Goal: Task Accomplishment & Management: Use online tool/utility

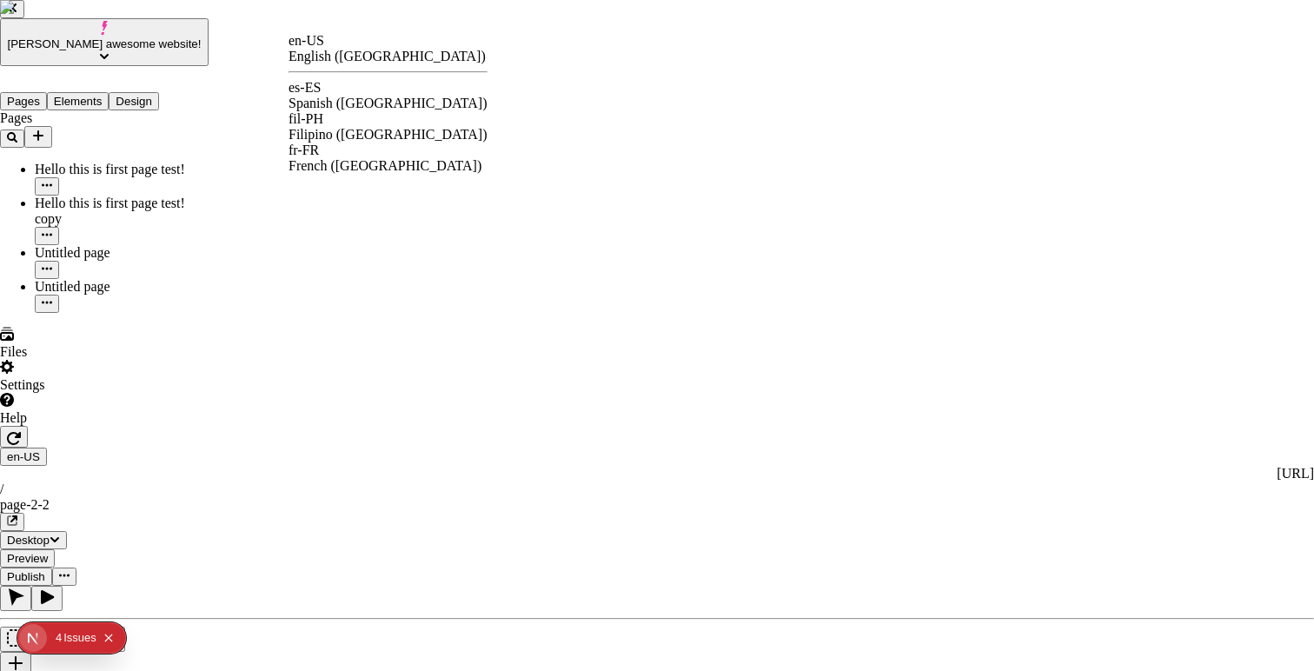
click at [333, 49] on div "en-US" at bounding box center [387, 41] width 199 height 16
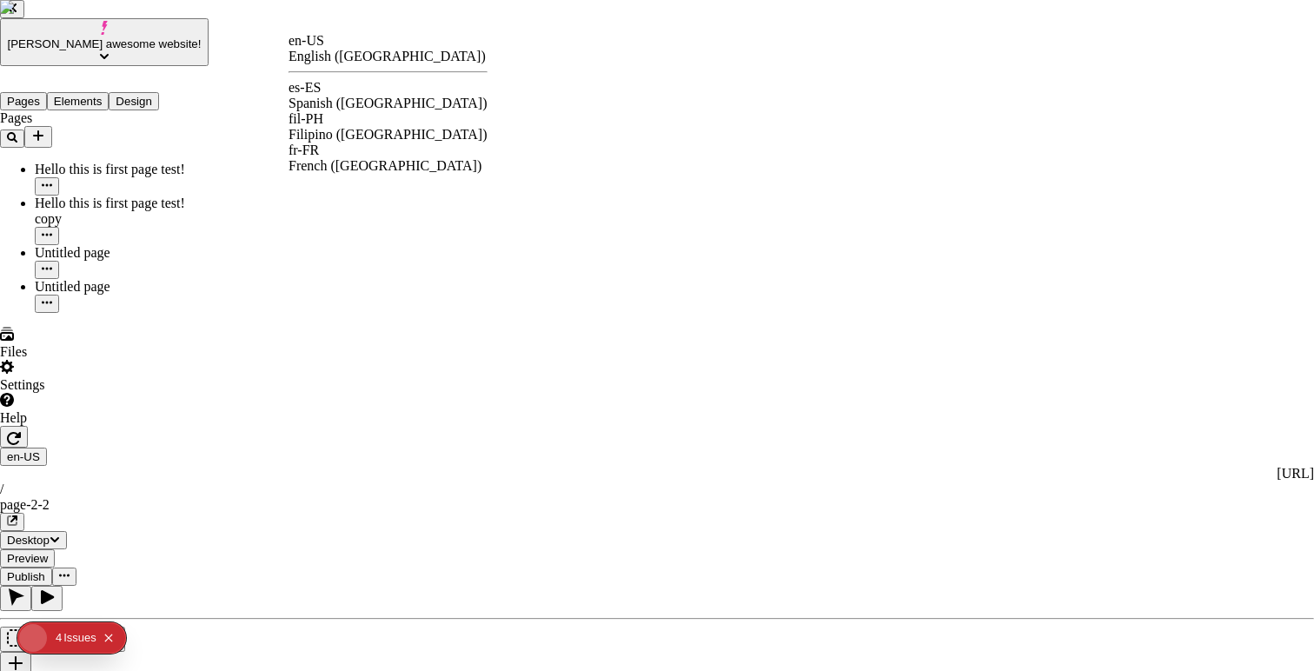
click at [353, 96] on div "es-ES Spanish ([GEOGRAPHIC_DATA])" at bounding box center [387, 95] width 199 height 31
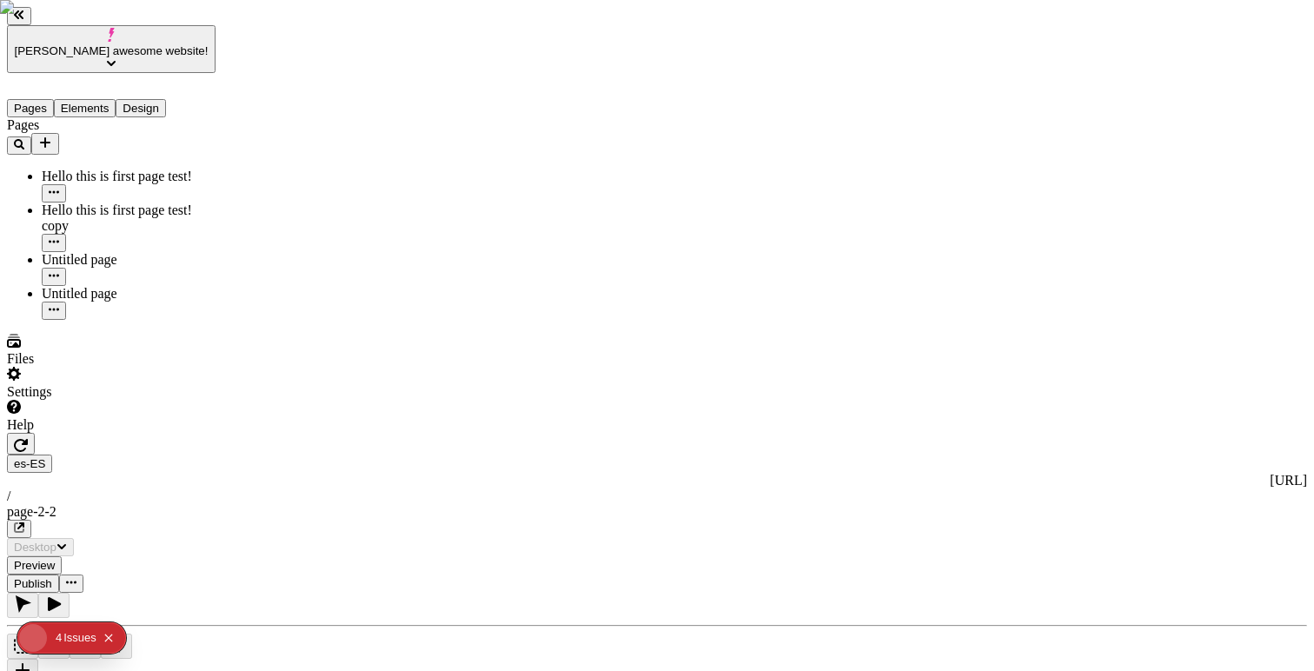
type input "/page-2-2"
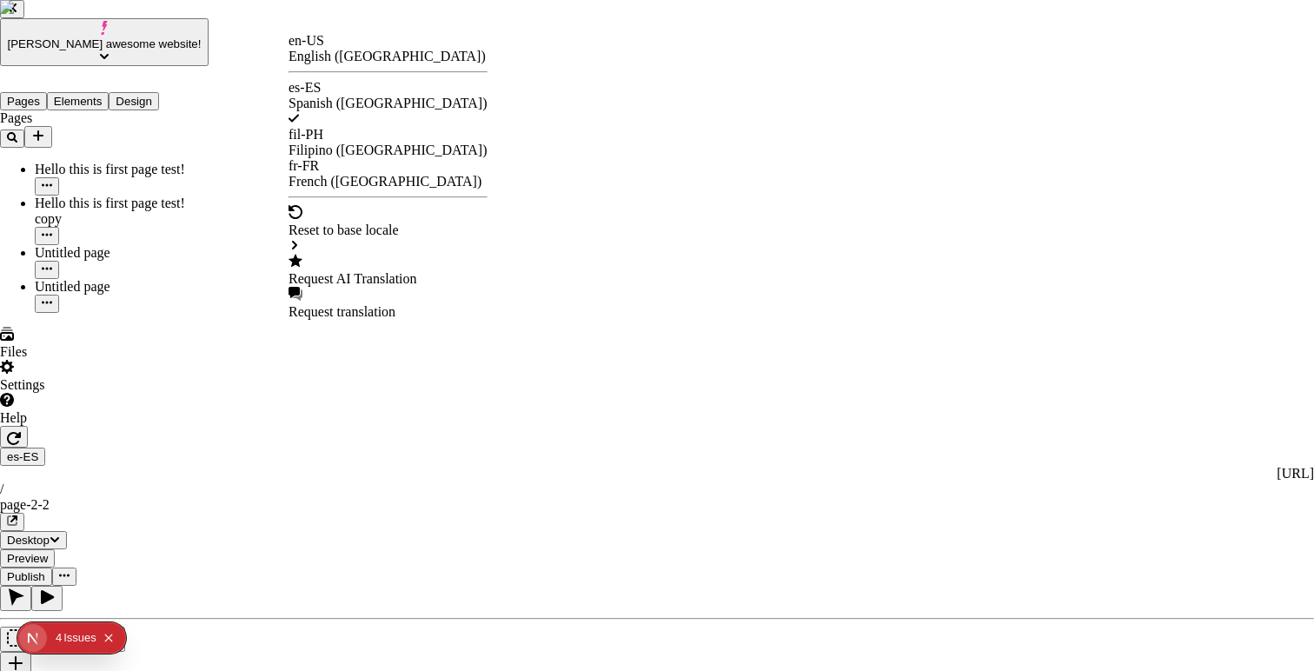
click at [362, 271] on div "Request AI Translation" at bounding box center [387, 279] width 199 height 16
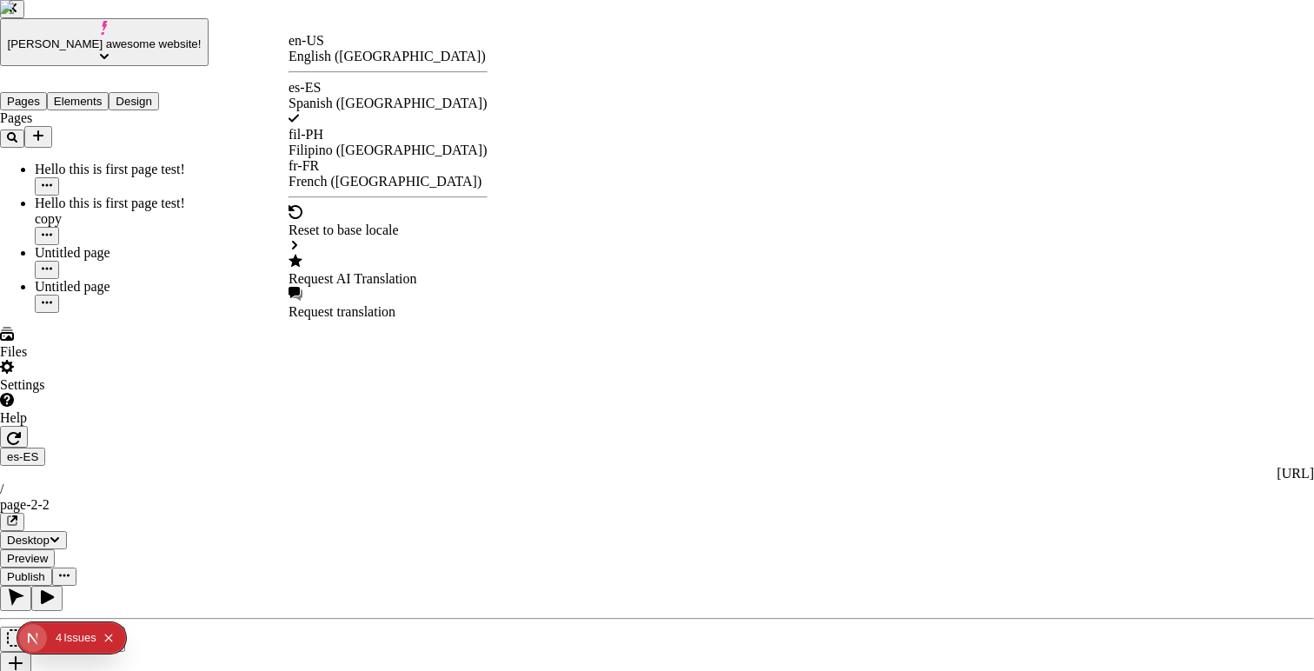
click at [363, 222] on div "Reset to base locale" at bounding box center [387, 230] width 199 height 16
click at [516, 198] on div "Site Header" at bounding box center [564, 197] width 181 height 16
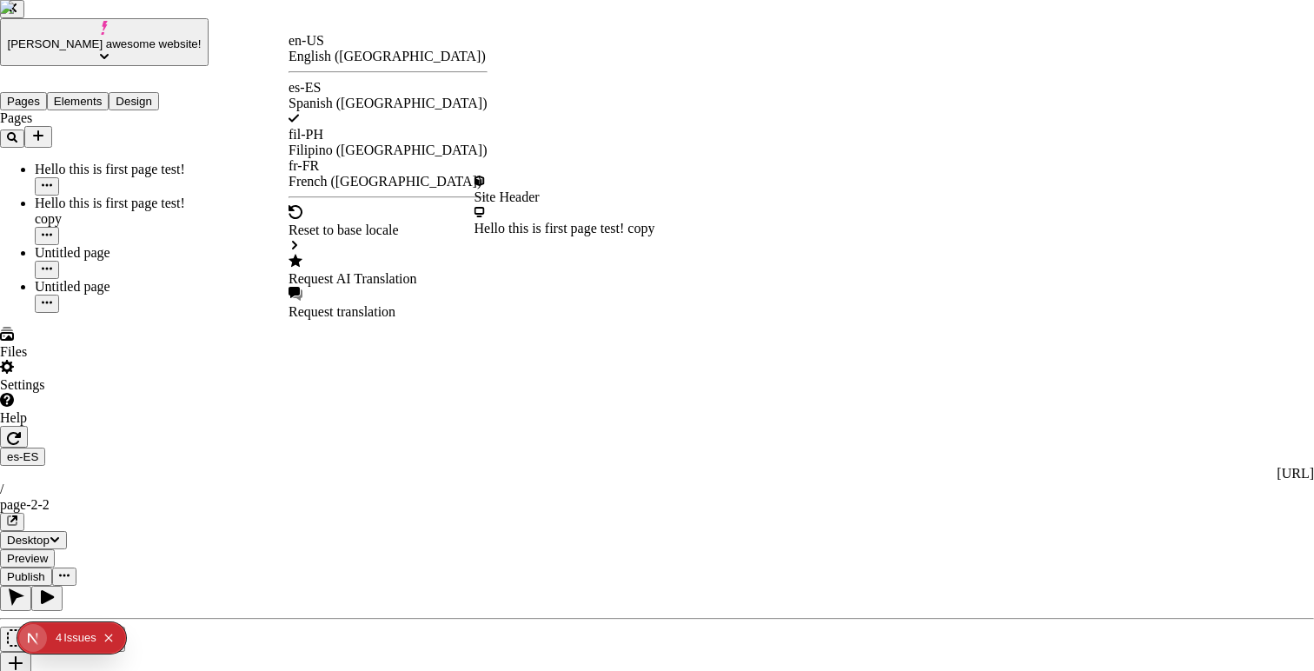
click at [503, 189] on div at bounding box center [564, 182] width 181 height 16
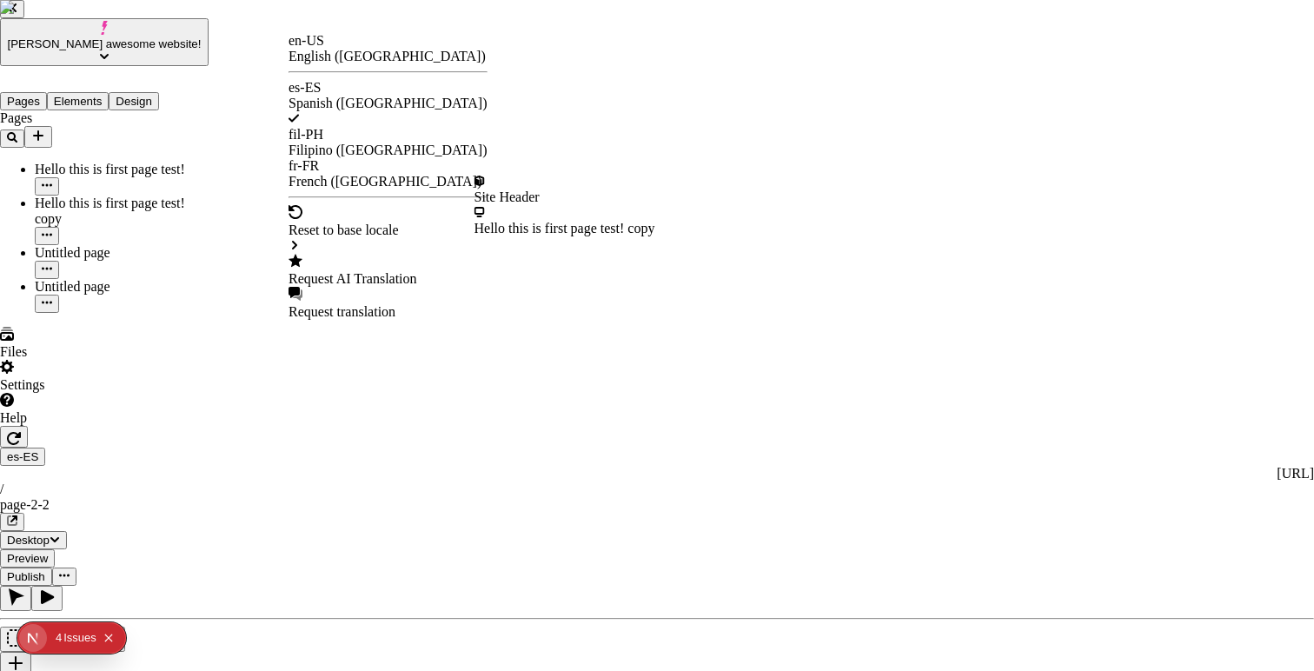
click at [519, 191] on div "Site Header" at bounding box center [564, 197] width 181 height 16
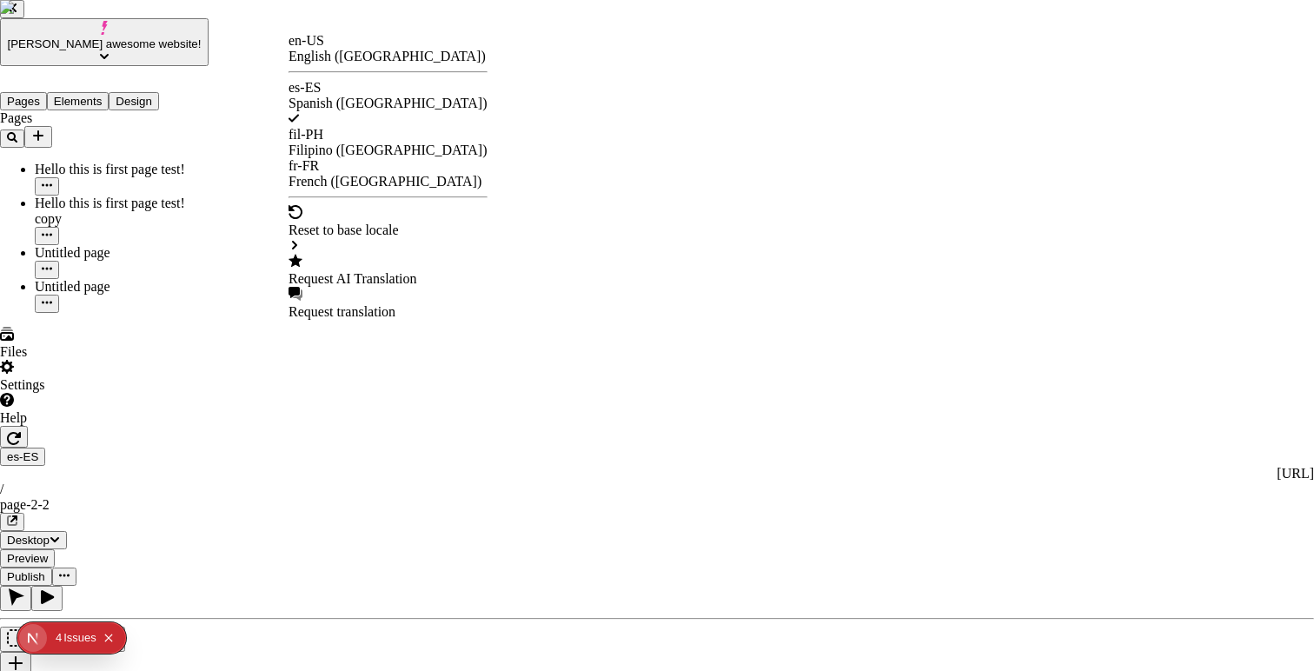
click at [384, 56] on div "English ([GEOGRAPHIC_DATA])" at bounding box center [387, 57] width 199 height 16
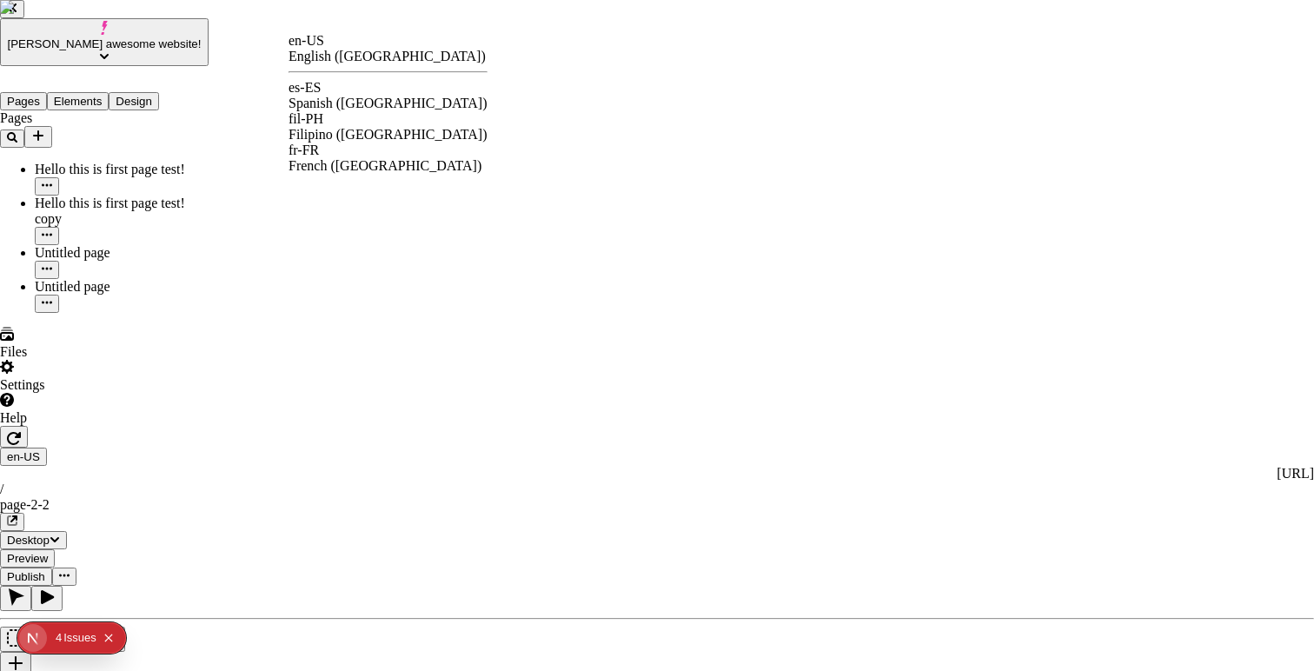
click at [385, 127] on div "Filipino ([GEOGRAPHIC_DATA])" at bounding box center [387, 135] width 199 height 16
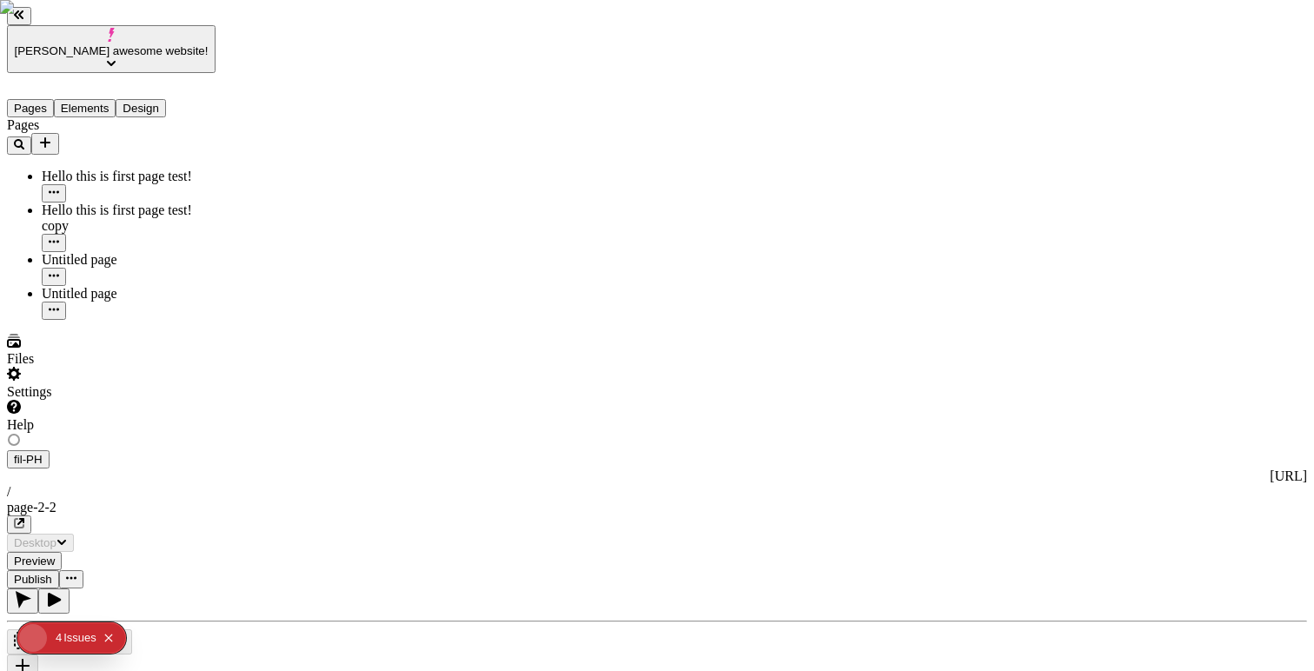
type input "/page-2-2"
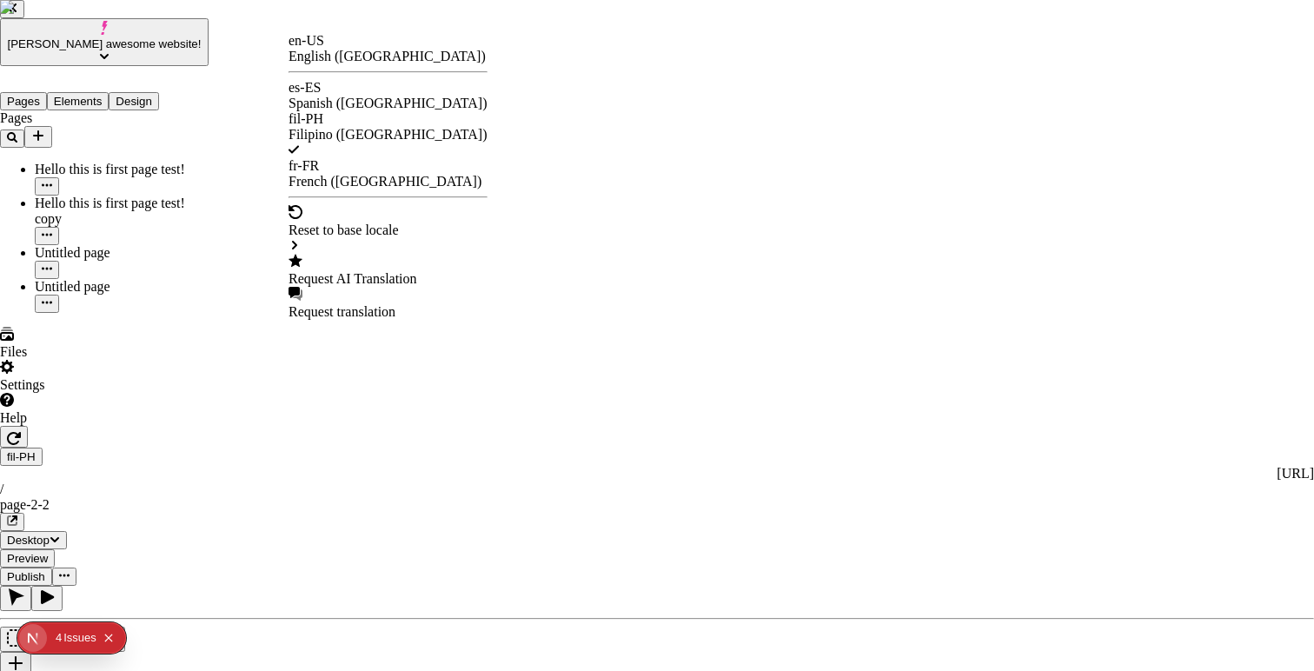
click at [394, 174] on div "French ([GEOGRAPHIC_DATA])" at bounding box center [387, 182] width 199 height 16
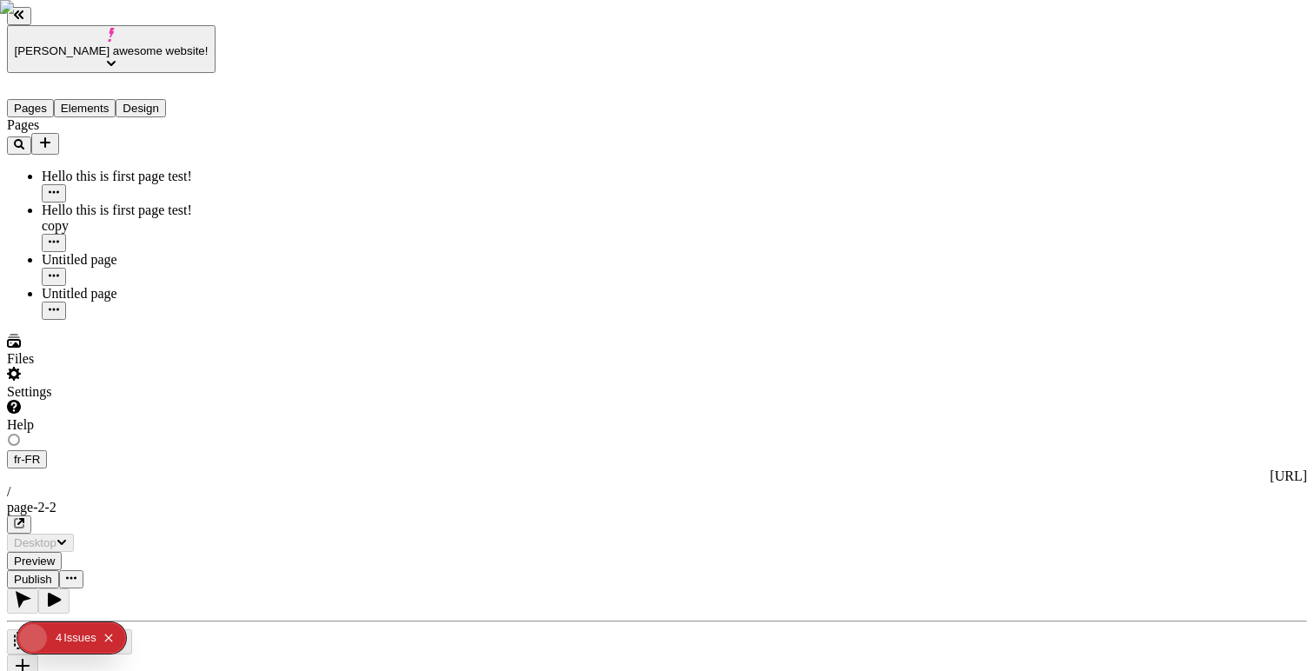
type input "/page-2-2"
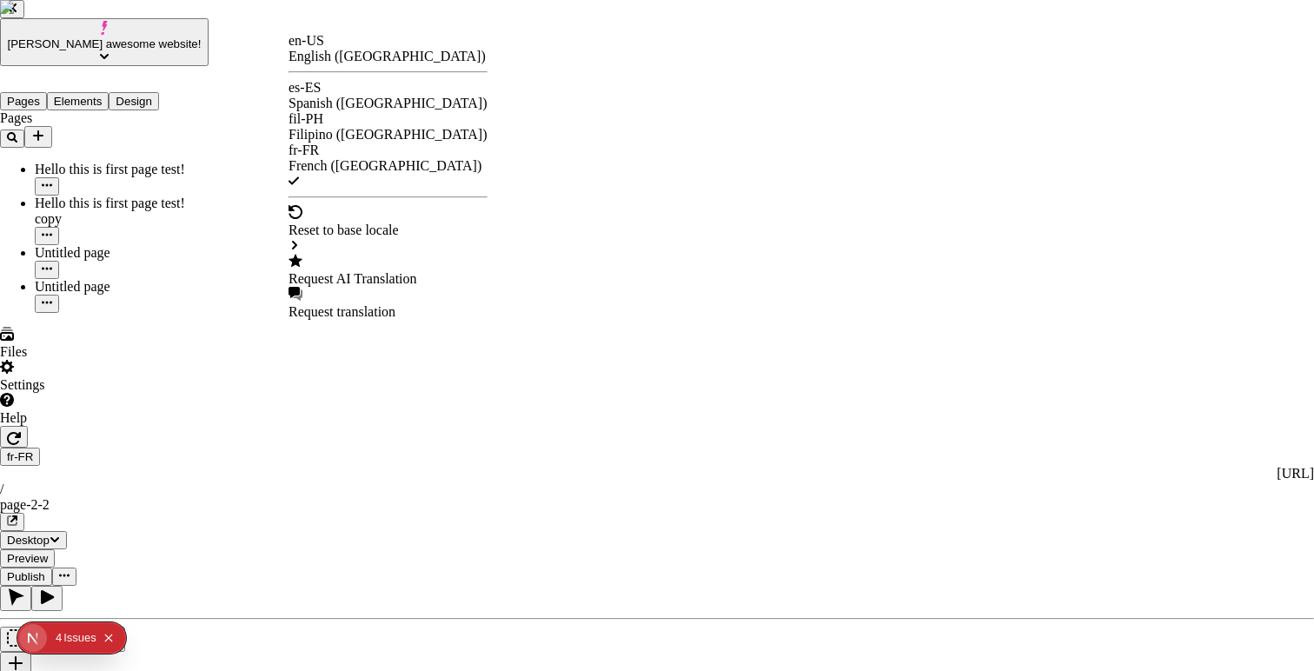
click at [337, 49] on div "en-US" at bounding box center [387, 41] width 199 height 16
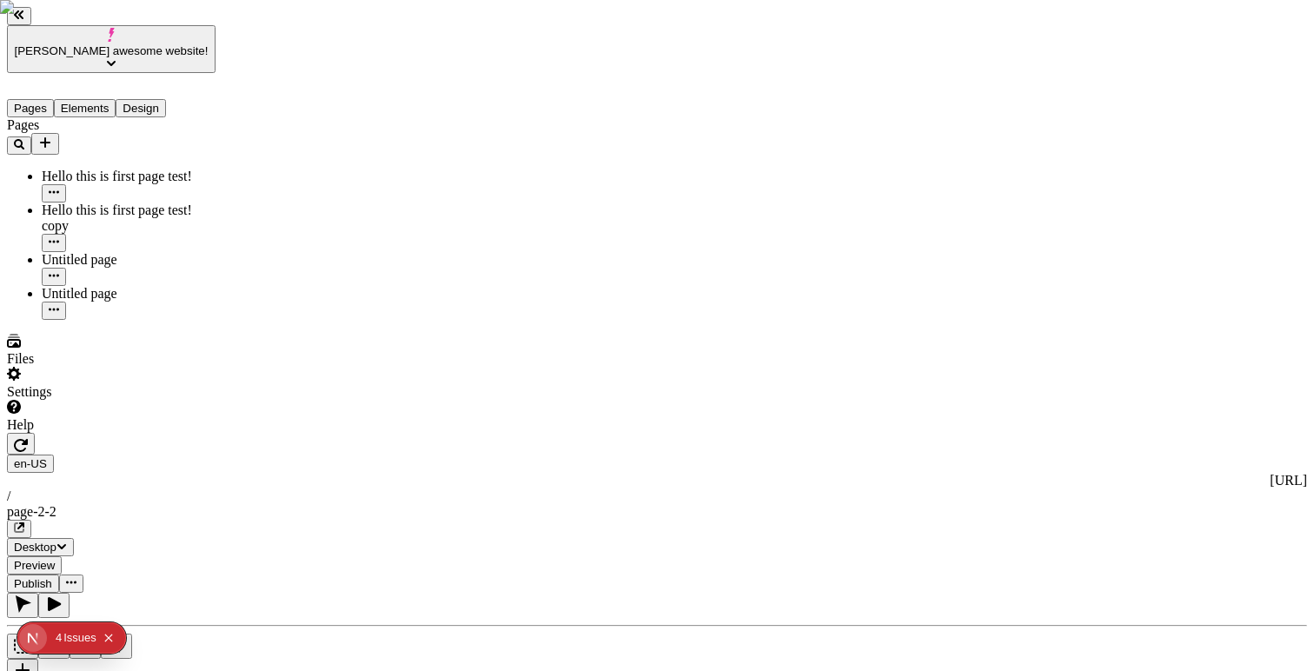
type input "isang iasbang pagsubok upang makita ang indentation ng json!"
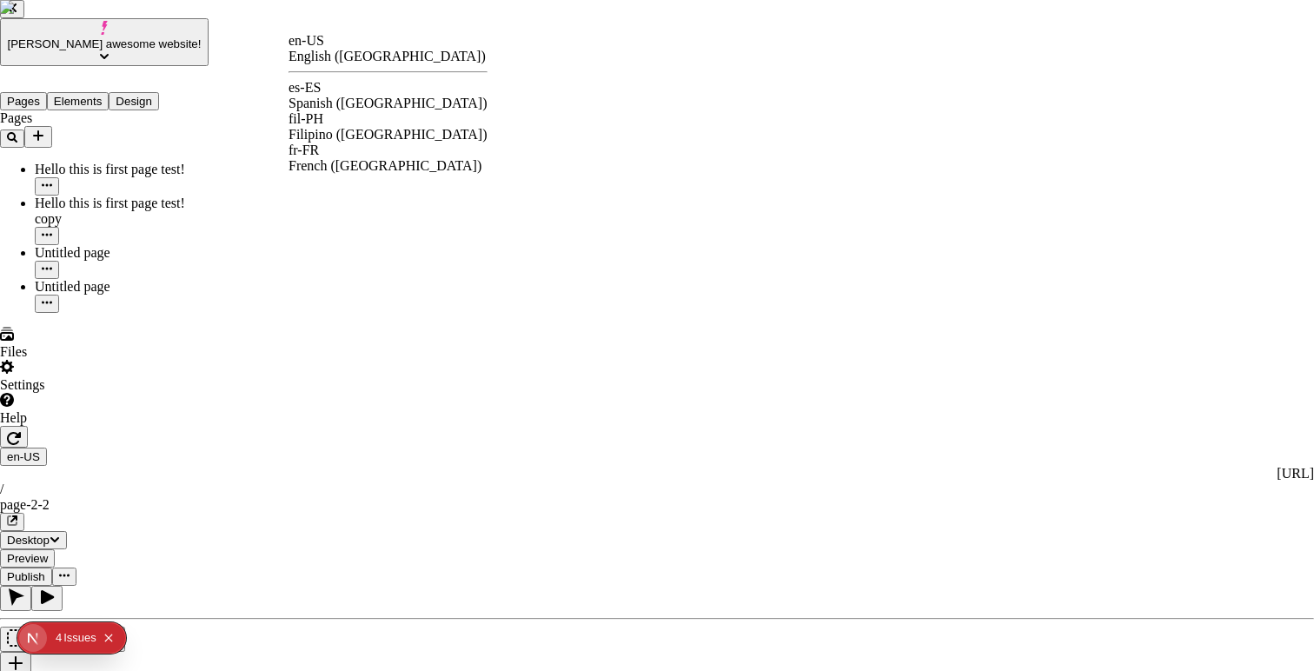
click at [373, 102] on div "es-ES Spanish ([GEOGRAPHIC_DATA])" at bounding box center [387, 95] width 199 height 31
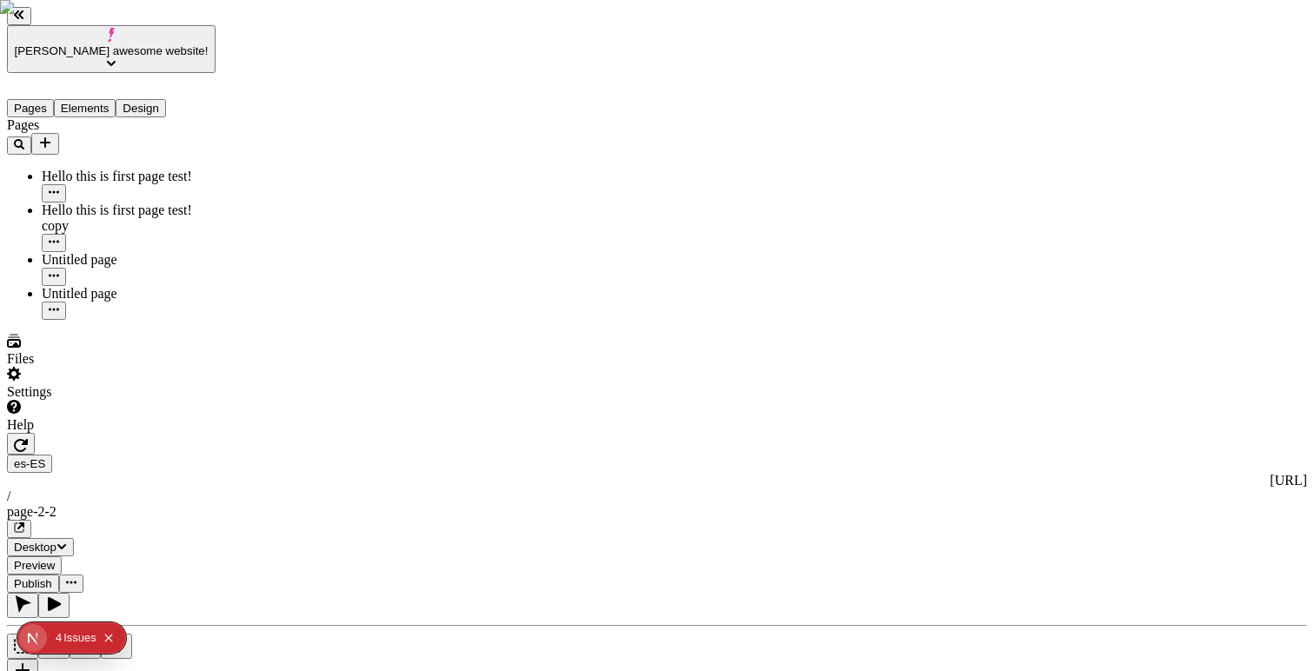
click at [308, 454] on div "es-ES http://localhost:8888/es-ES / page-2-2" at bounding box center [657, 495] width 1300 height 83
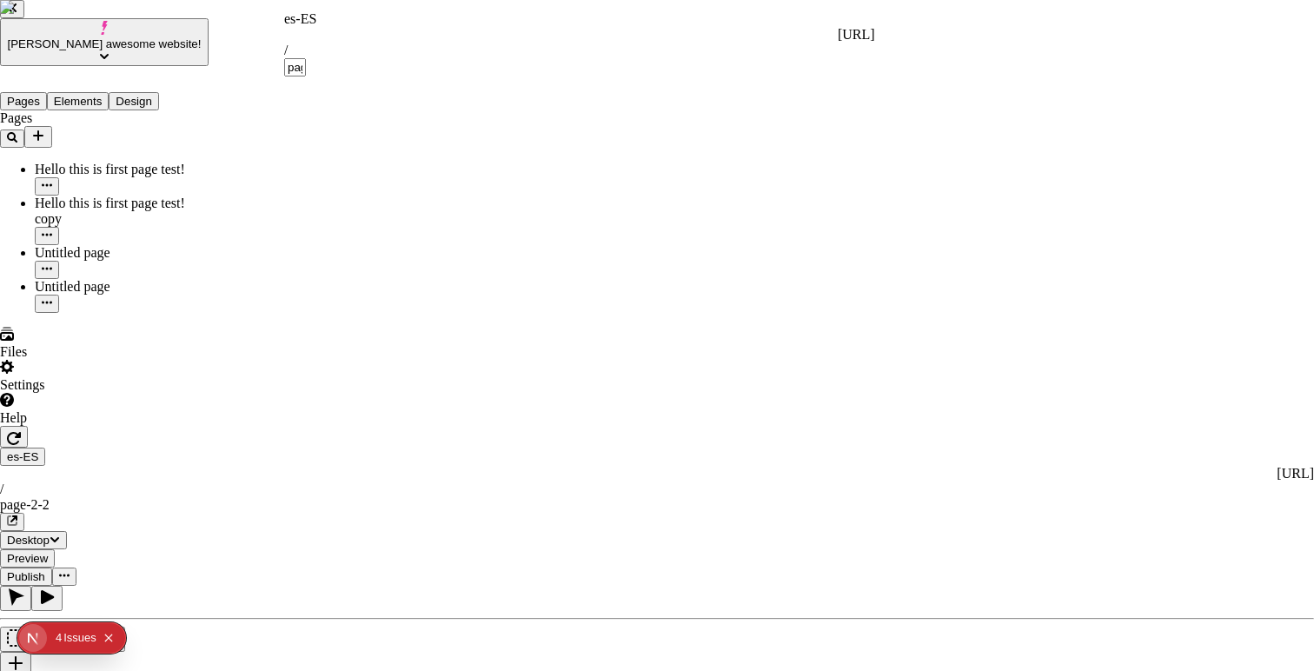
click at [306, 25] on div "es-ES" at bounding box center [579, 19] width 591 height 16
click at [308, 22] on div "es-ES" at bounding box center [579, 19] width 591 height 16
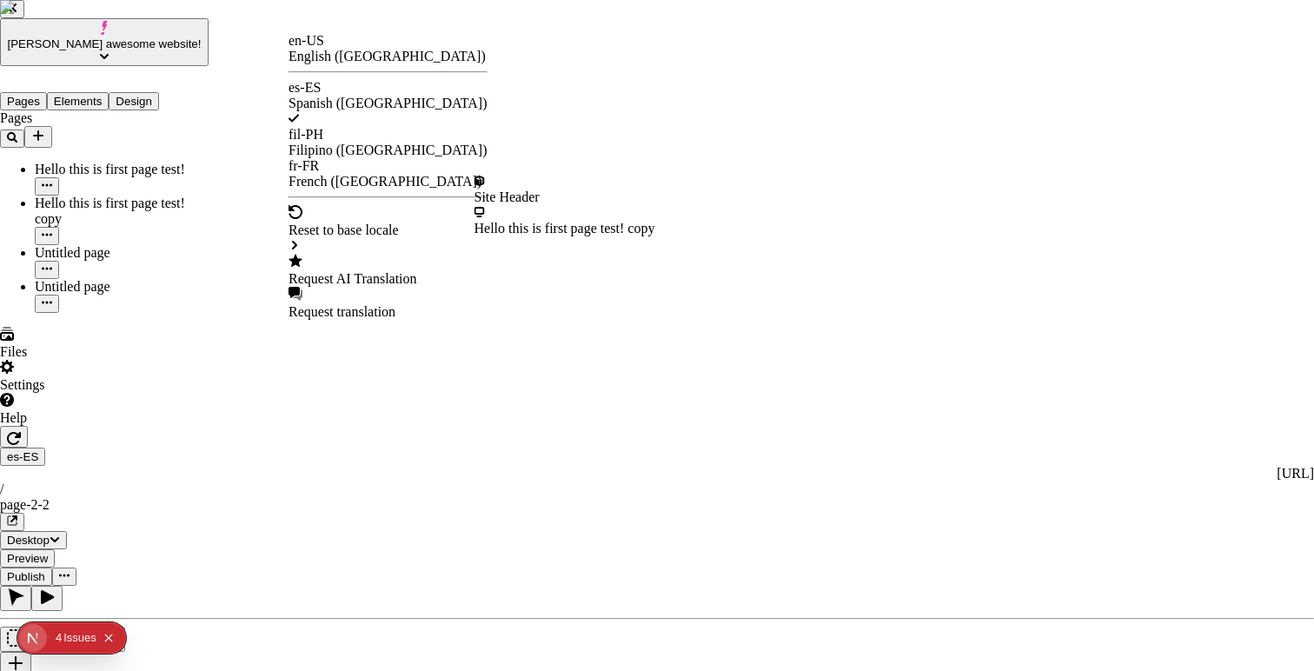
click at [359, 271] on div "Request AI Translation" at bounding box center [387, 279] width 199 height 16
checkbox input "true"
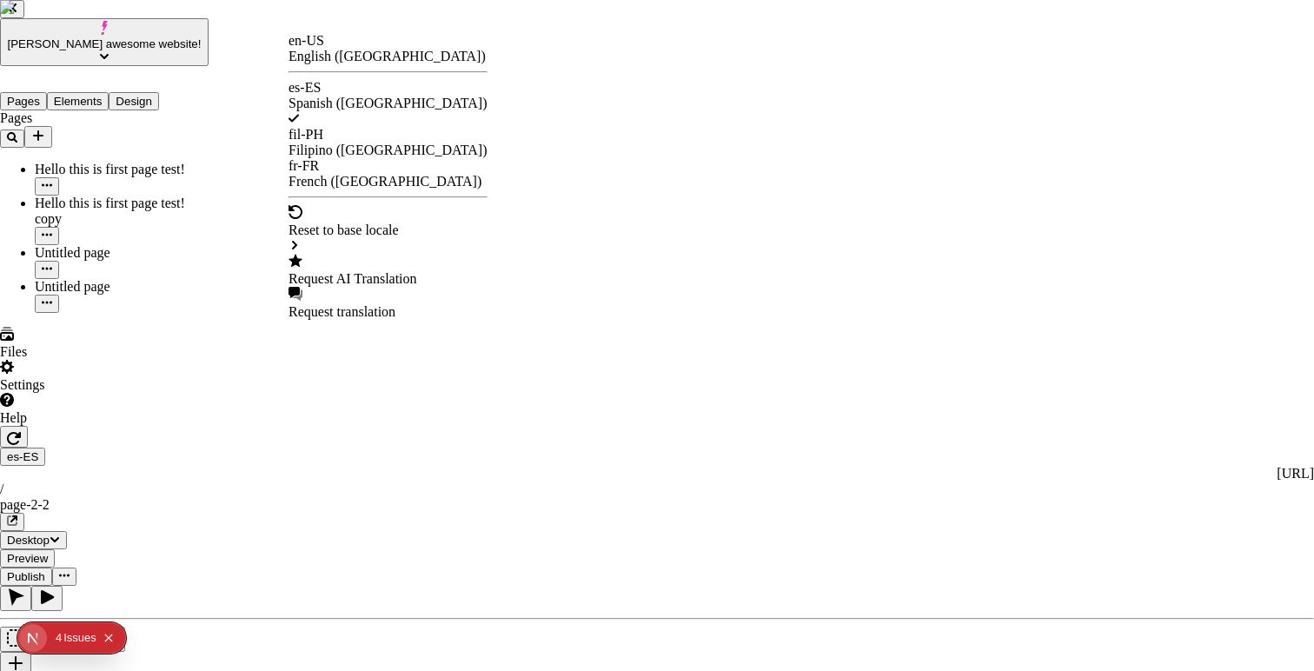
checkbox input "true"
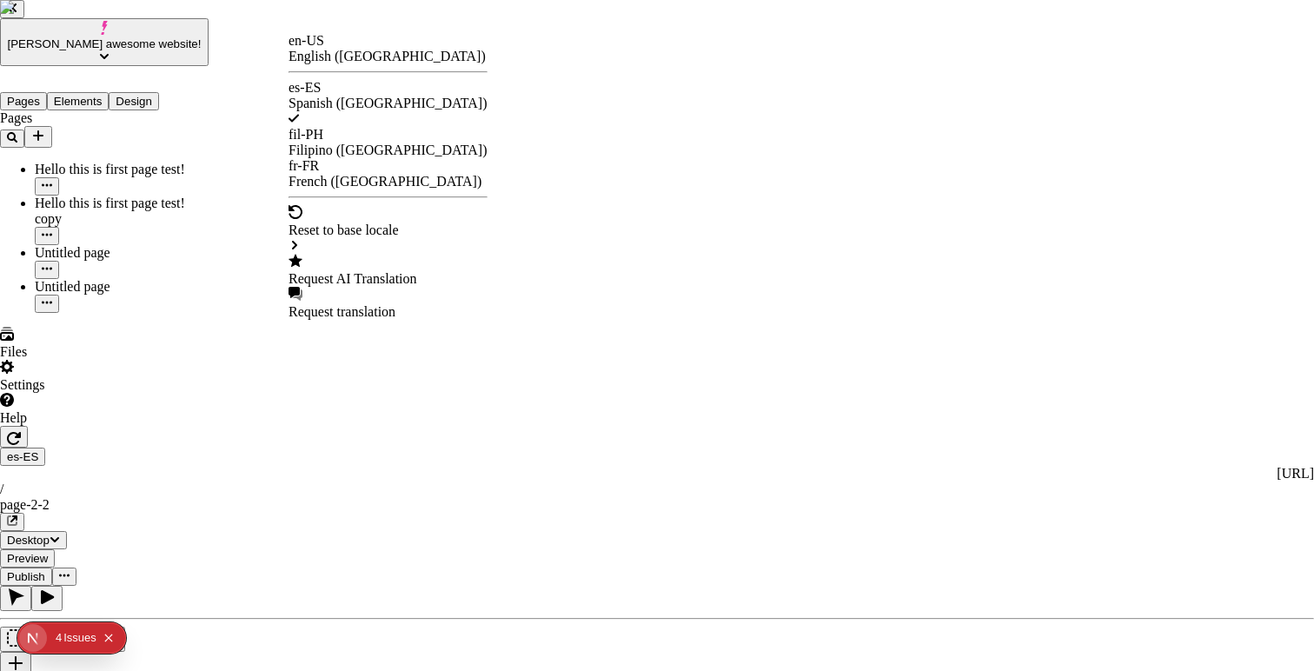
checkbox input "true"
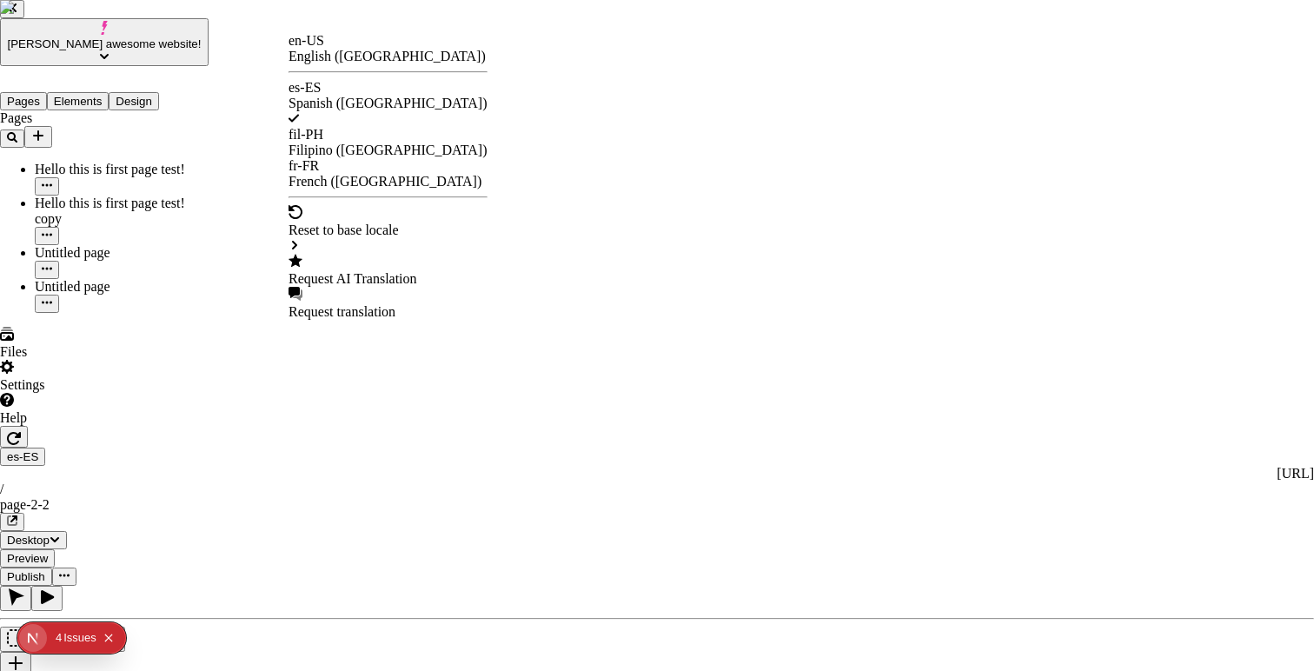
checkbox input "true"
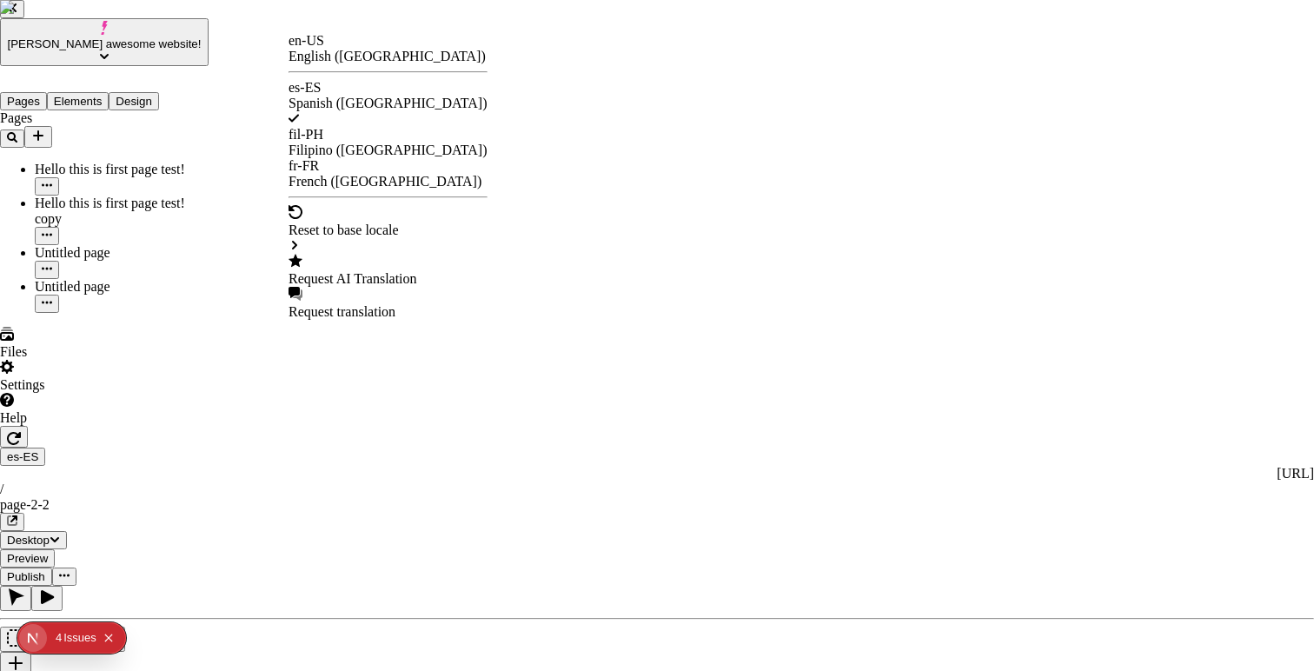
checkbox input "true"
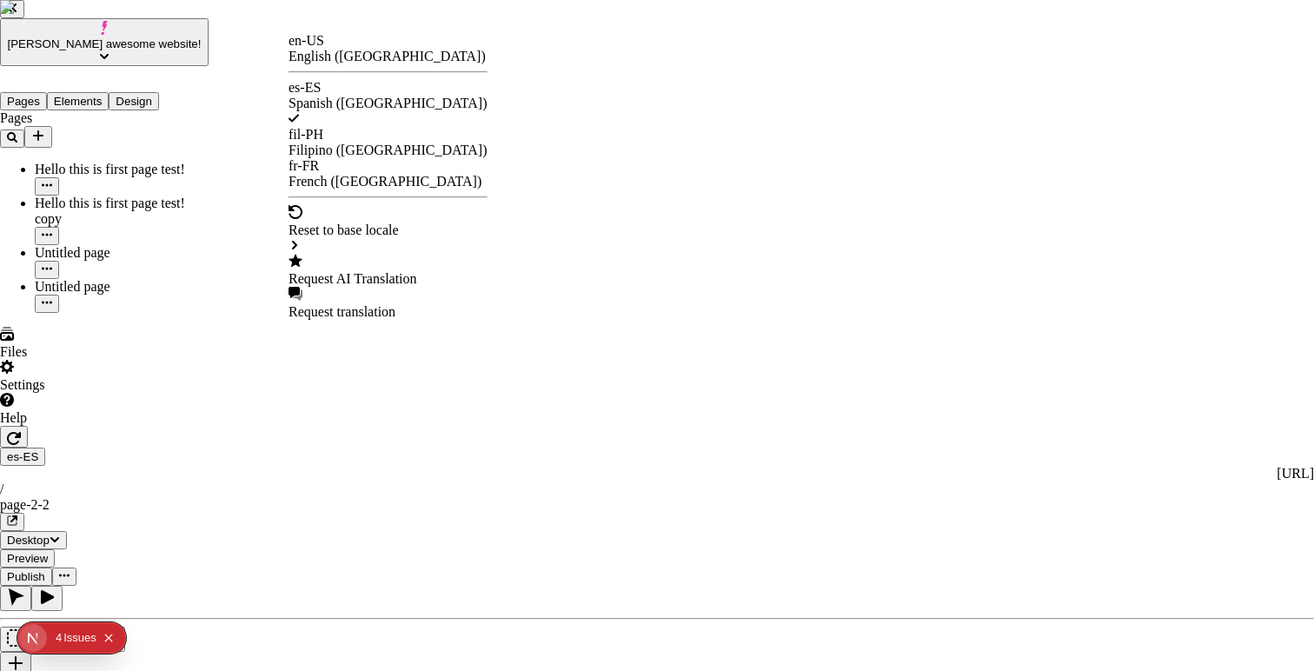
checkbox input "true"
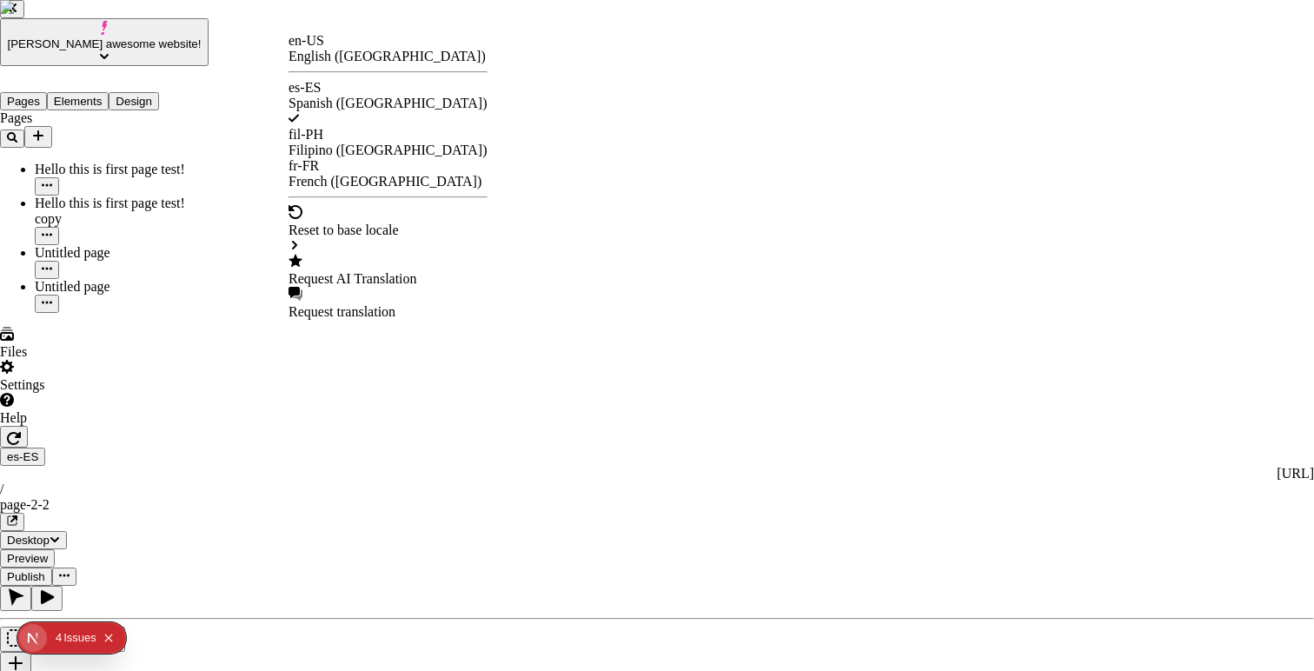
checkbox input "true"
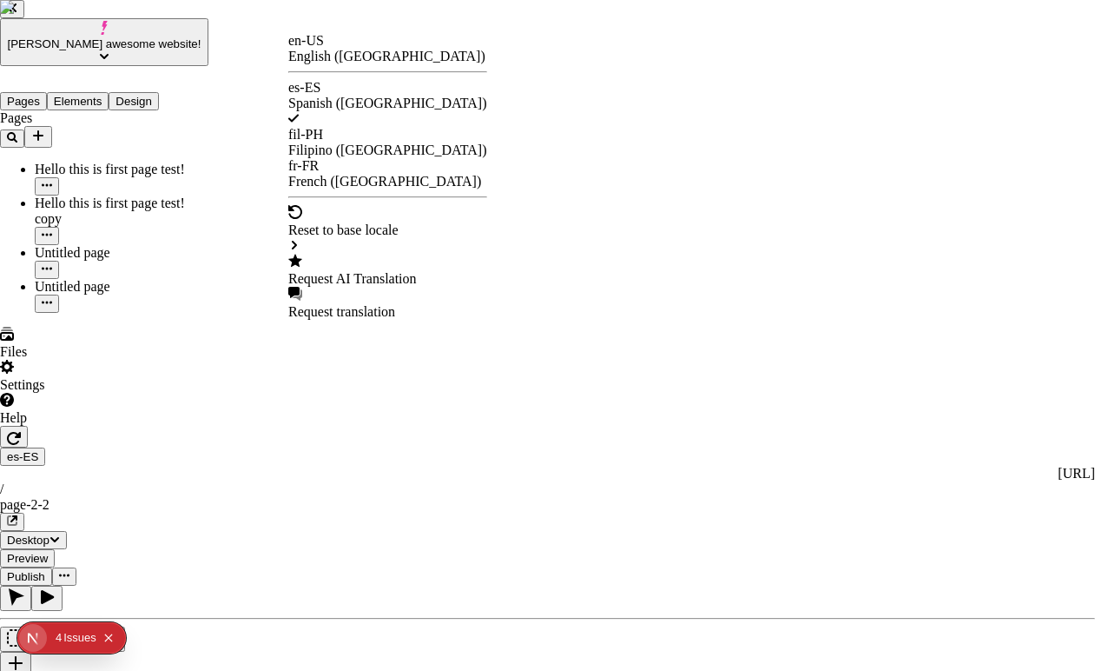
click at [371, 271] on div "Request AI Translation" at bounding box center [387, 279] width 199 height 16
checkbox input "true"
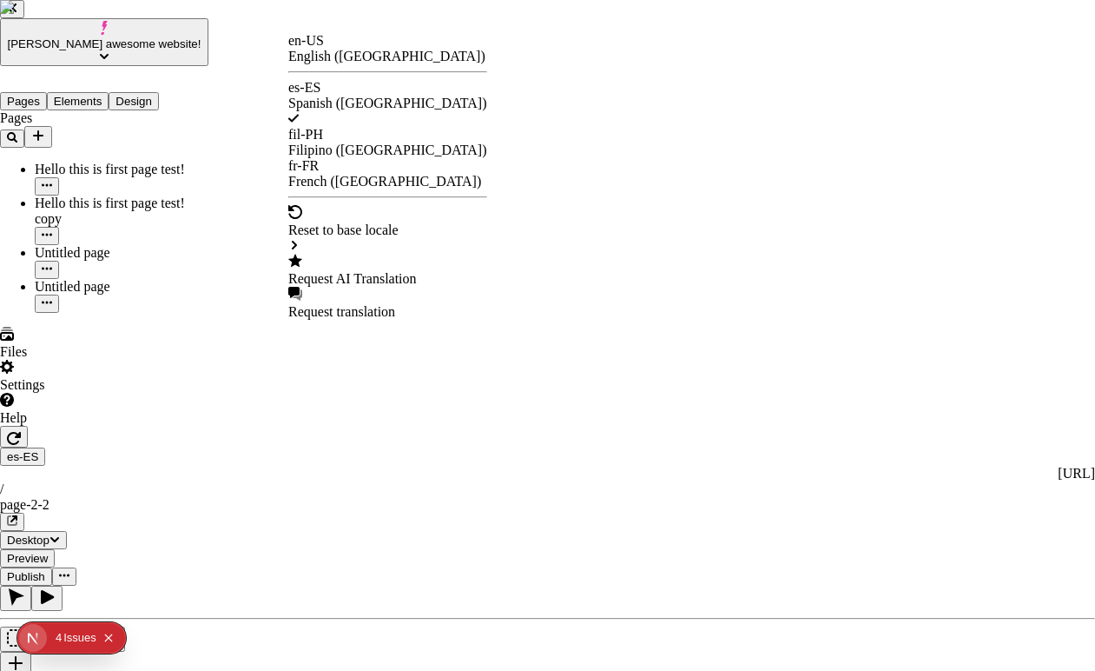
checkbox input "true"
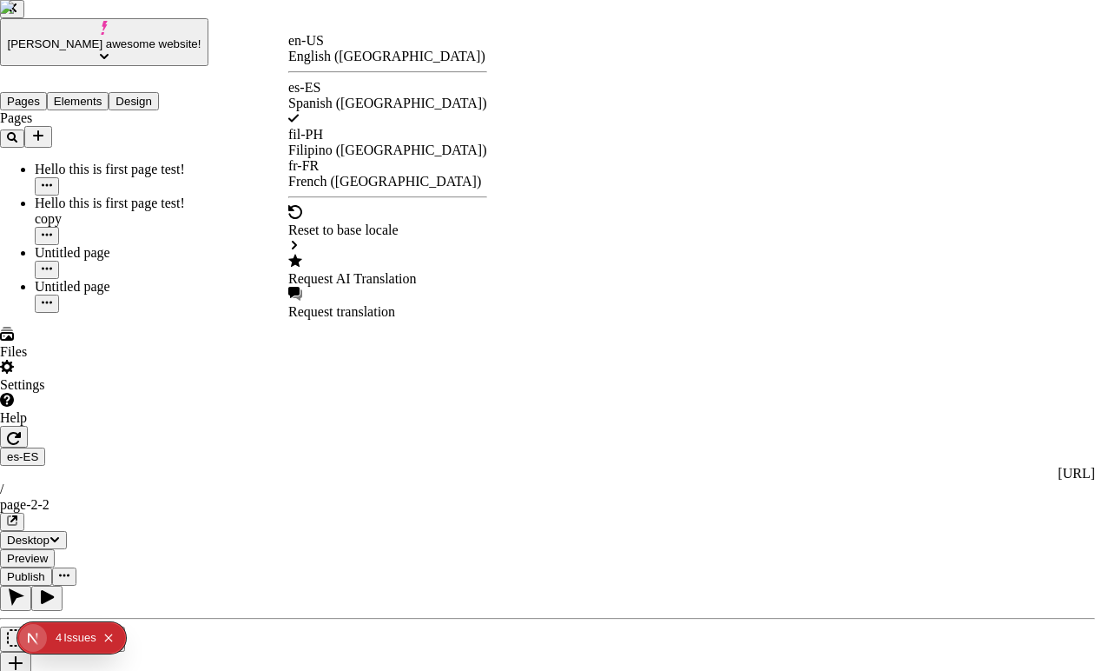
checkbox input "true"
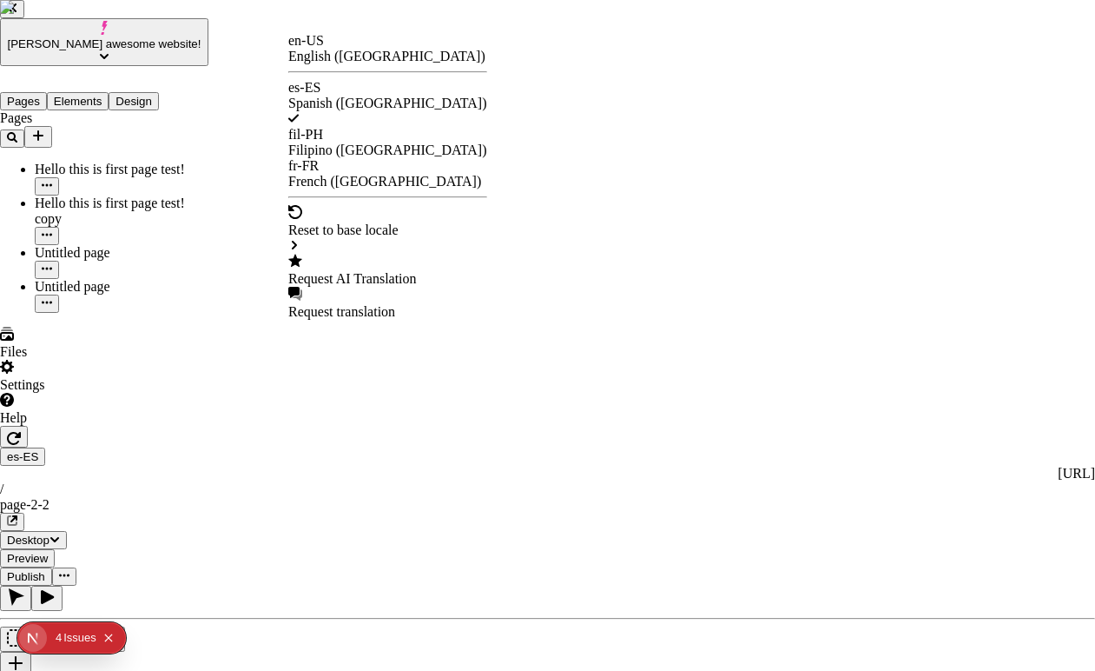
checkbox input "true"
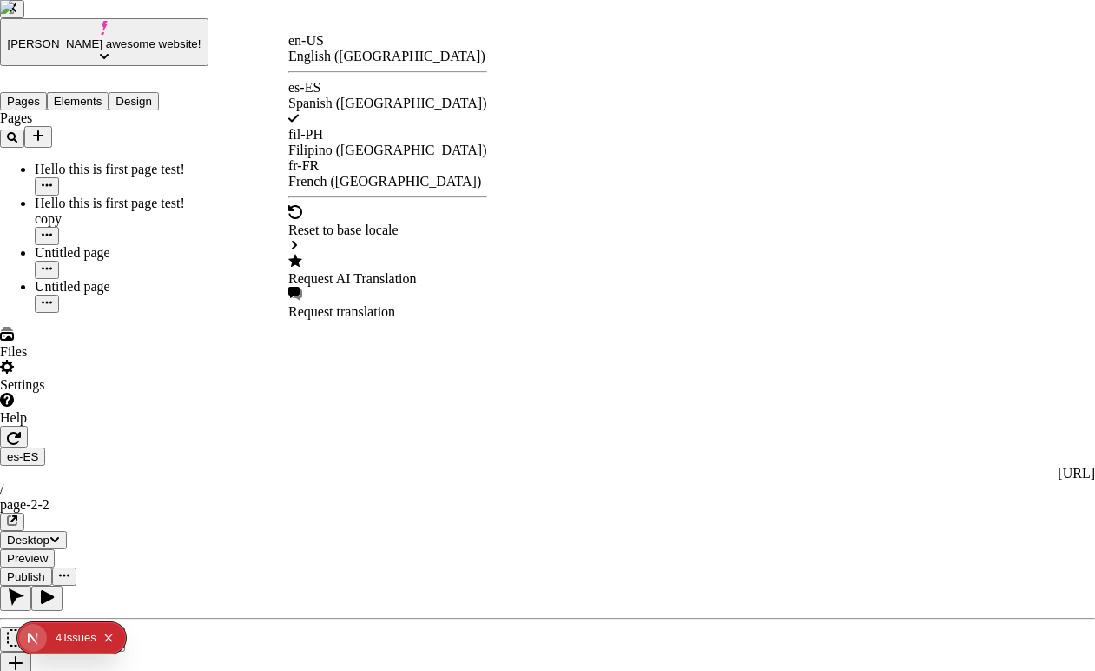
checkbox input "true"
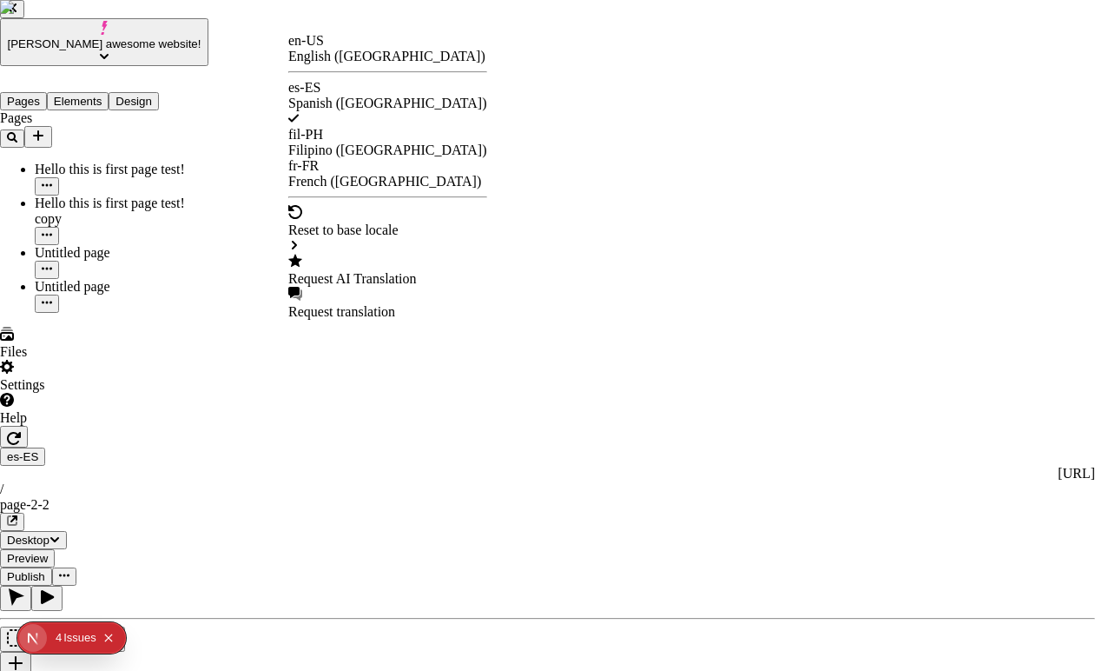
checkbox input "true"
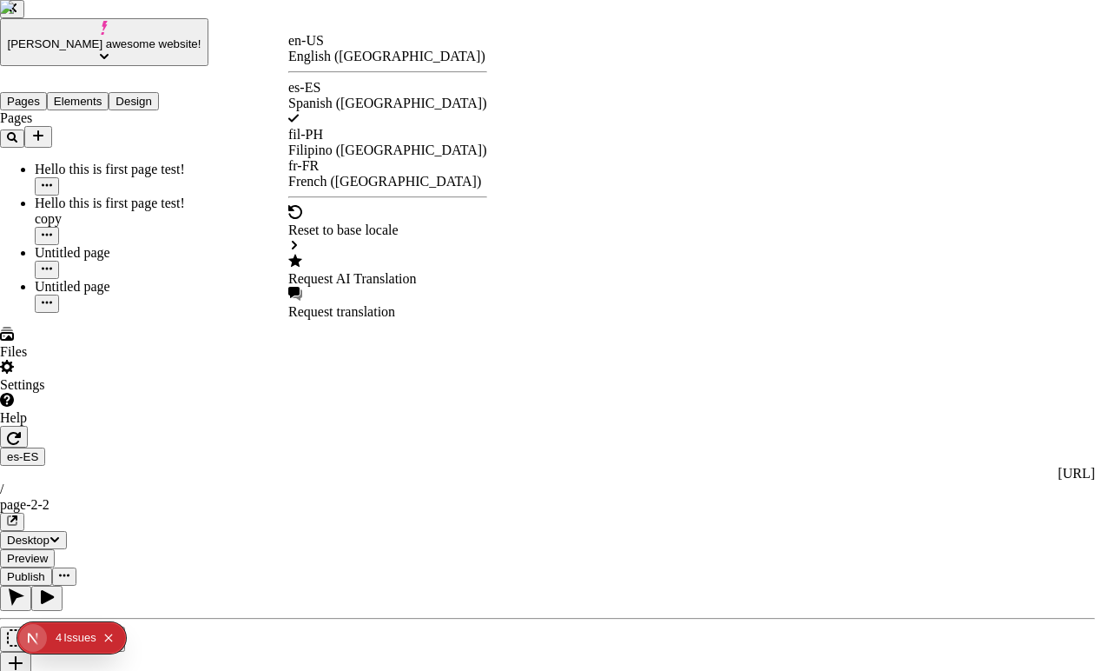
checkbox input "true"
checkbox input "false"
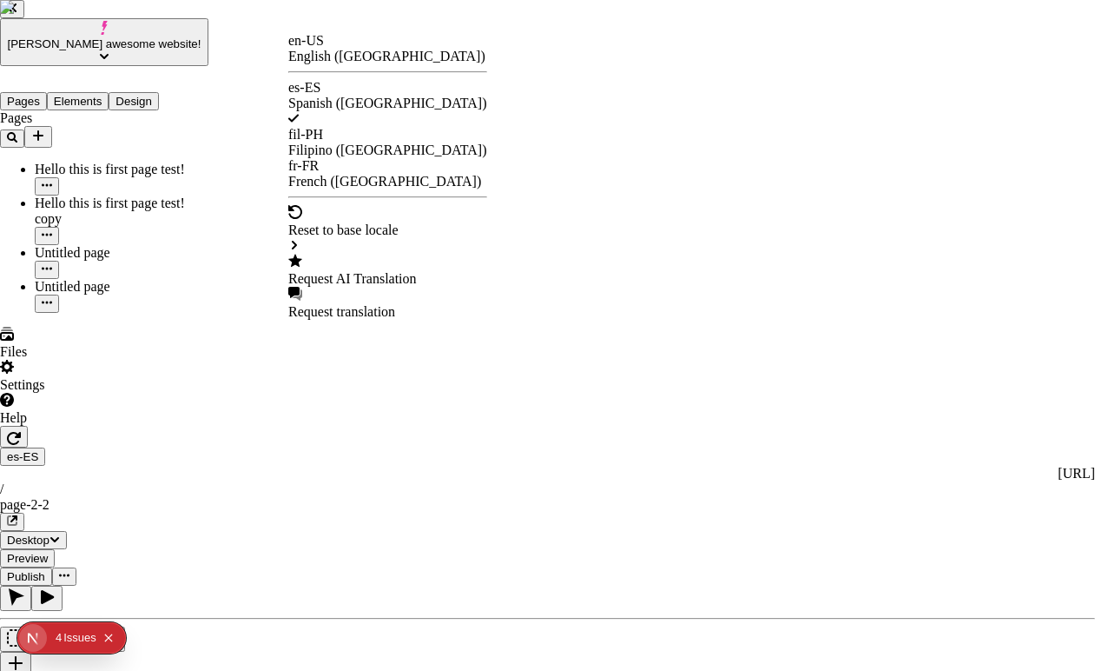
checkbox input "false"
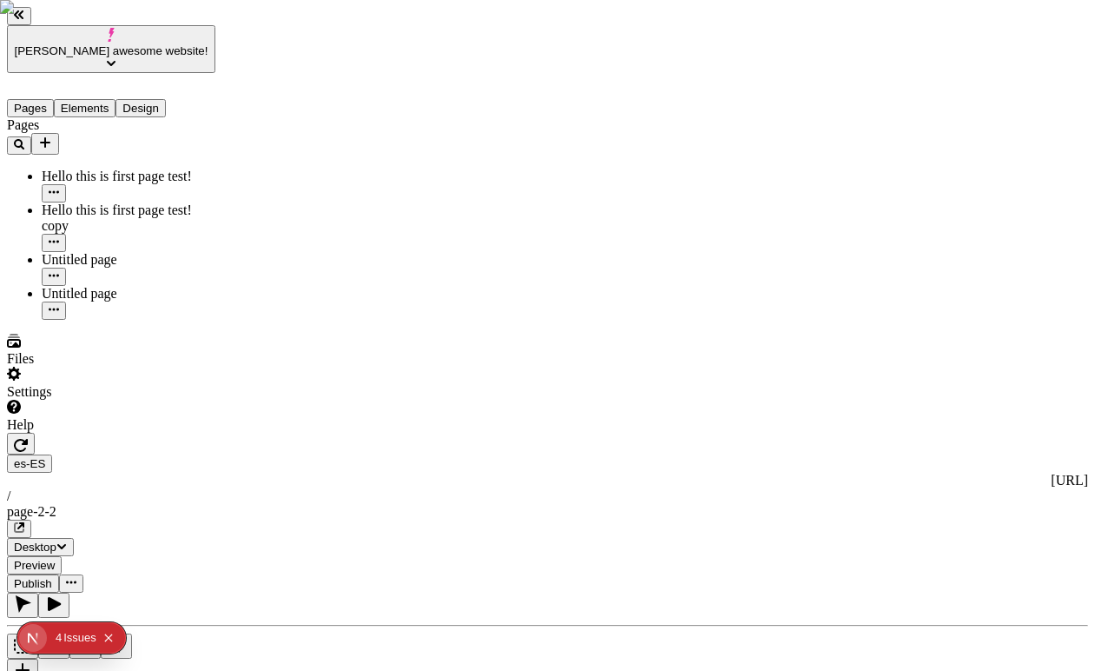
click at [38, 658] on button "button" at bounding box center [22, 670] width 31 height 25
click at [117, 631] on button "Collapse issues badge" at bounding box center [108, 637] width 21 height 21
click at [112, 400] on div "Settings" at bounding box center [111, 383] width 208 height 33
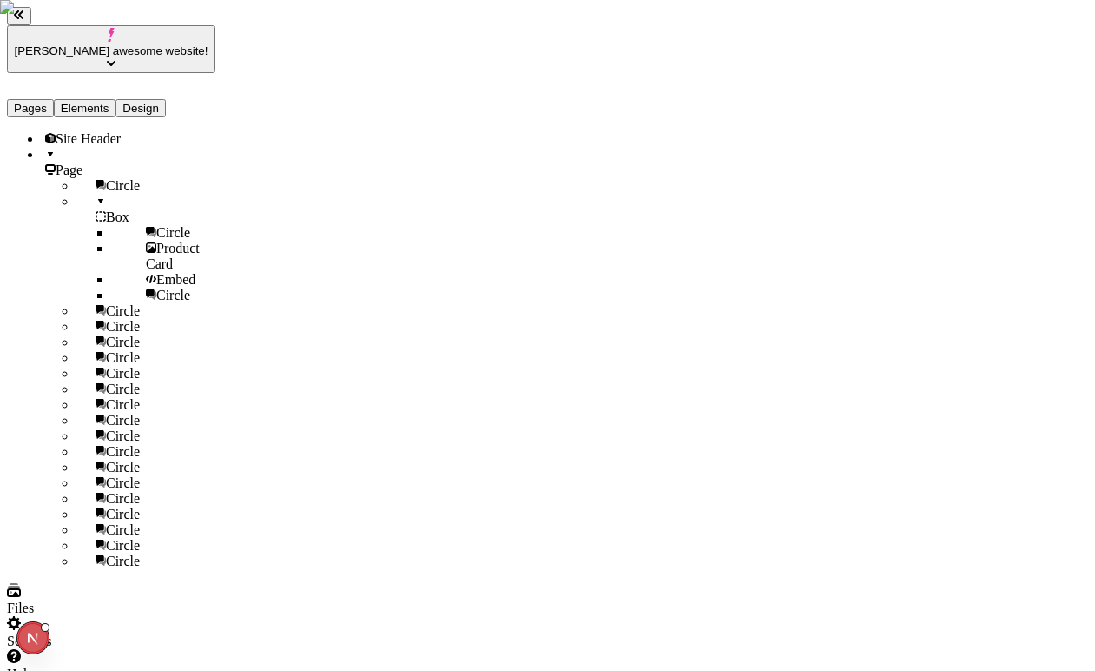
click at [108, 99] on button "Elements" at bounding box center [85, 108] width 63 height 18
click at [36, 99] on button "Pages" at bounding box center [30, 108] width 47 height 18
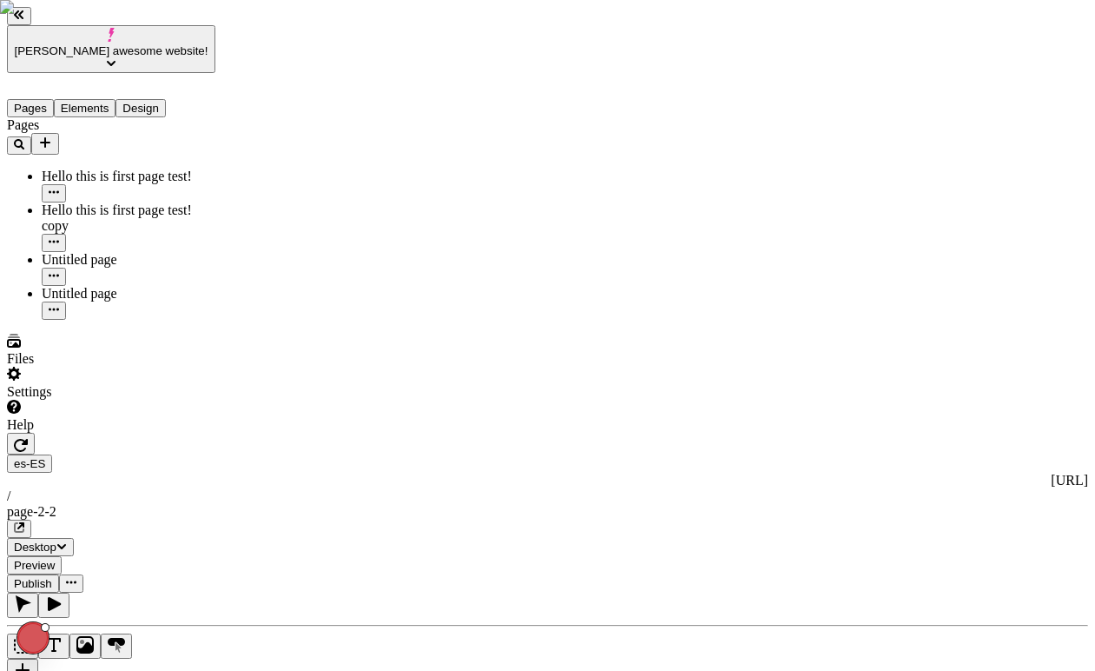
click at [165, 99] on button "Design" at bounding box center [141, 108] width 50 height 18
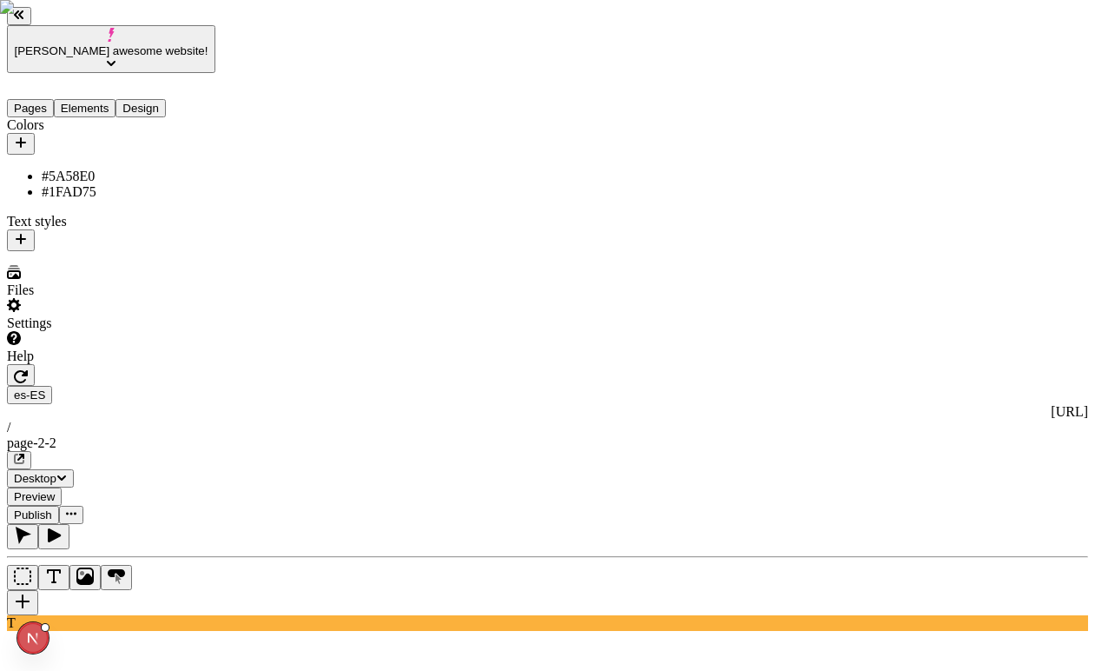
click at [30, 99] on button "Pages" at bounding box center [30, 108] width 47 height 18
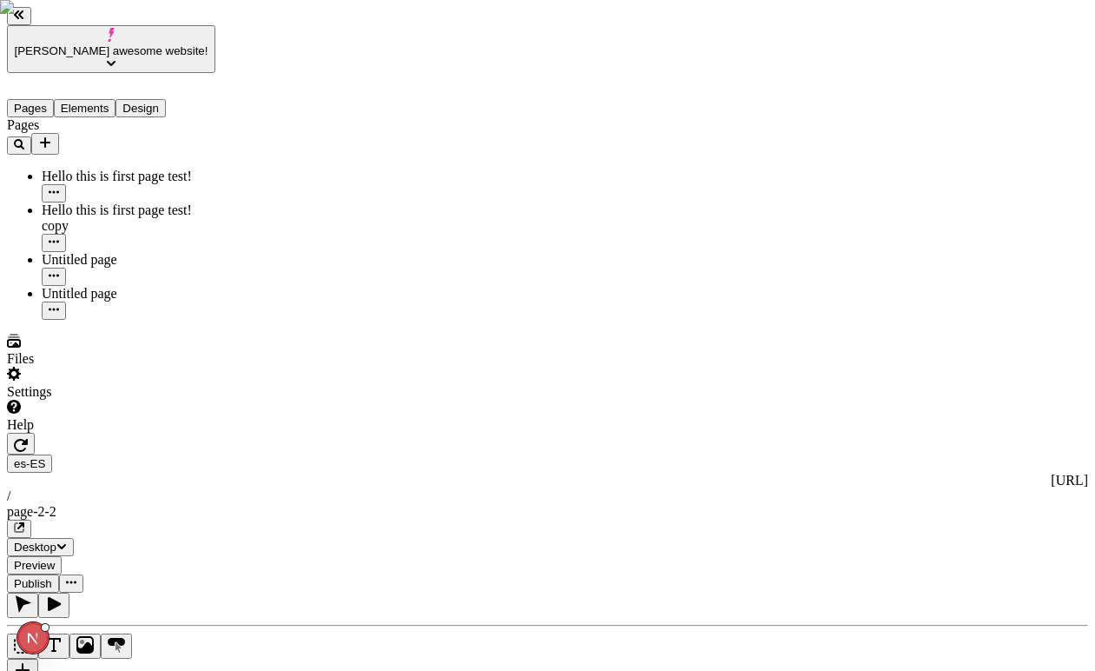
click at [101, 400] on div "Settings" at bounding box center [111, 383] width 208 height 33
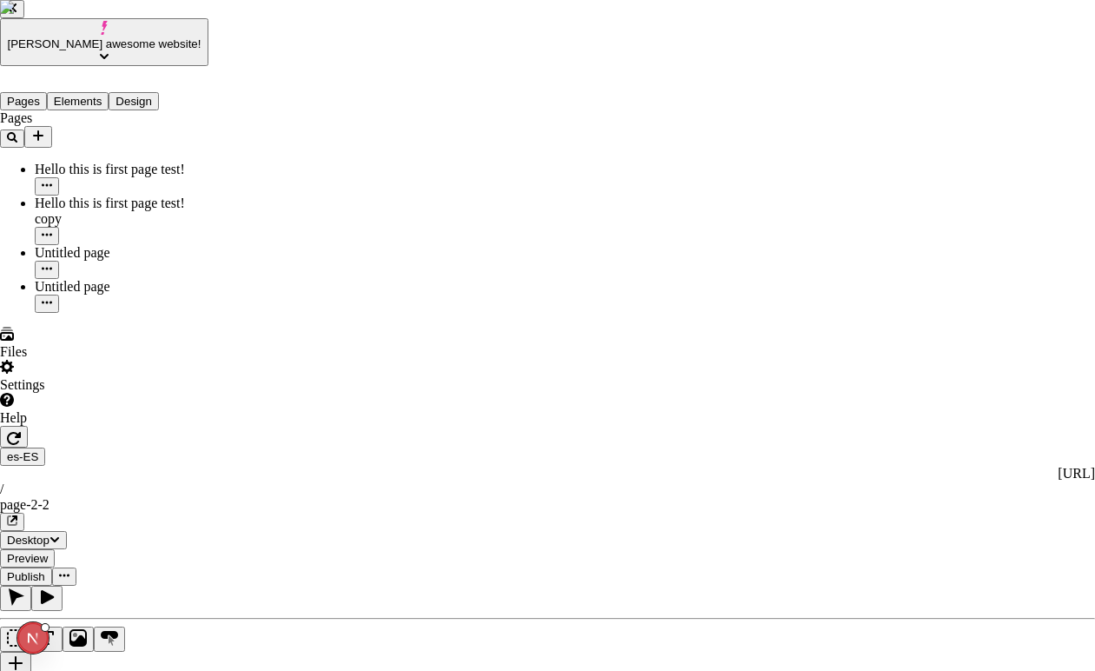
drag, startPoint x: 656, startPoint y: 348, endPoint x: 637, endPoint y: 316, distance: 37.4
drag, startPoint x: 643, startPoint y: 324, endPoint x: 644, endPoint y: 338, distance: 13.9
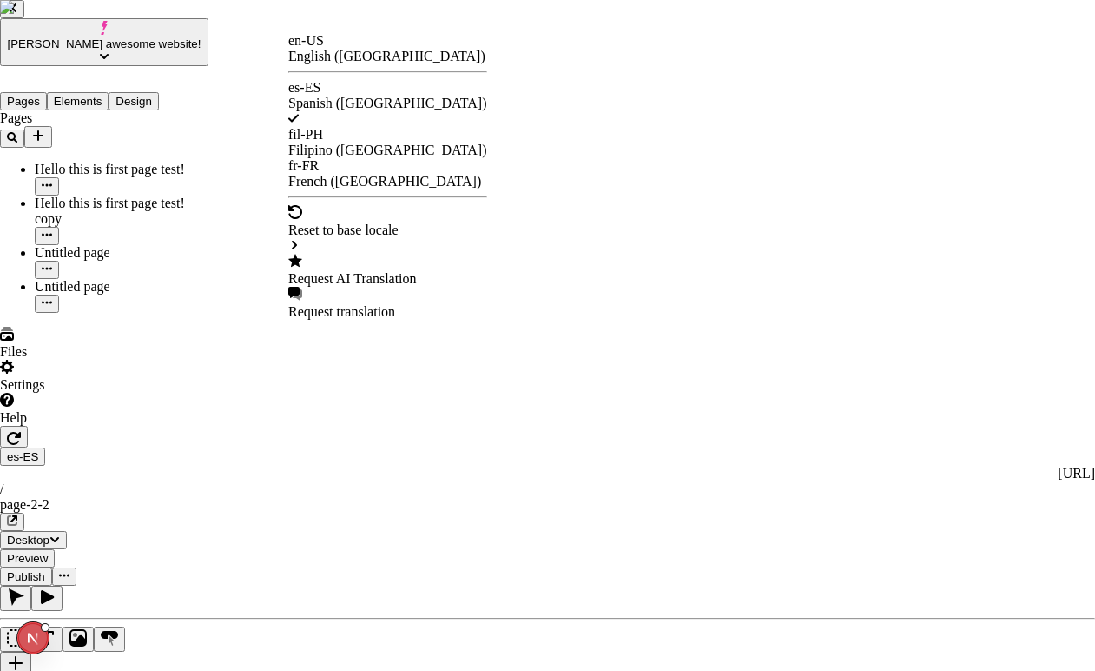
click at [350, 271] on div "Request AI Translation" at bounding box center [387, 279] width 199 height 16
click at [407, 254] on div "Request AI Translation" at bounding box center [387, 270] width 199 height 33
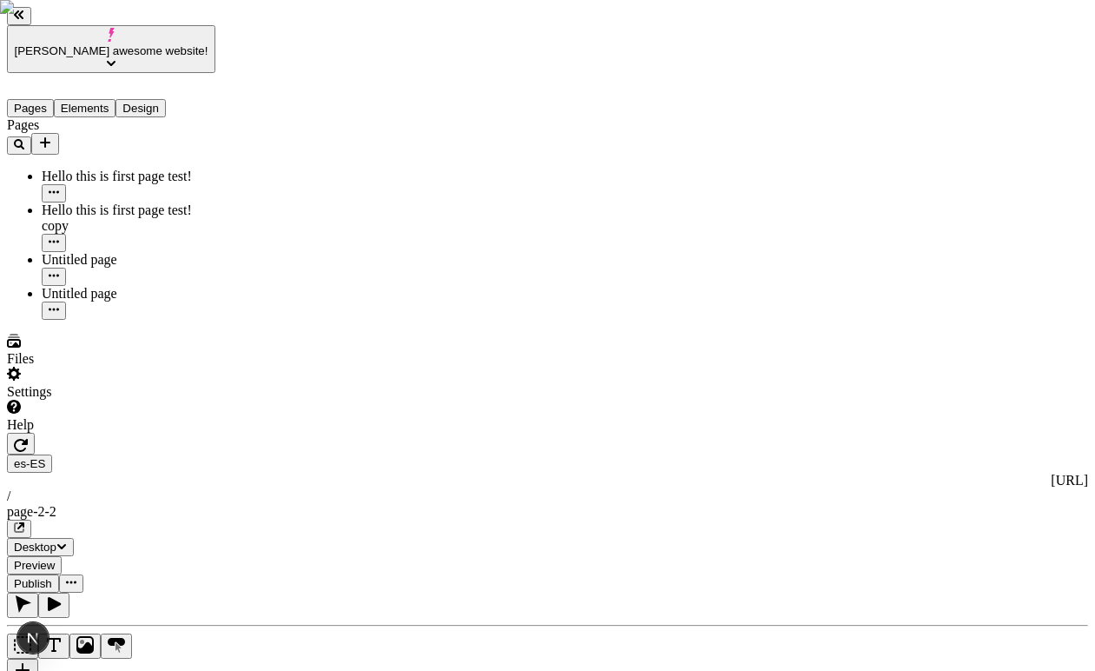
click at [35, 433] on button "button" at bounding box center [21, 444] width 28 height 22
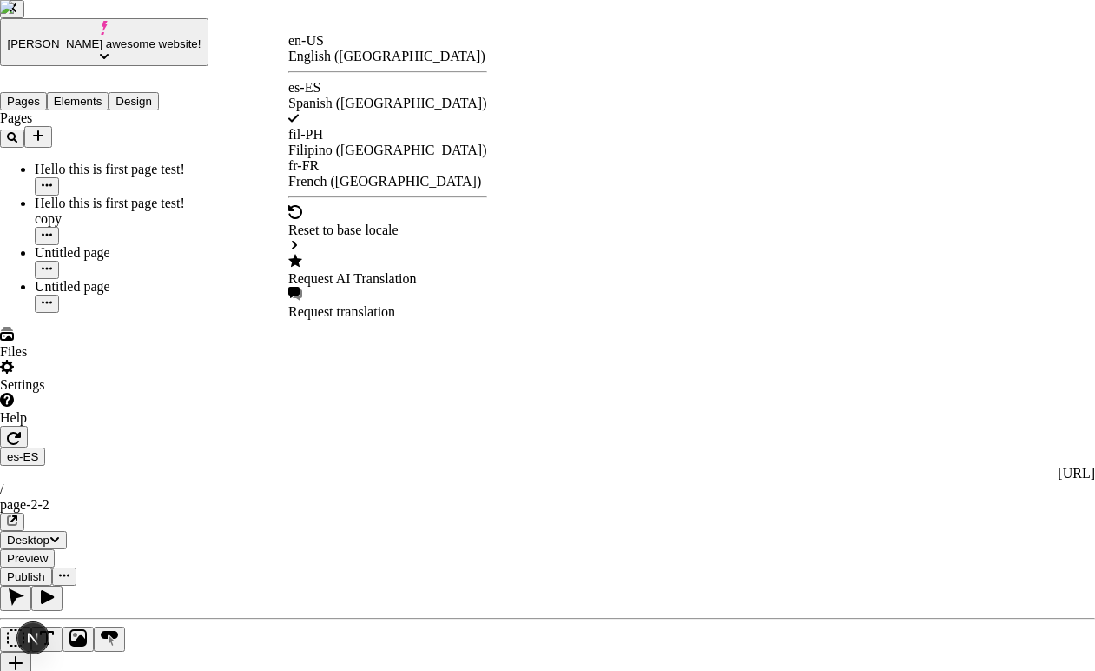
click at [338, 271] on div "Request AI Translation" at bounding box center [387, 279] width 199 height 16
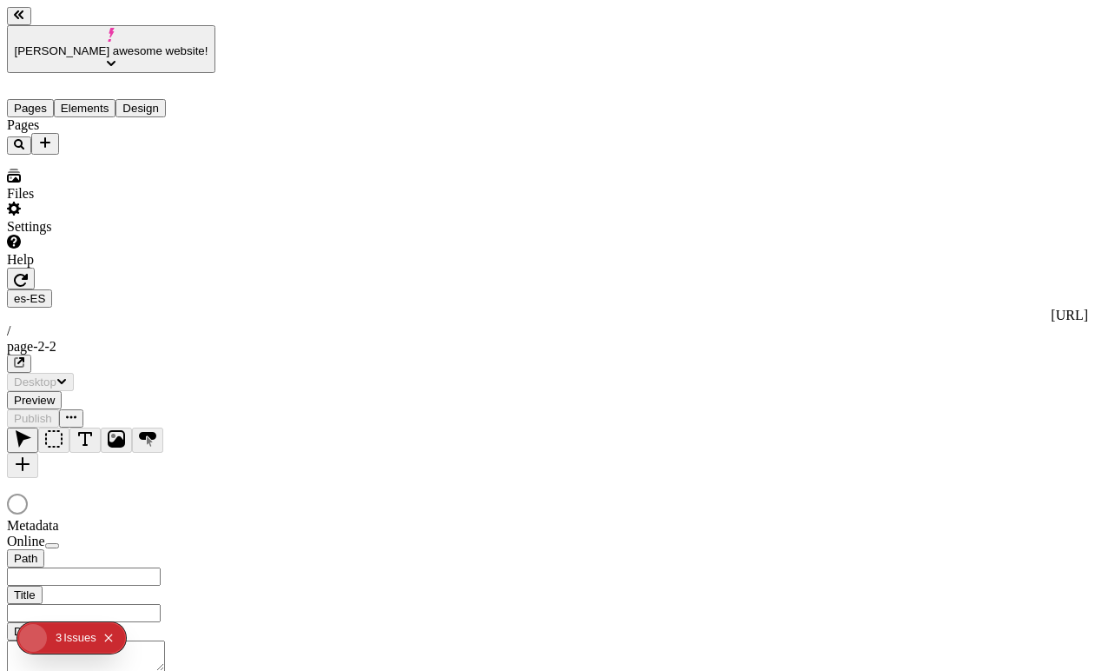
type input "/page-2-2"
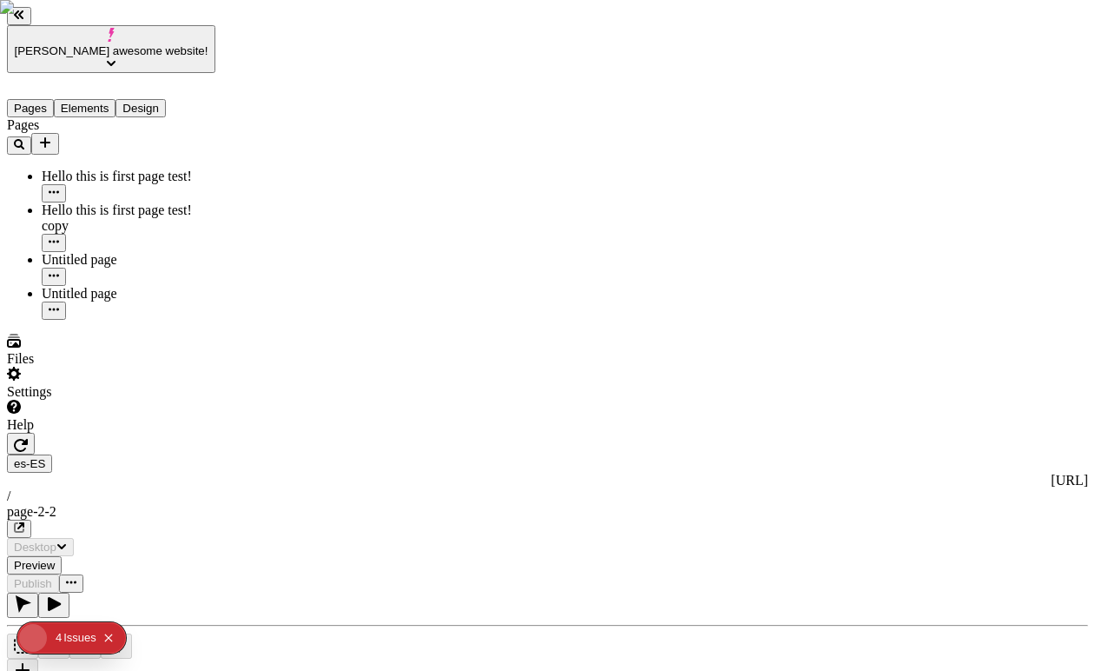
click at [60, 639] on div "4" at bounding box center [59, 637] width 6 height 31
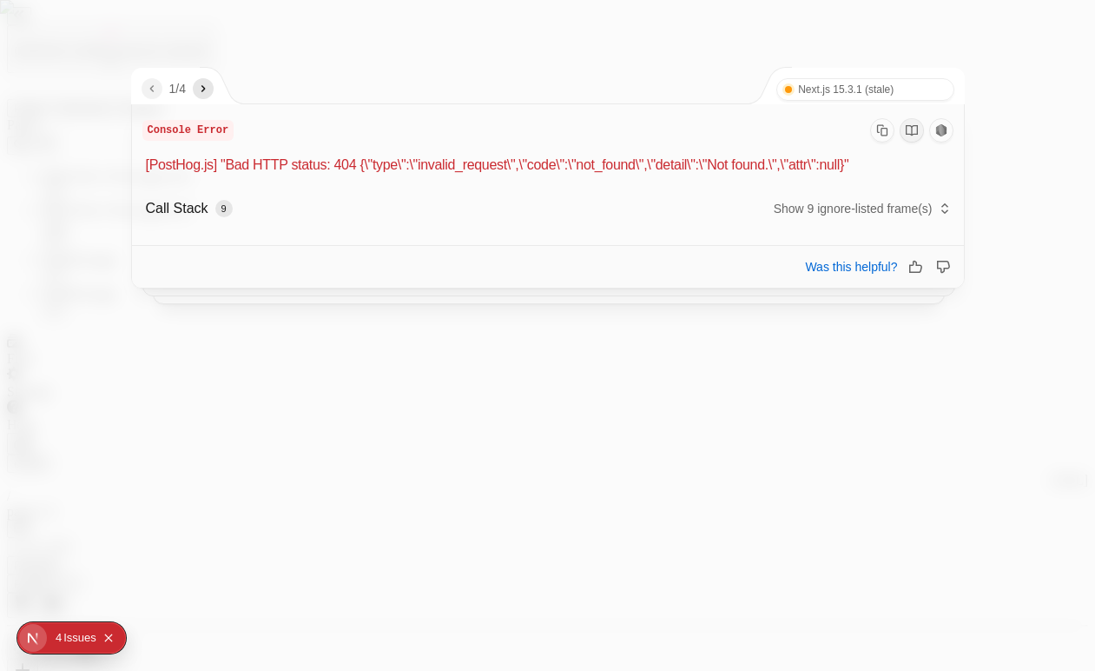
click at [209, 84] on icon "next" at bounding box center [203, 89] width 14 height 14
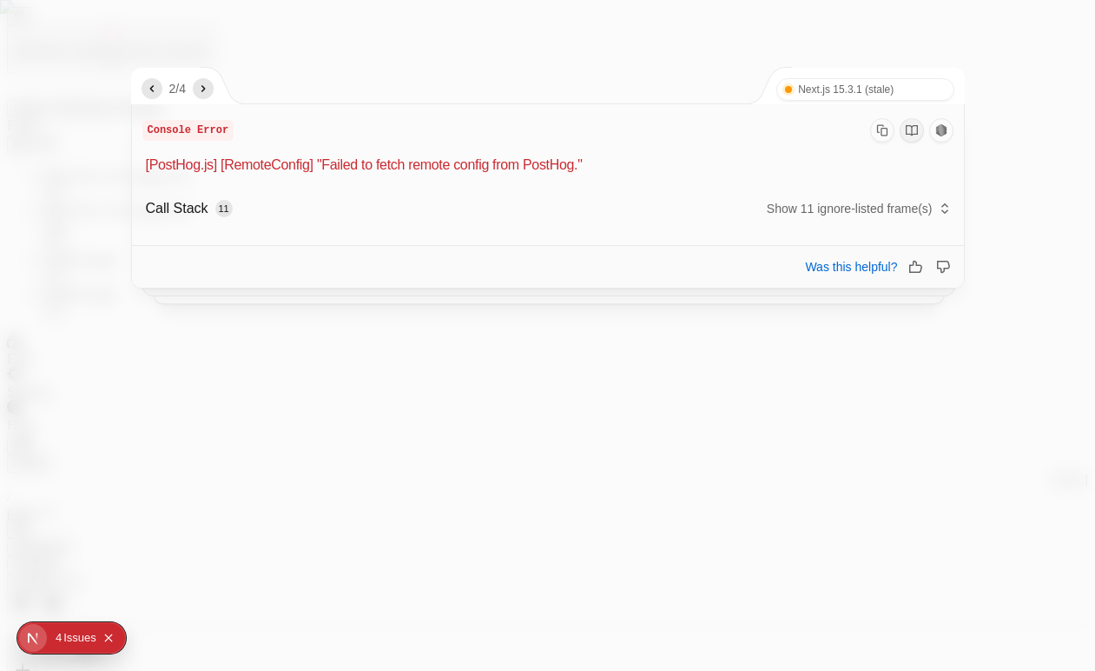
click at [209, 84] on icon "next" at bounding box center [203, 89] width 14 height 14
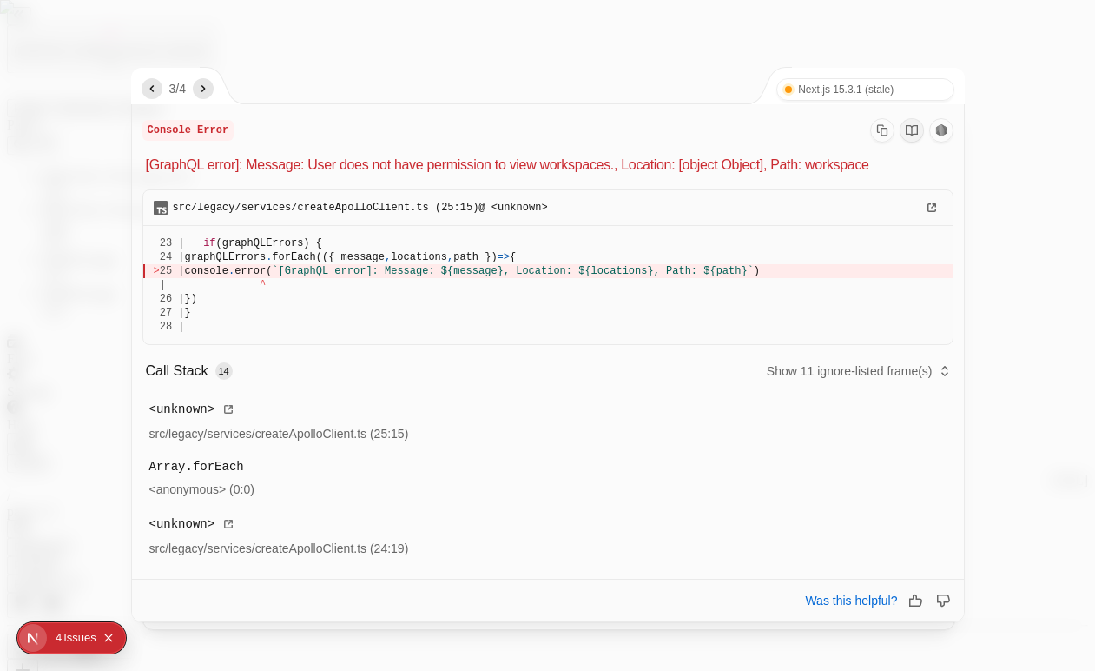
click at [209, 84] on icon "next" at bounding box center [203, 89] width 14 height 14
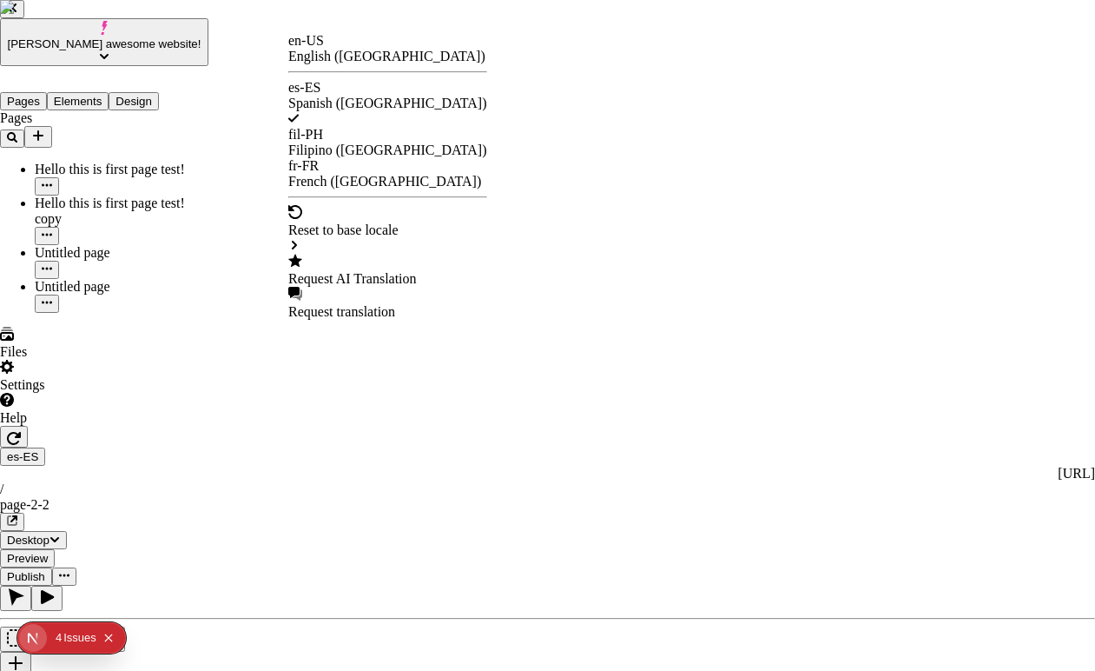
click at [356, 271] on div "Request AI Translation" at bounding box center [387, 279] width 199 height 16
checkbox input "true"
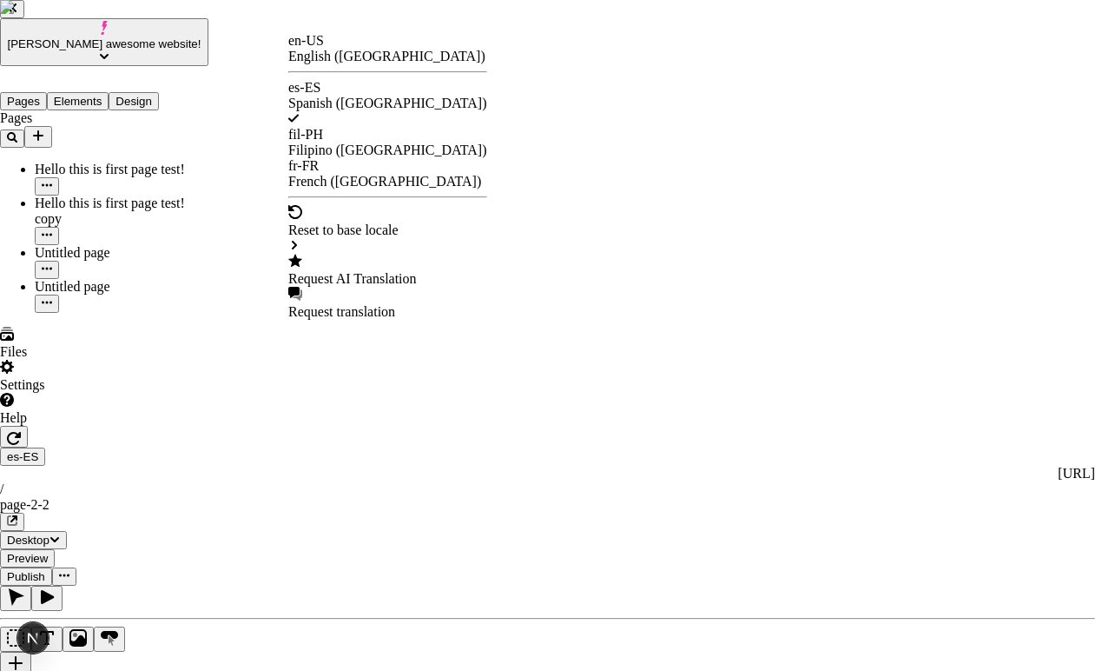
checkbox input "true"
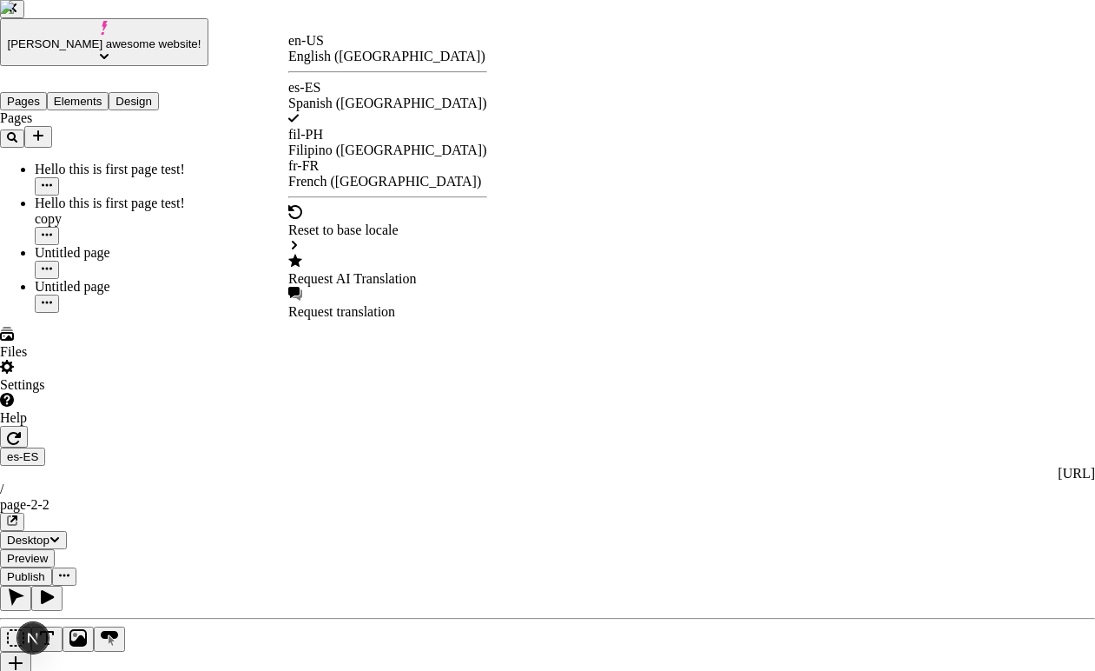
checkbox input "true"
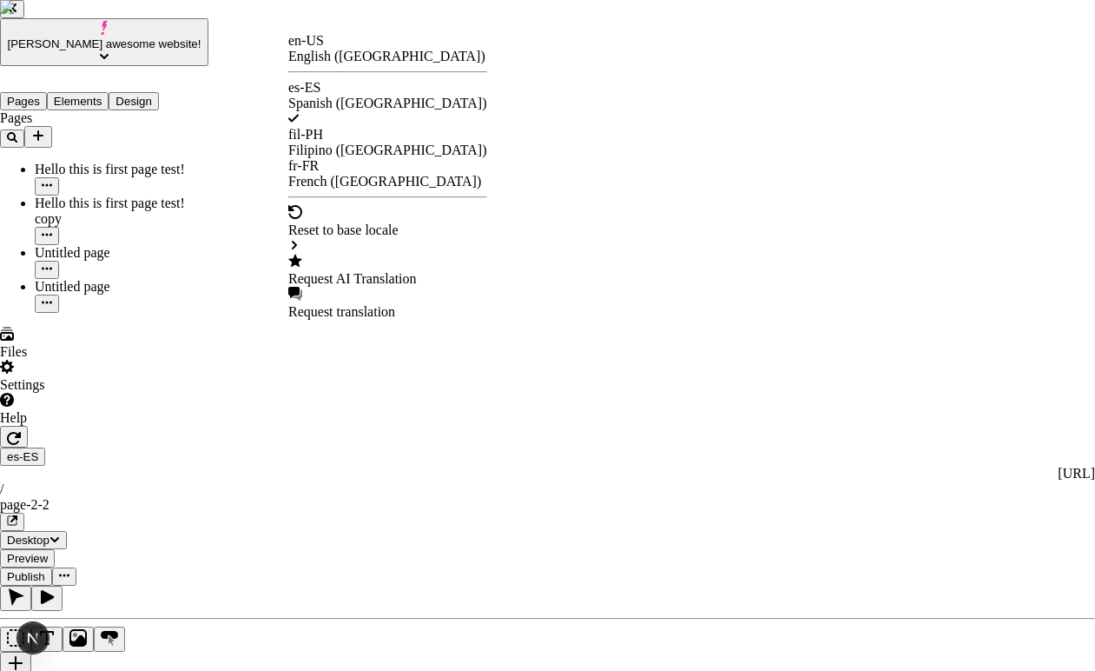
checkbox input "true"
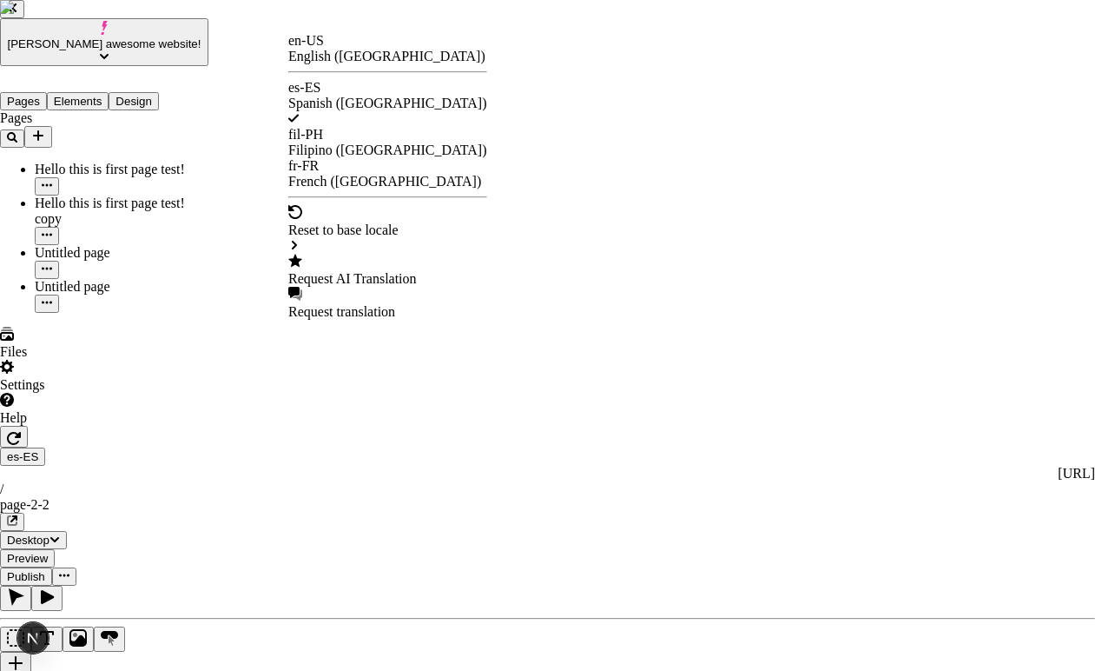
checkbox input "true"
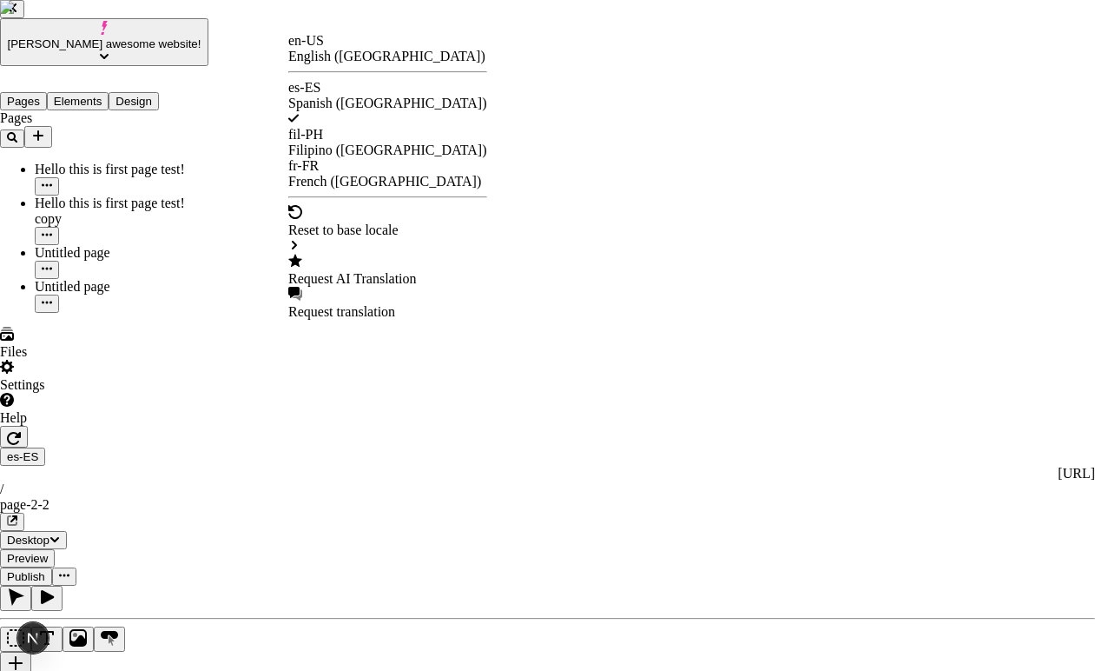
checkbox input "true"
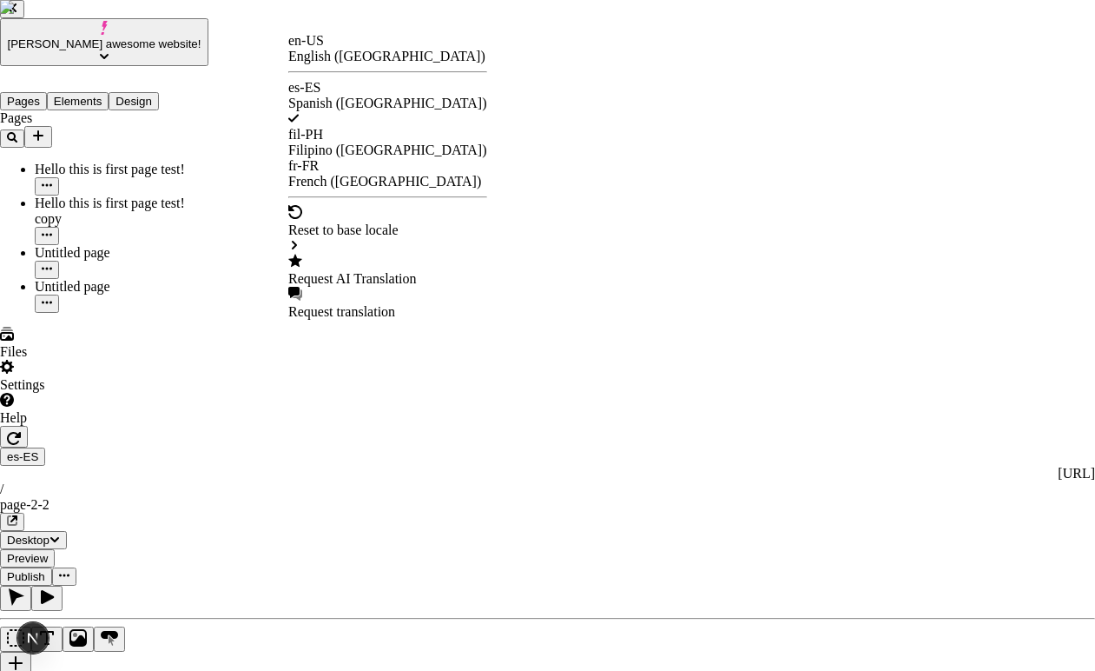
checkbox input "true"
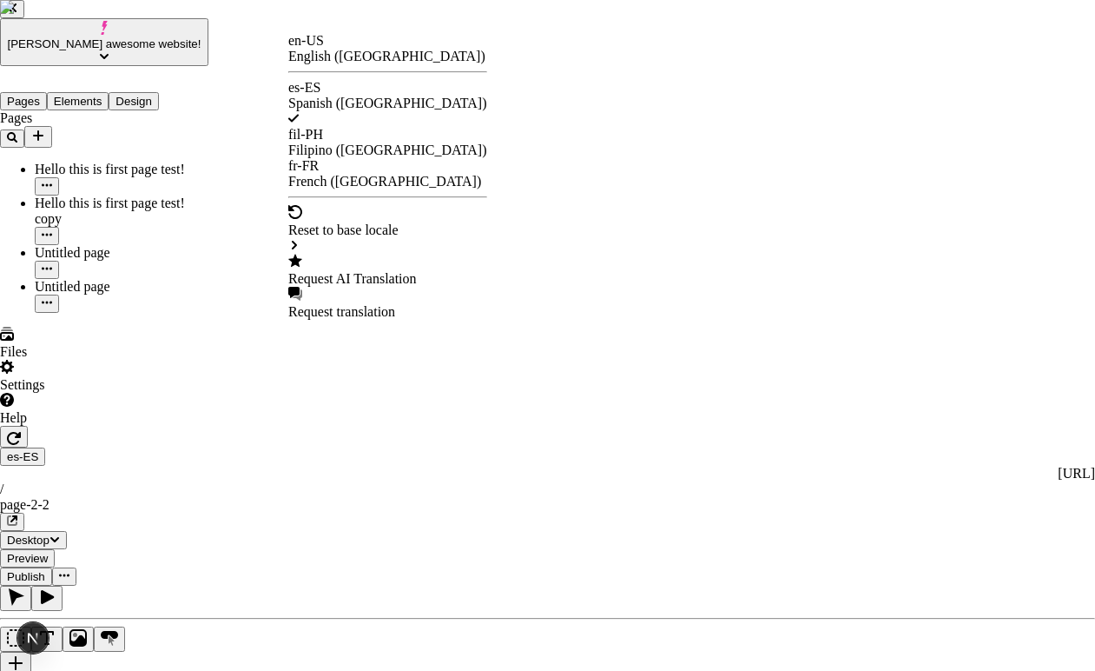
checkbox input "true"
checkbox input "false"
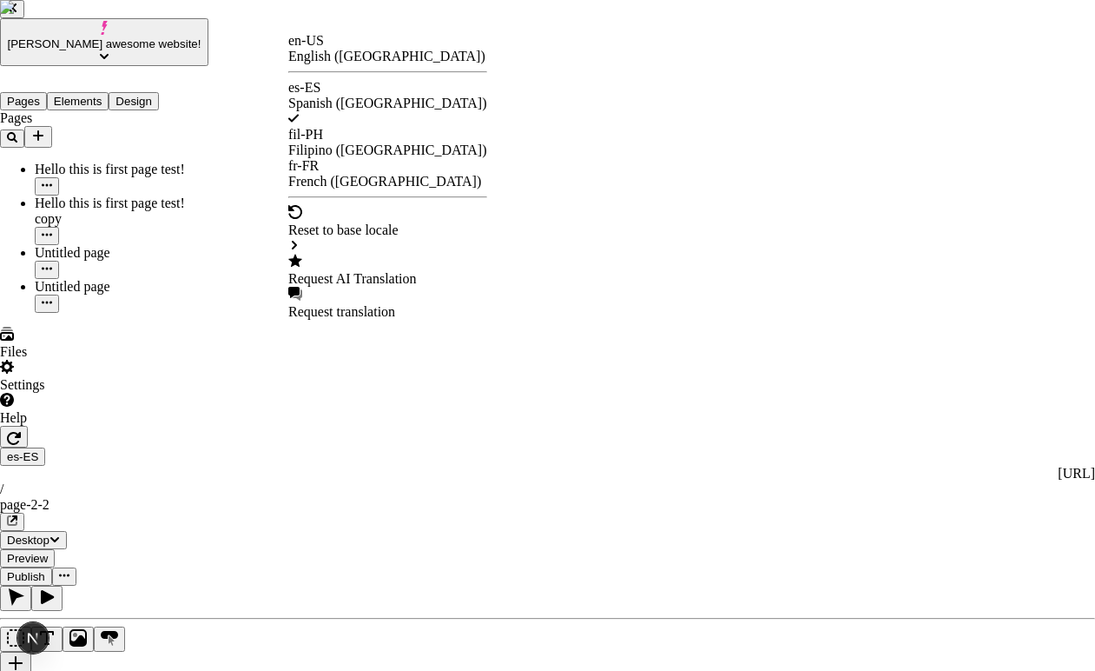
checkbox input "false"
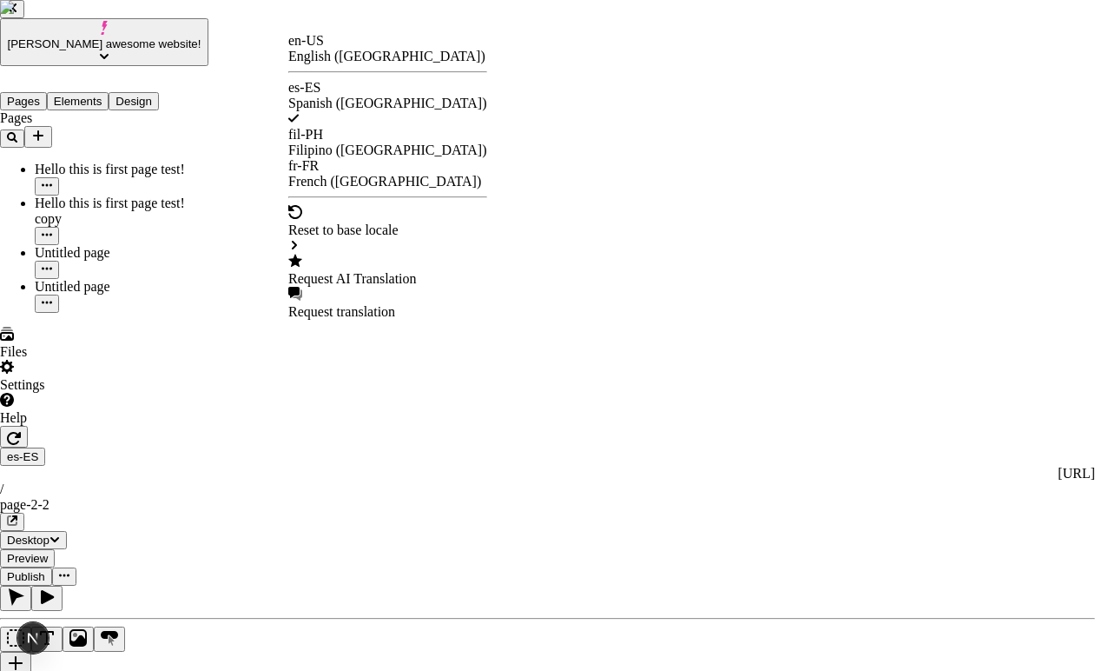
checkbox input "false"
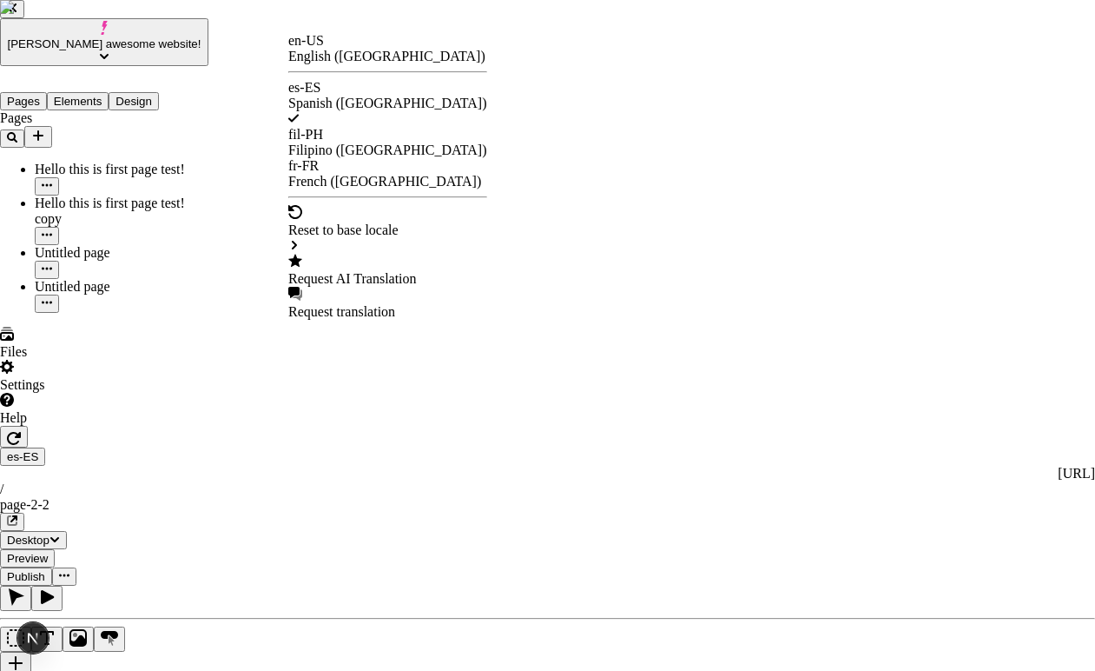
checkbox input "false"
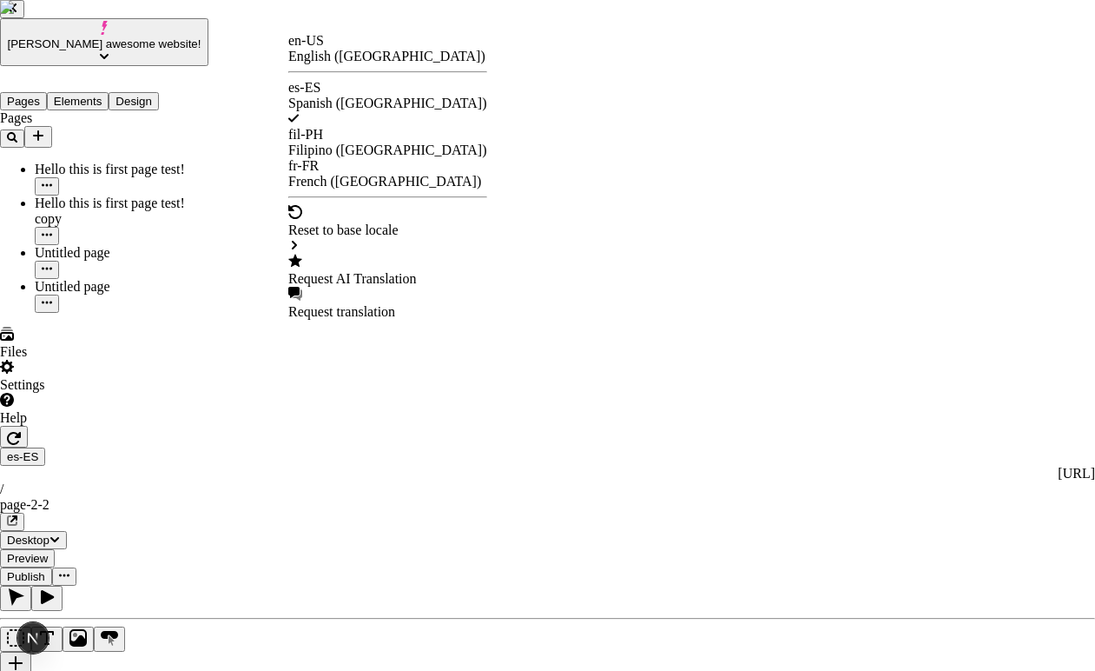
checkbox input "false"
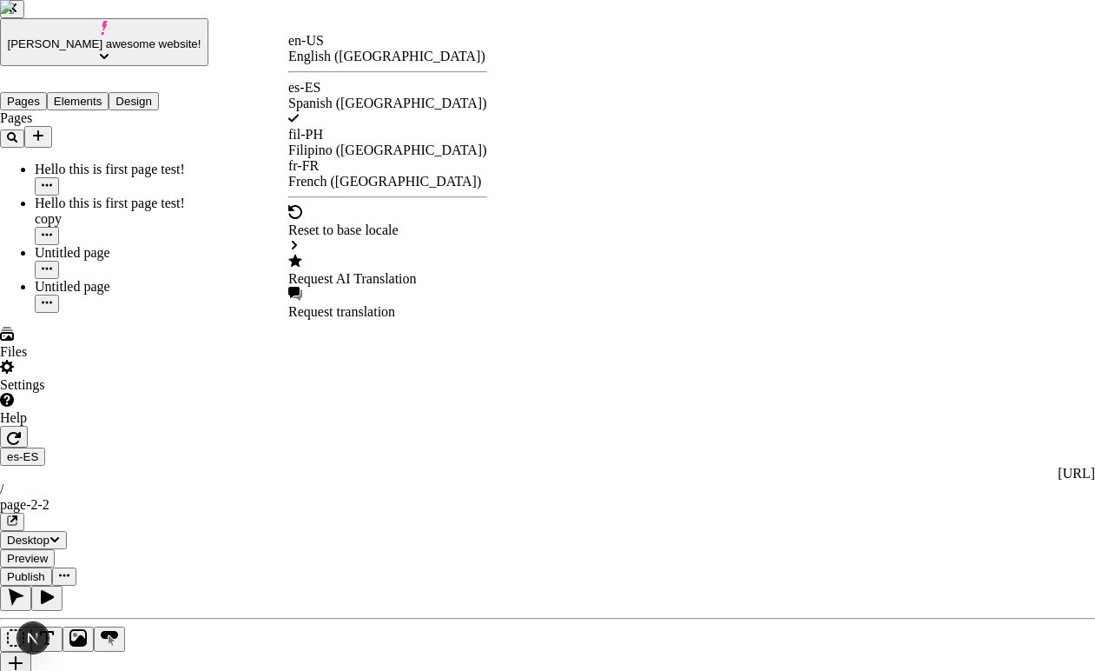
checkbox input "false"
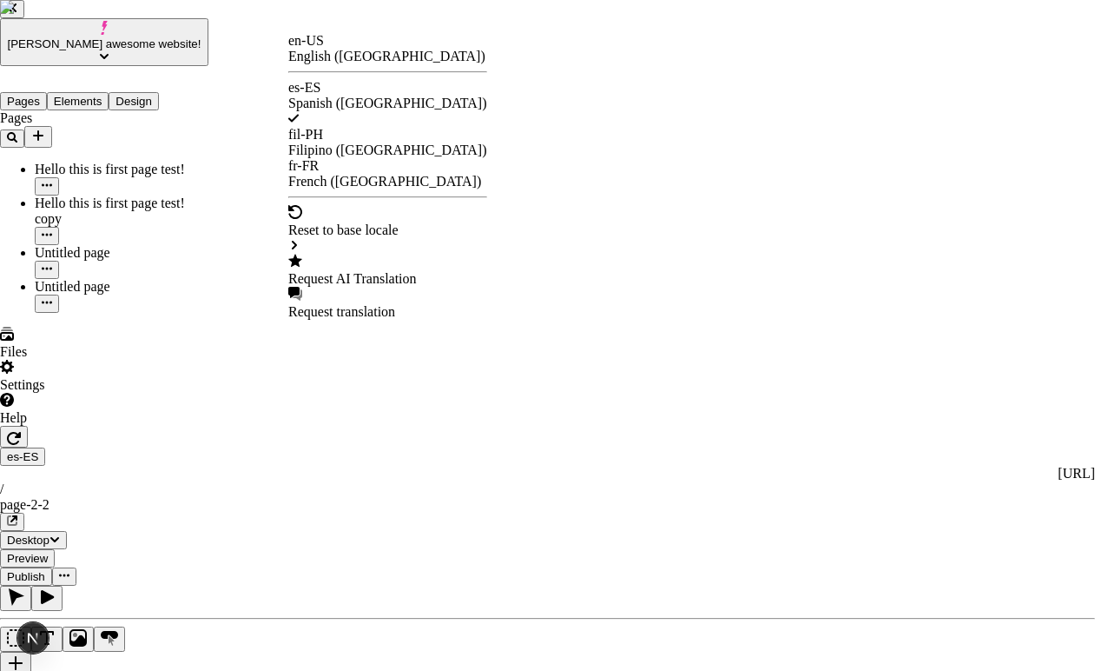
checkbox input "false"
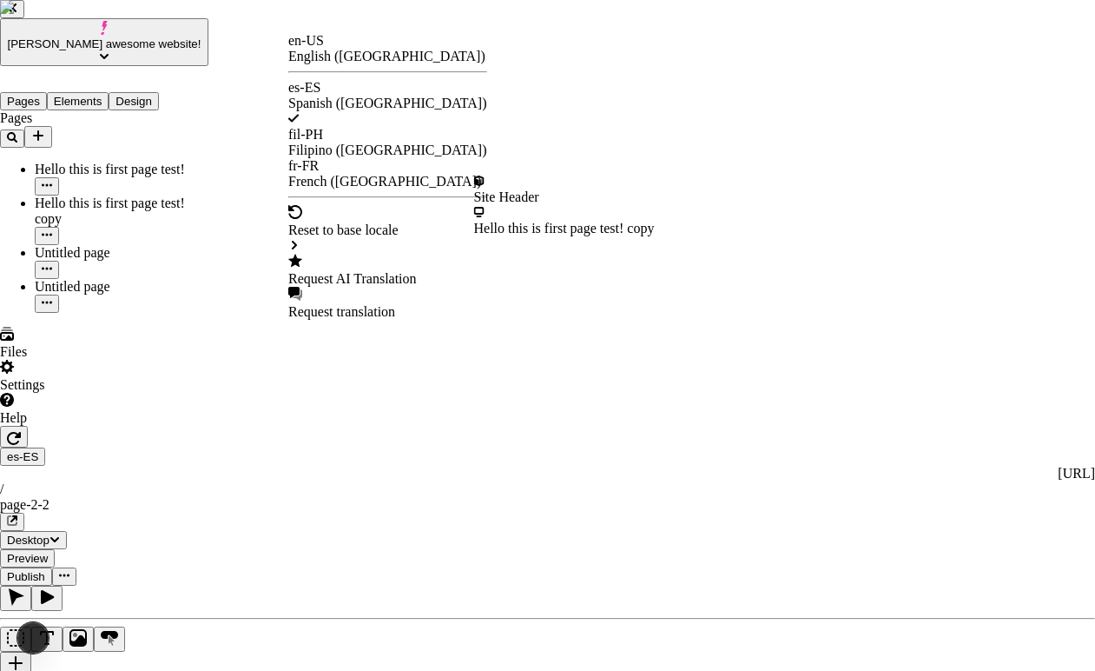
click at [380, 222] on div "Reset to base locale" at bounding box center [387, 230] width 199 height 16
click at [510, 189] on div "Site Header" at bounding box center [564, 197] width 181 height 16
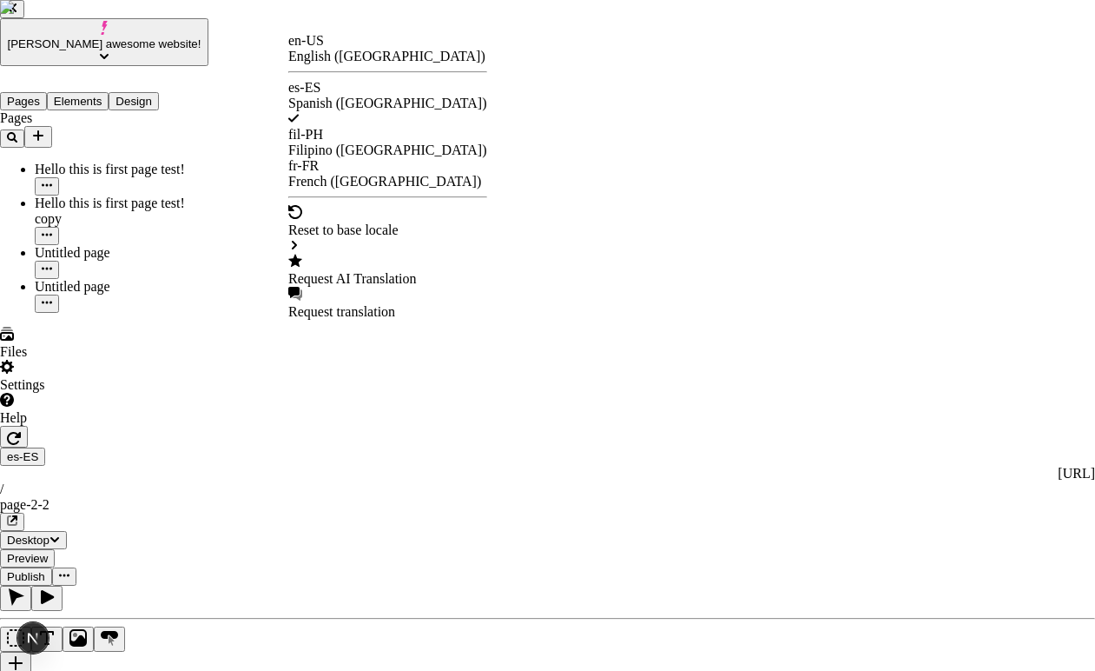
click at [376, 271] on div "Request AI Translation" at bounding box center [387, 279] width 199 height 16
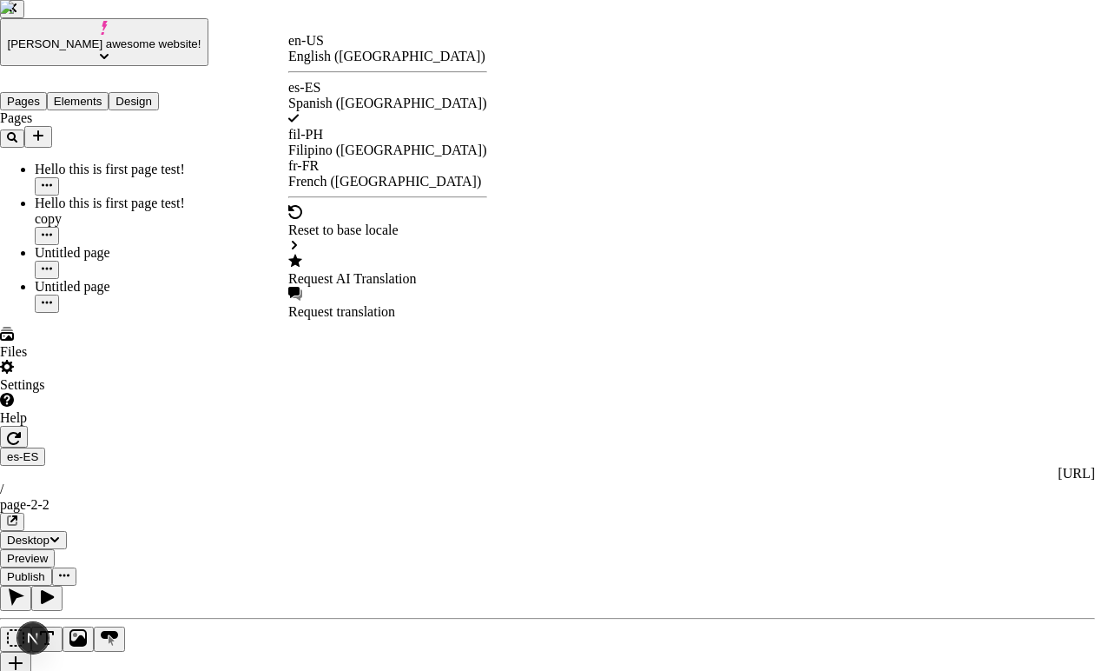
click at [394, 271] on div "Request AI Translation" at bounding box center [387, 279] width 199 height 16
checkbox input "true"
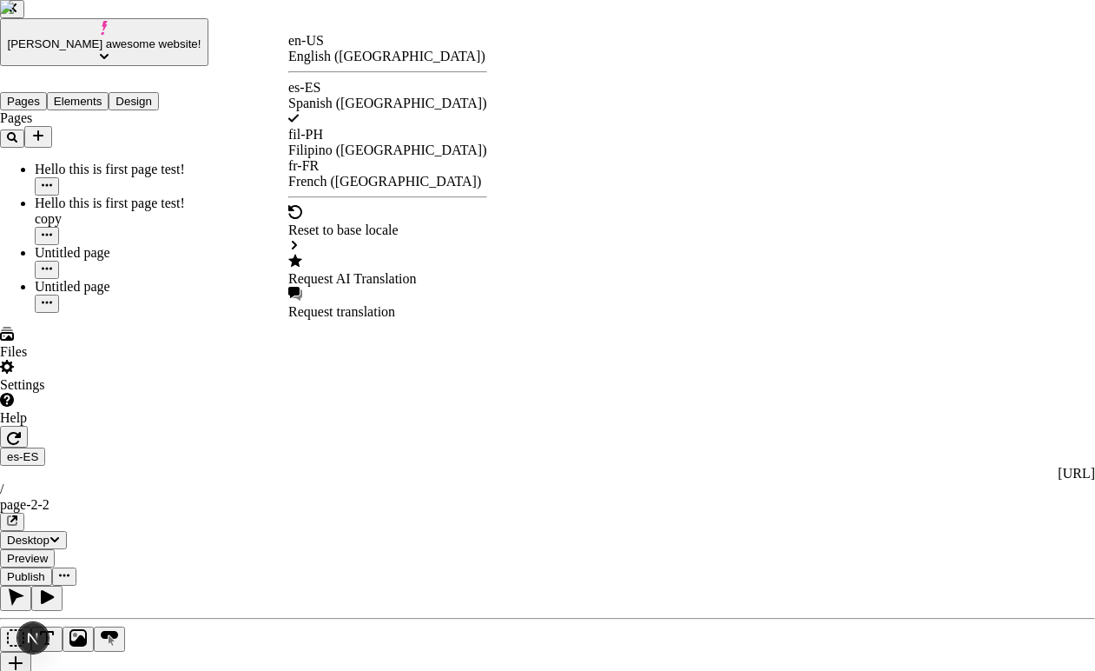
checkbox input "true"
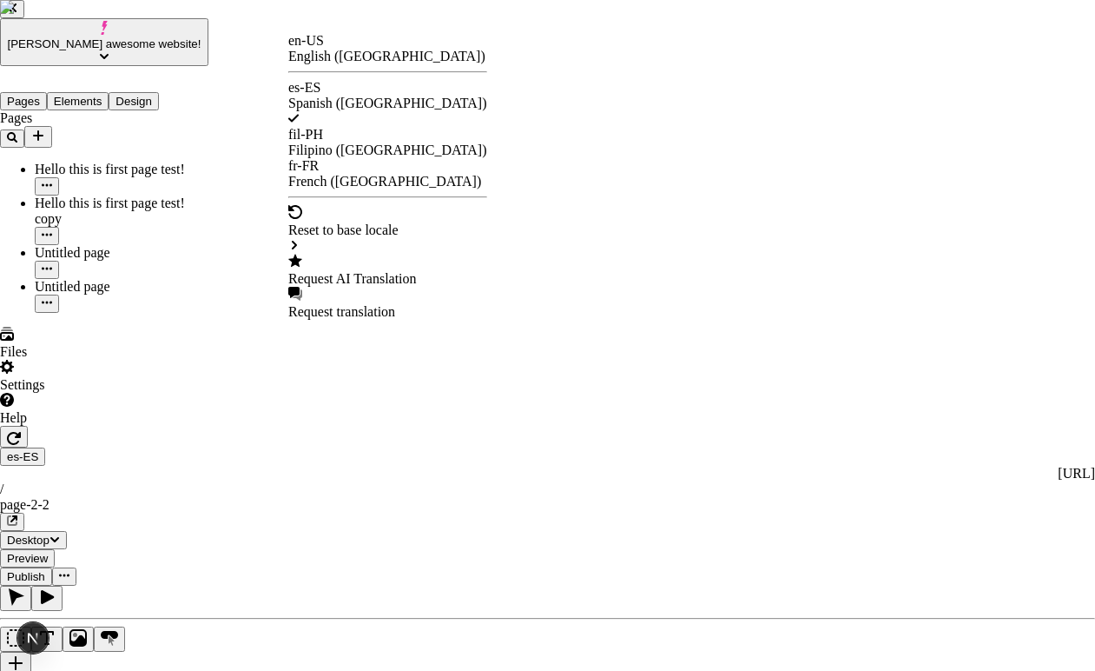
checkbox input "true"
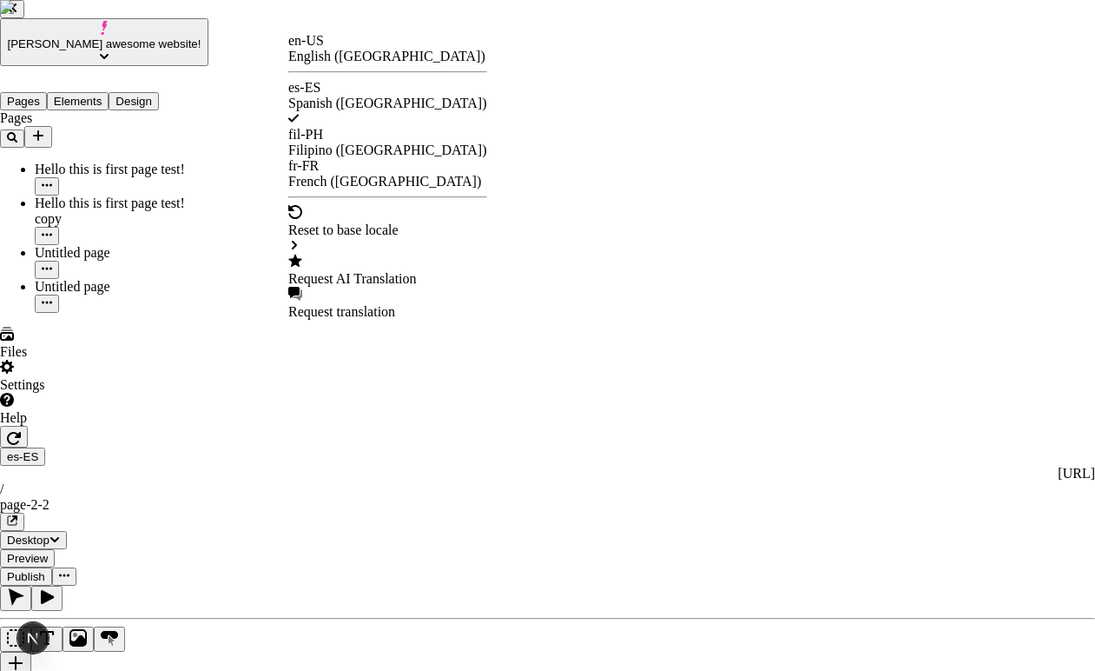
checkbox input "true"
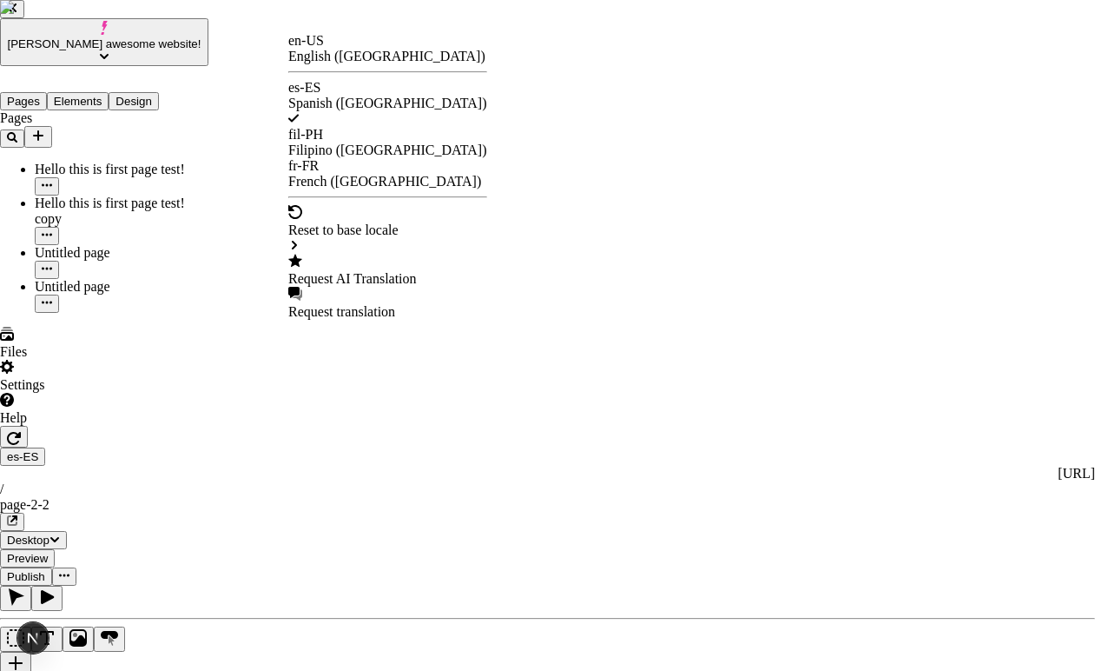
checkbox input "true"
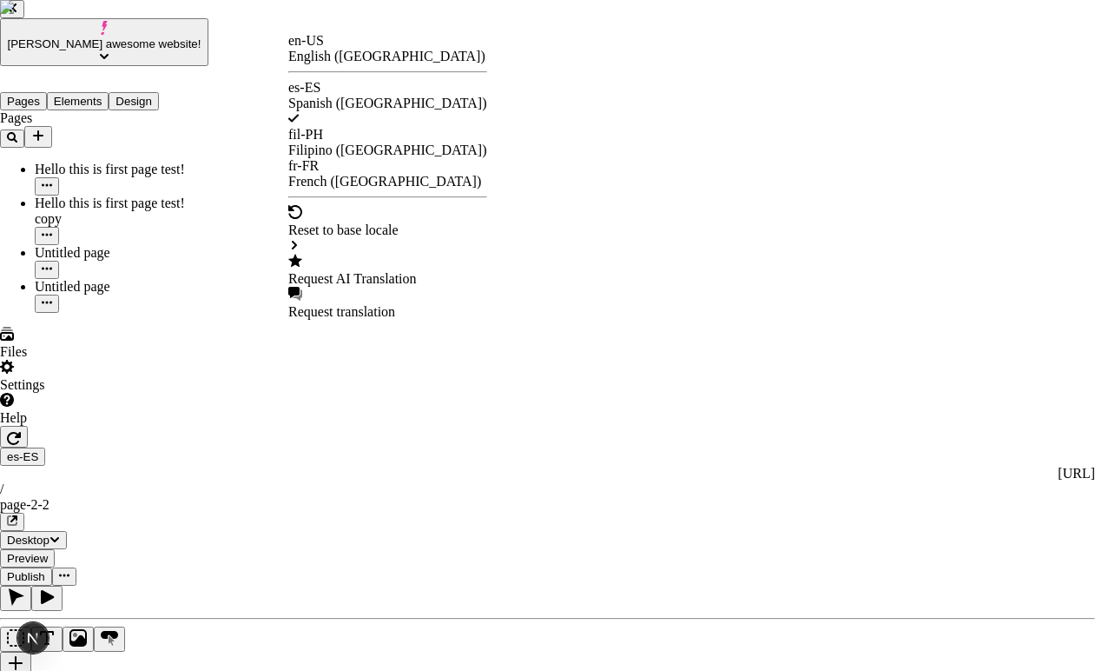
checkbox input "true"
checkbox input "false"
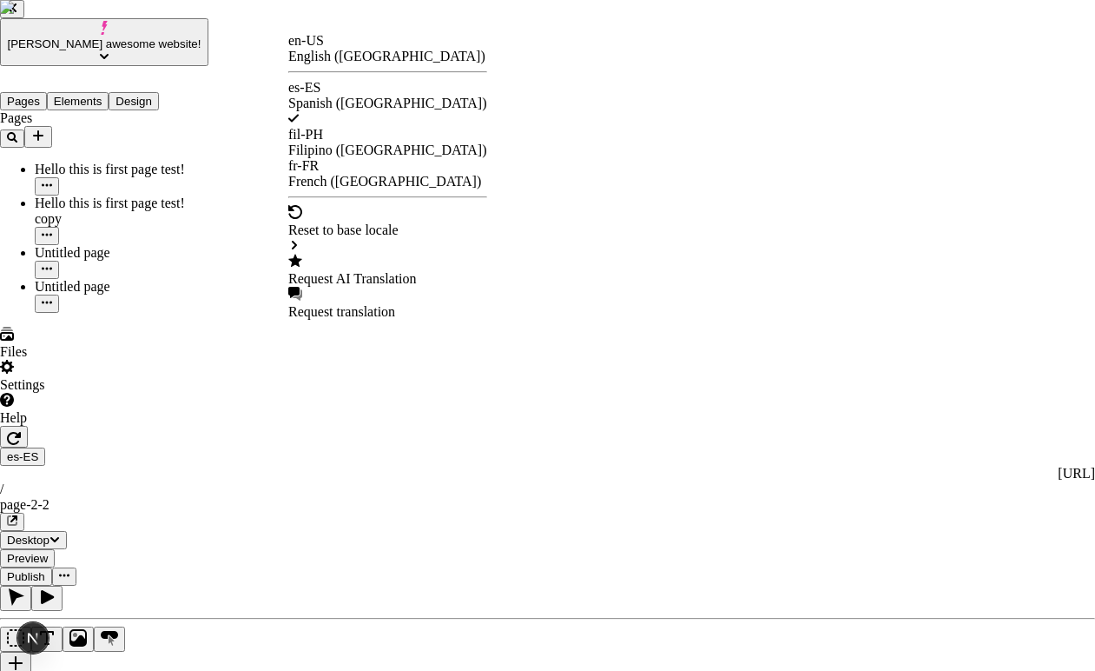
checkbox input "false"
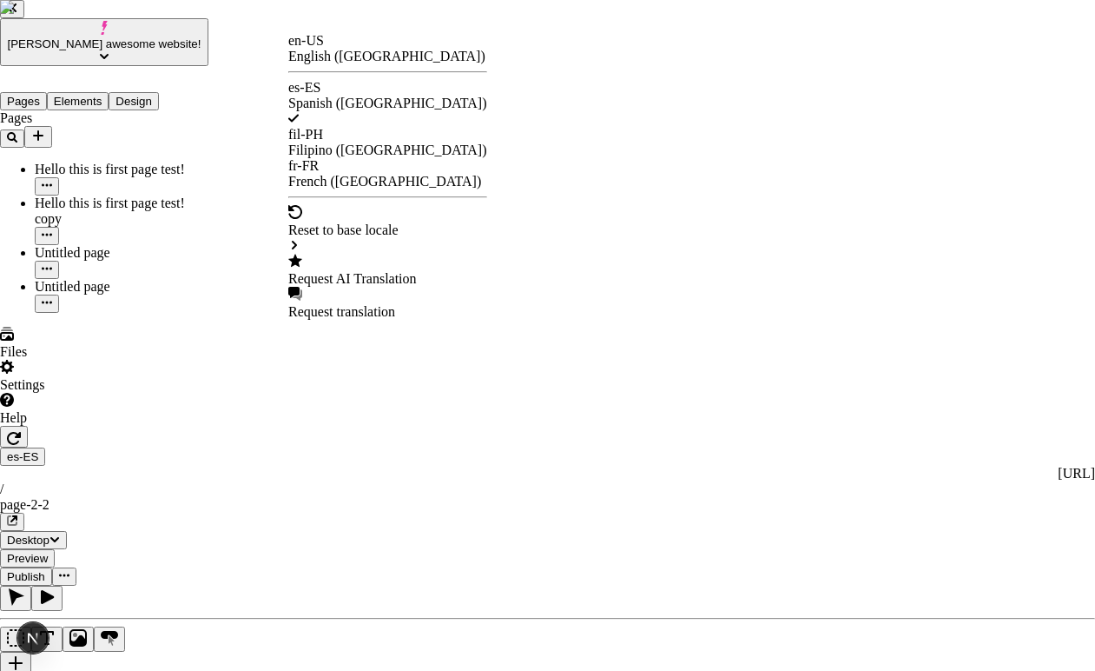
checkbox input "false"
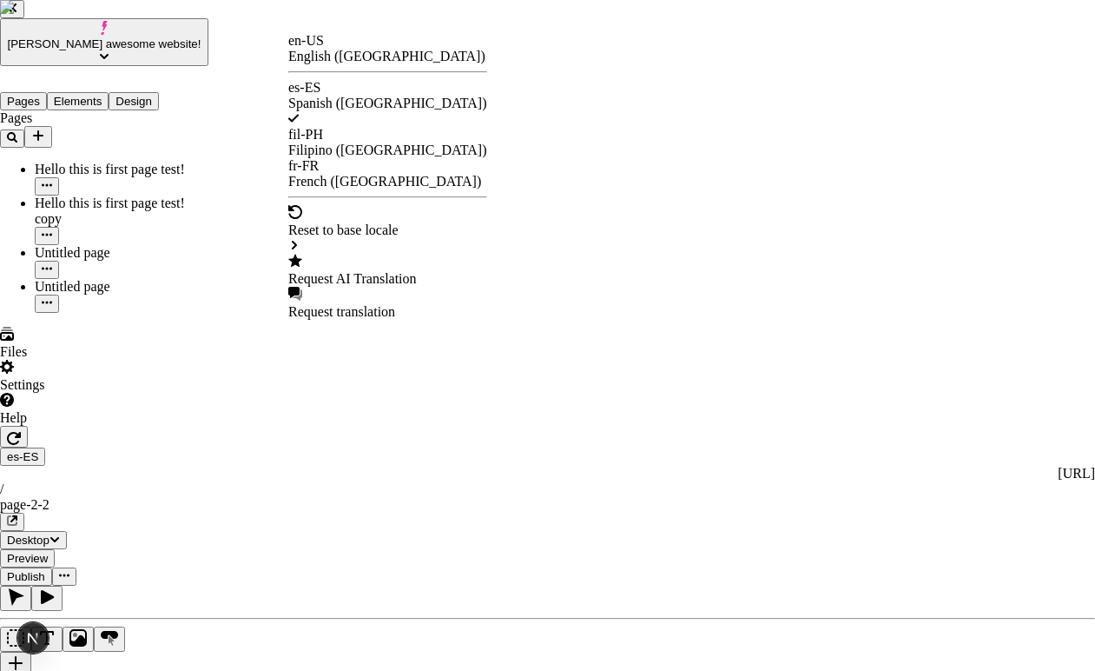
checkbox input "false"
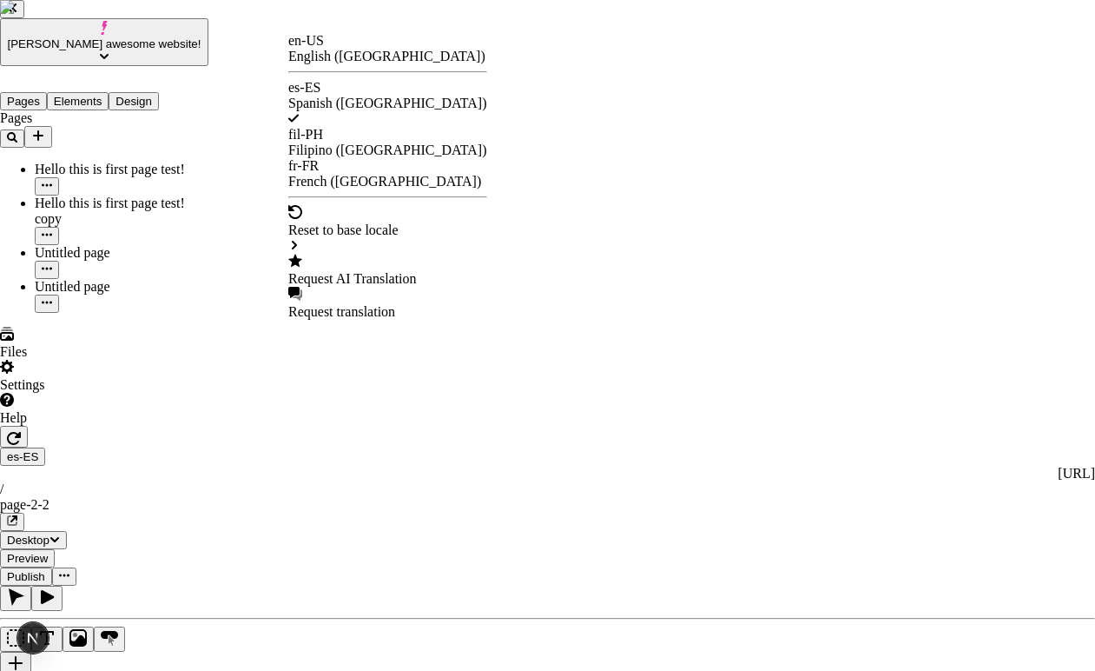
checkbox input "false"
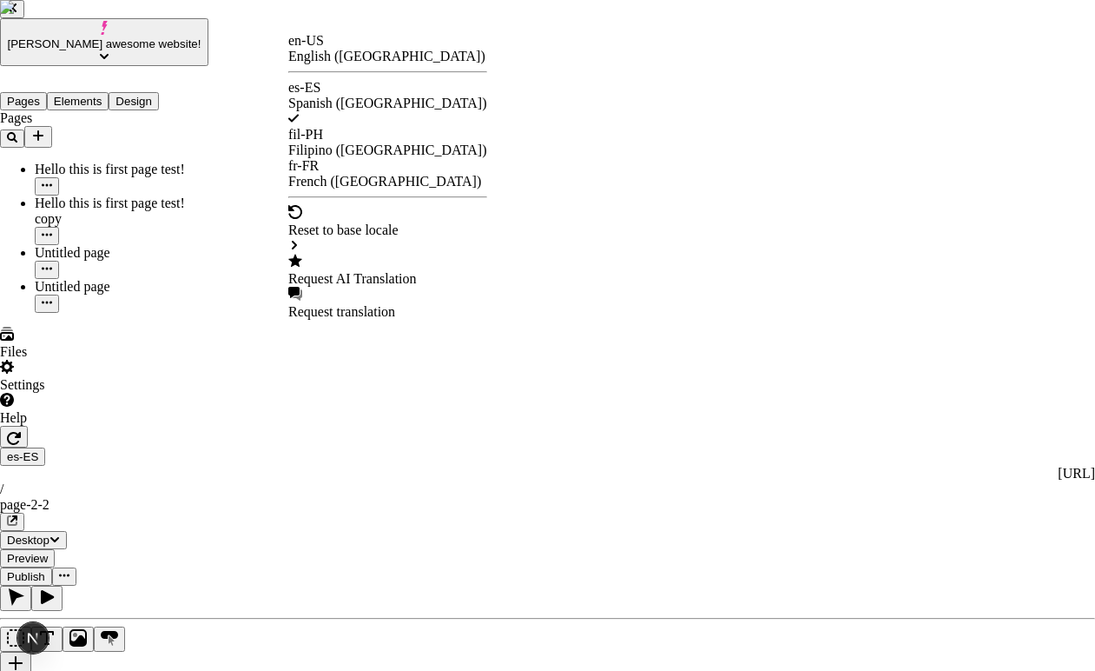
checkbox input "false"
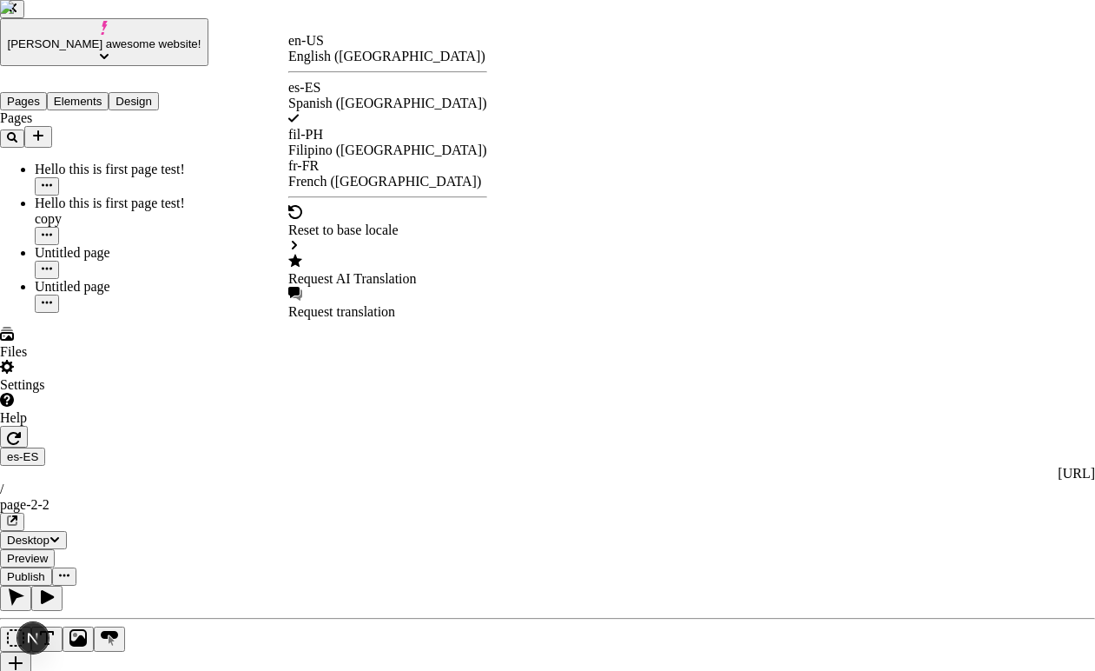
checkbox input "false"
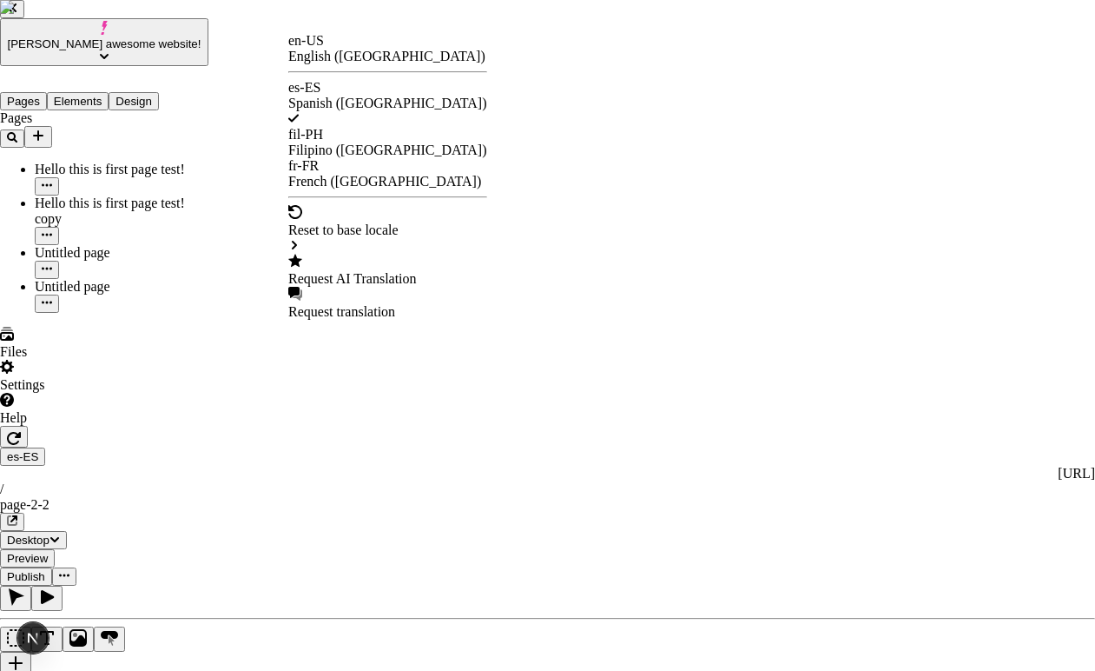
click at [371, 271] on div "Request AI Translation" at bounding box center [387, 279] width 199 height 16
checkbox input "true"
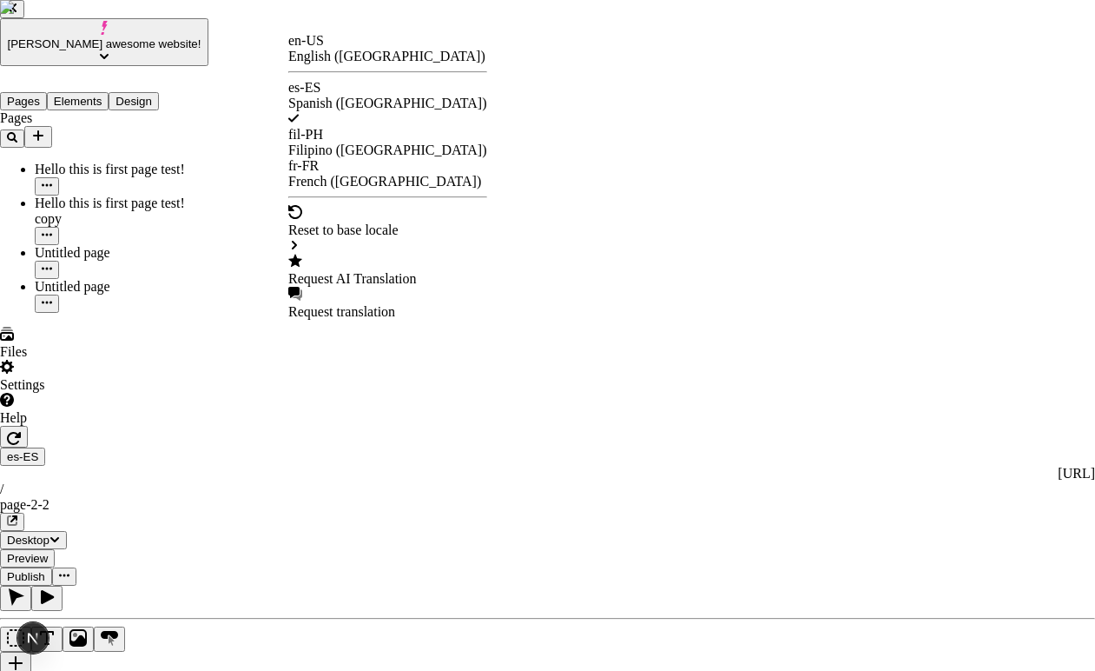
checkbox input "true"
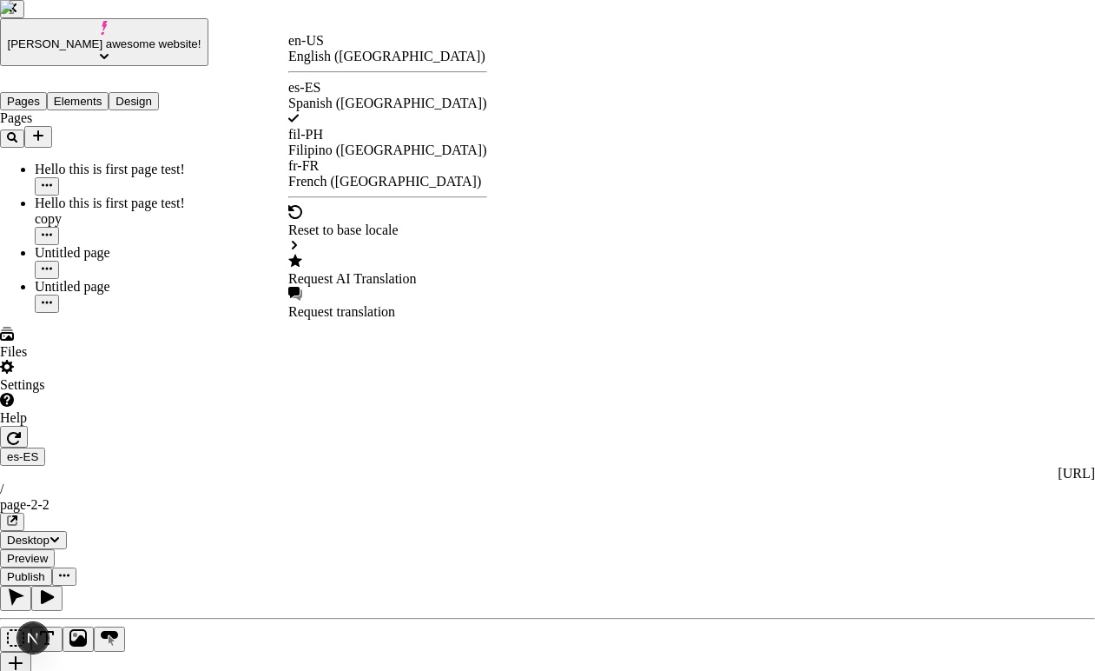
checkbox input "true"
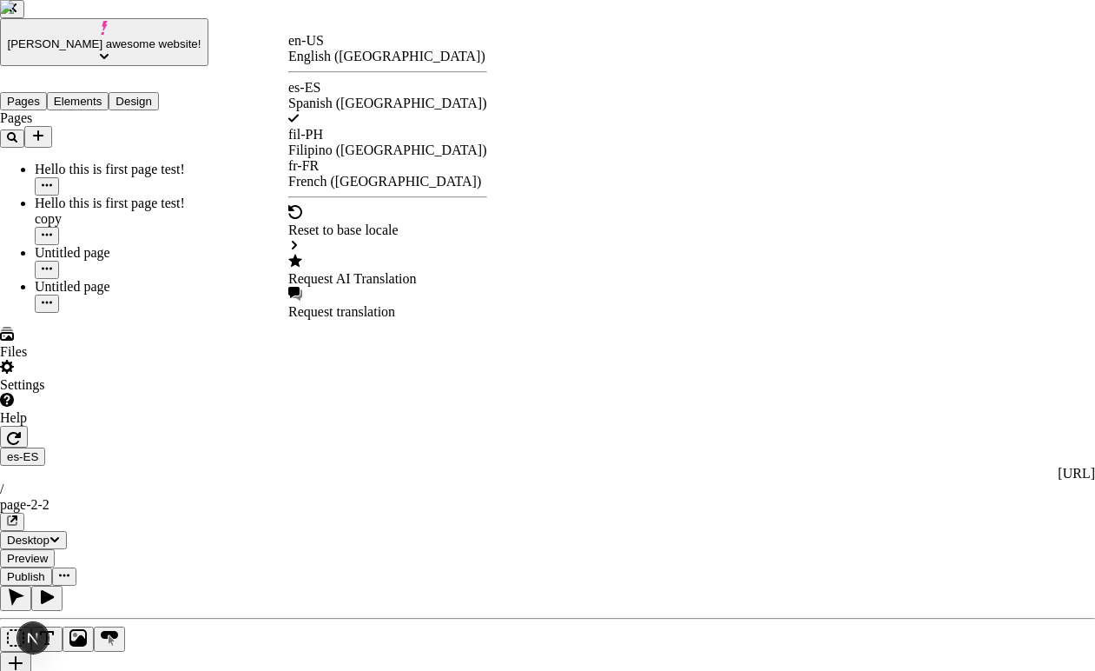
checkbox input "true"
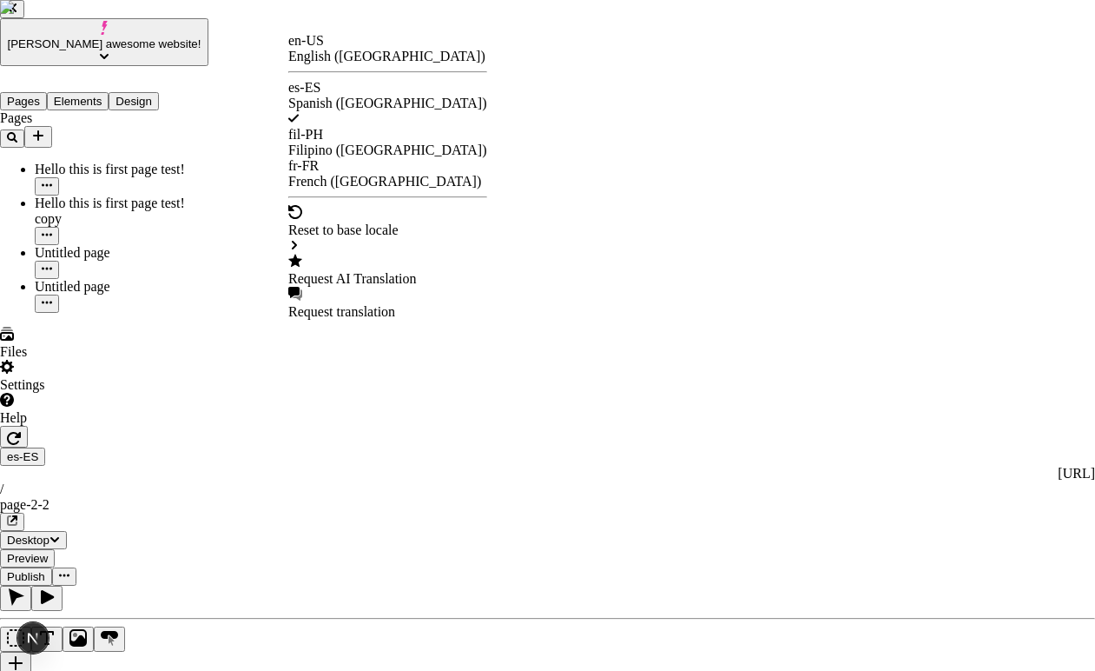
checkbox input "true"
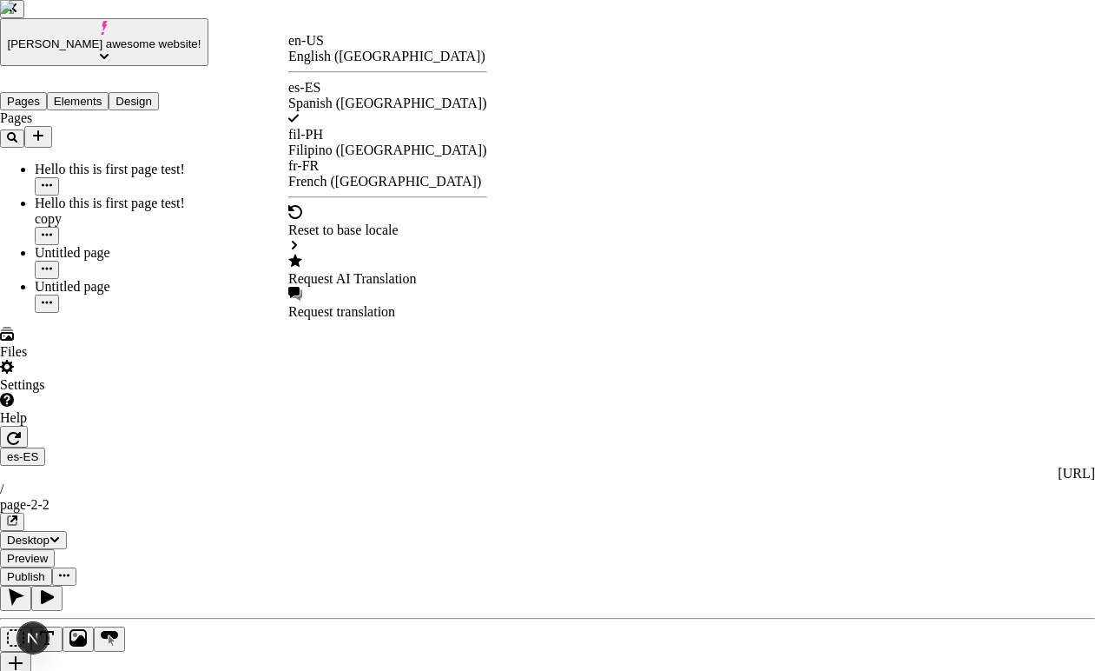
checkbox input "true"
checkbox input "false"
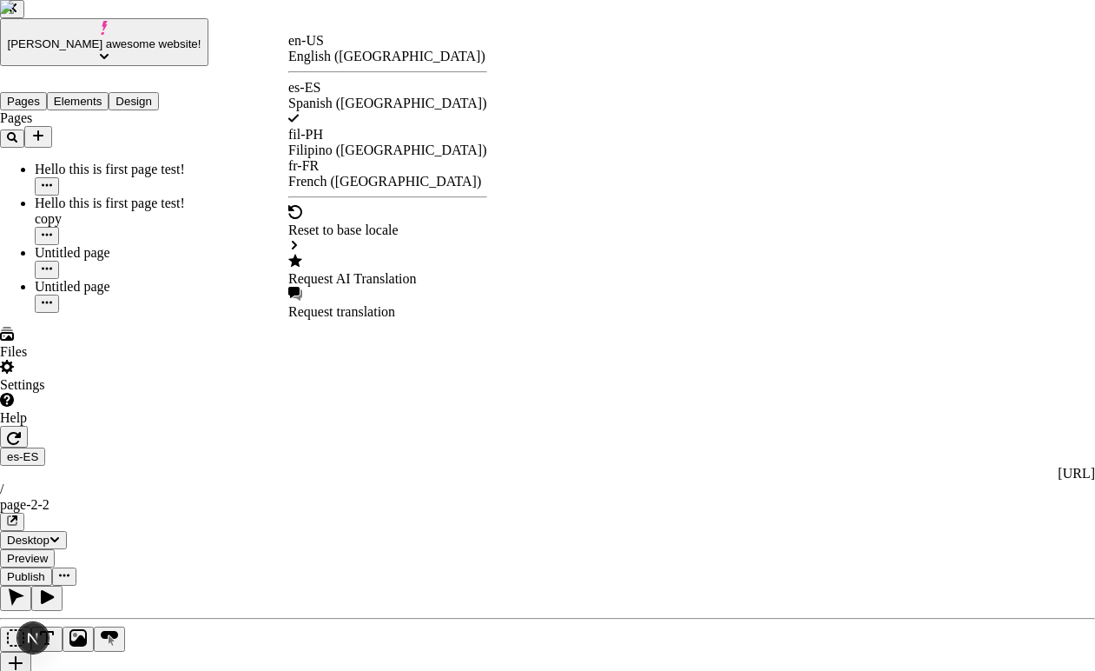
checkbox input "false"
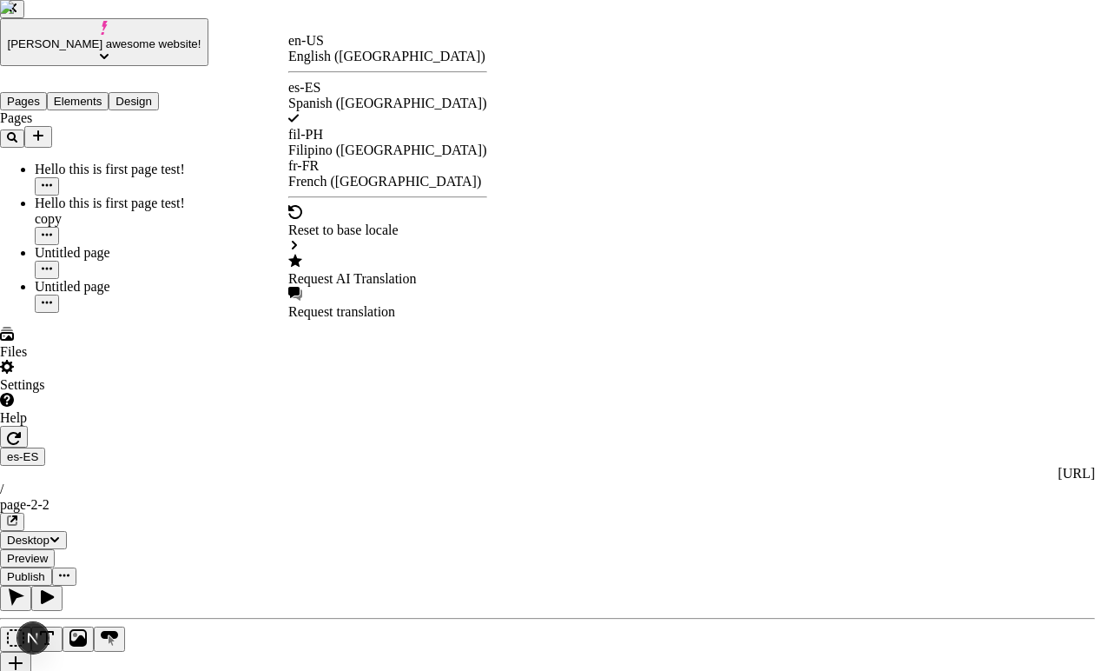
checkbox input "false"
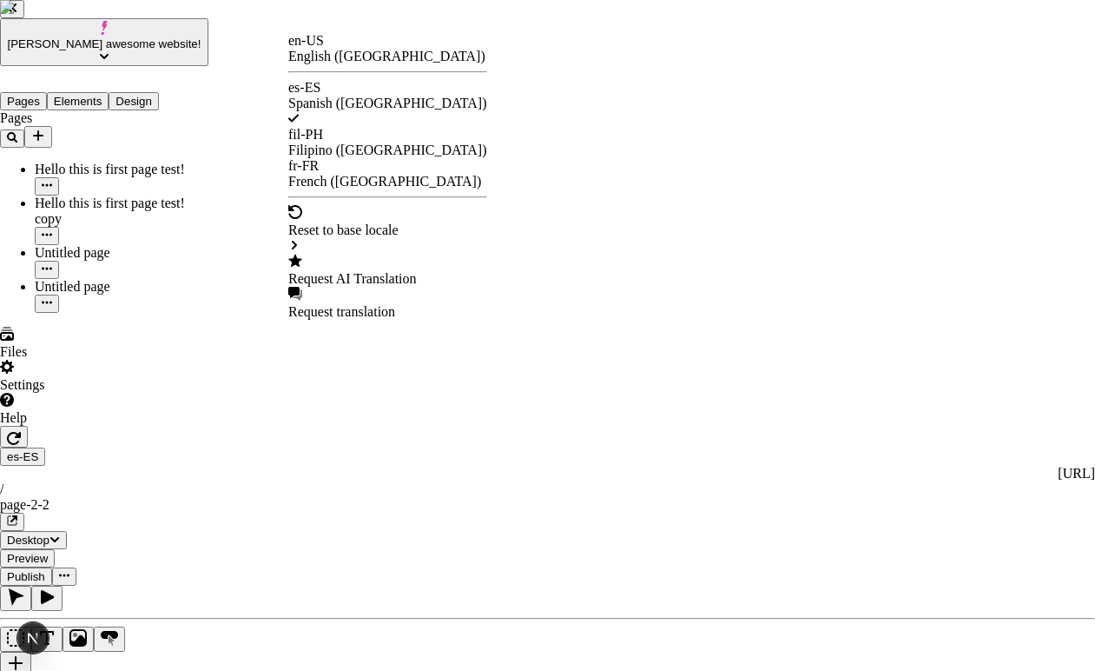
checkbox input "false"
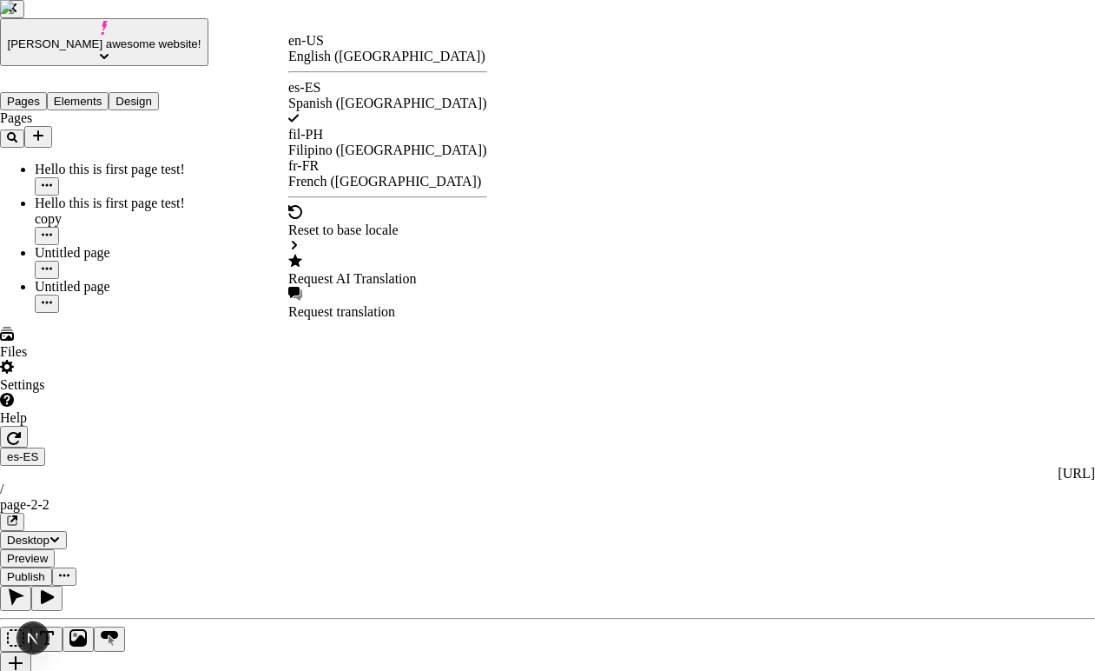
checkbox input "false"
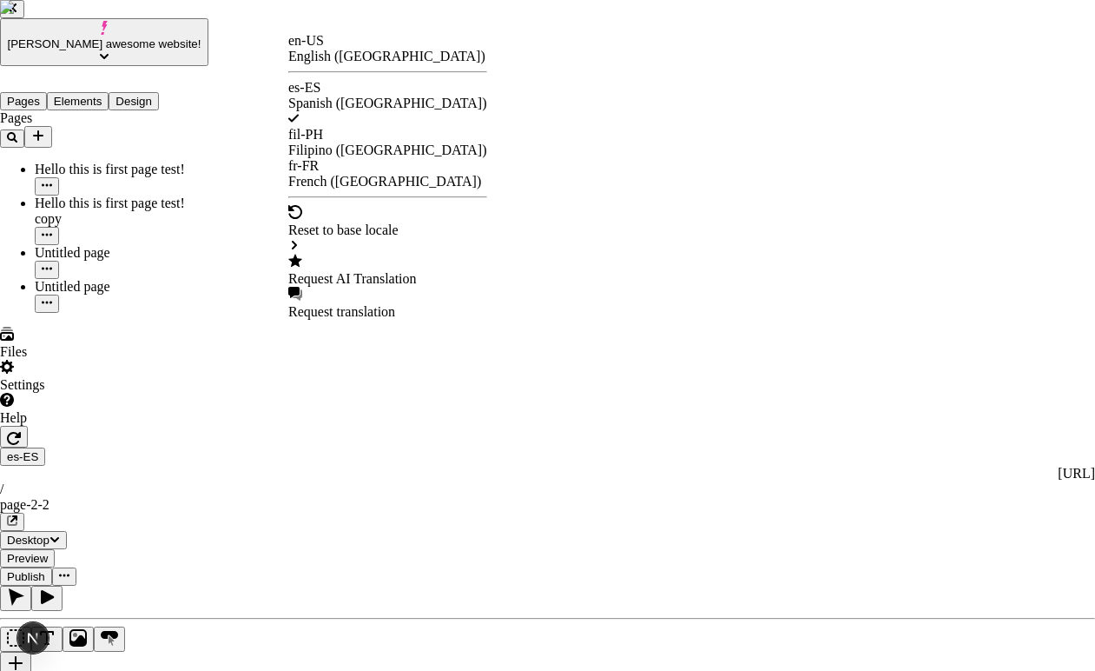
checkbox input "false"
click at [383, 271] on div "Request AI Translation" at bounding box center [387, 279] width 199 height 16
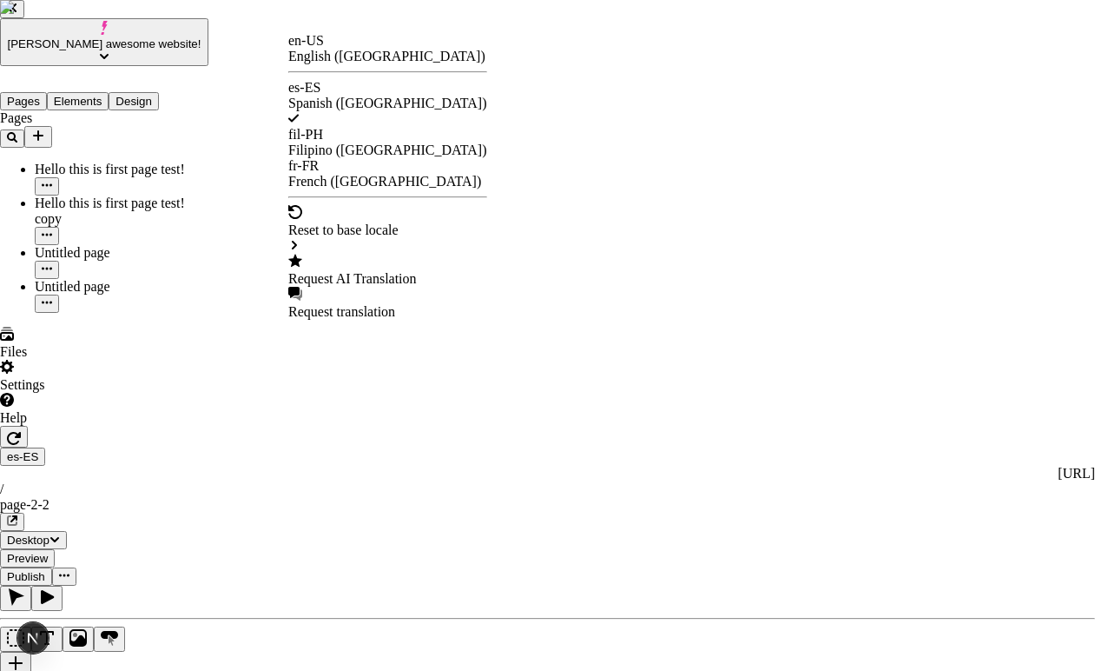
checkbox input "false"
click at [386, 271] on div "Request AI Translation" at bounding box center [387, 279] width 199 height 16
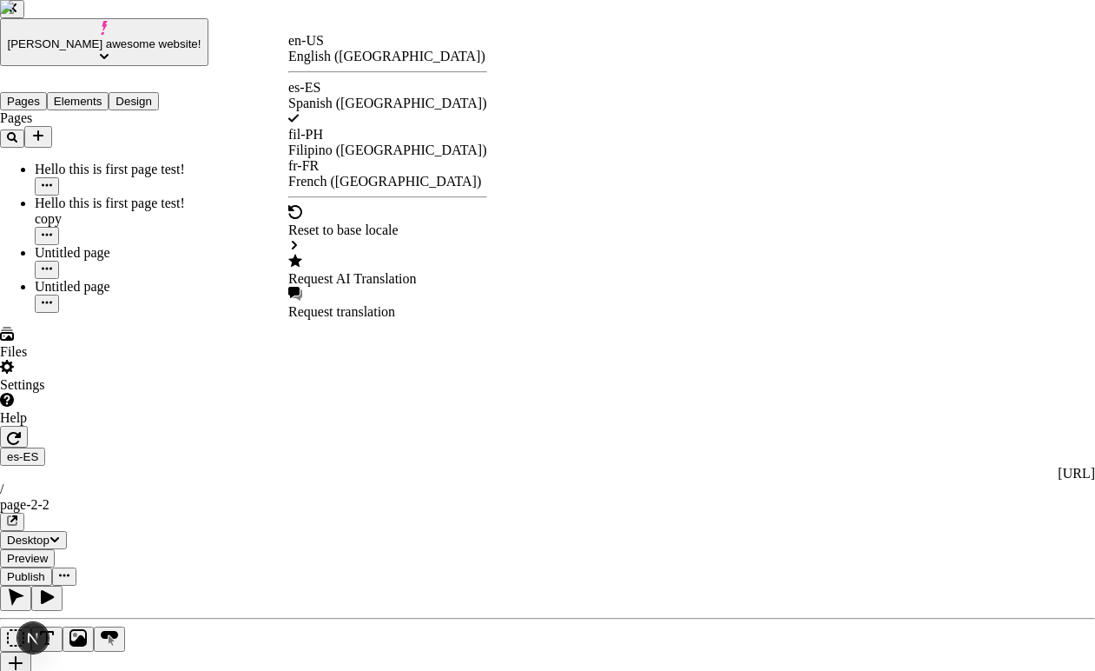
checkbox input "false"
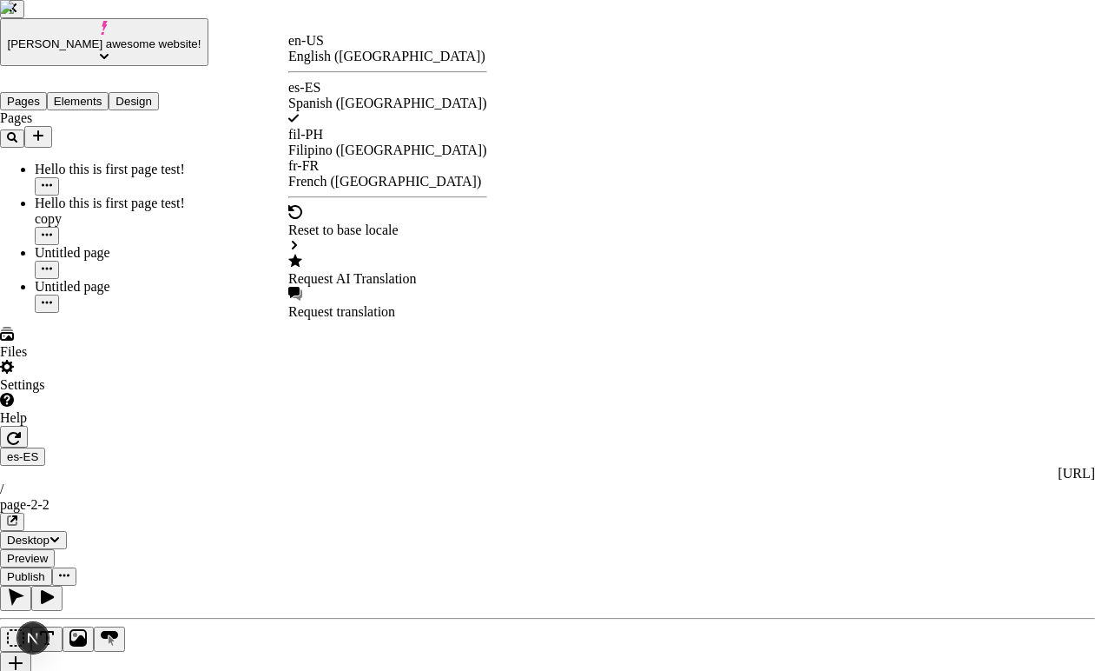
click at [361, 271] on div "Request AI Translation" at bounding box center [387, 279] width 199 height 16
click at [342, 271] on div "Request AI Translation" at bounding box center [387, 279] width 199 height 16
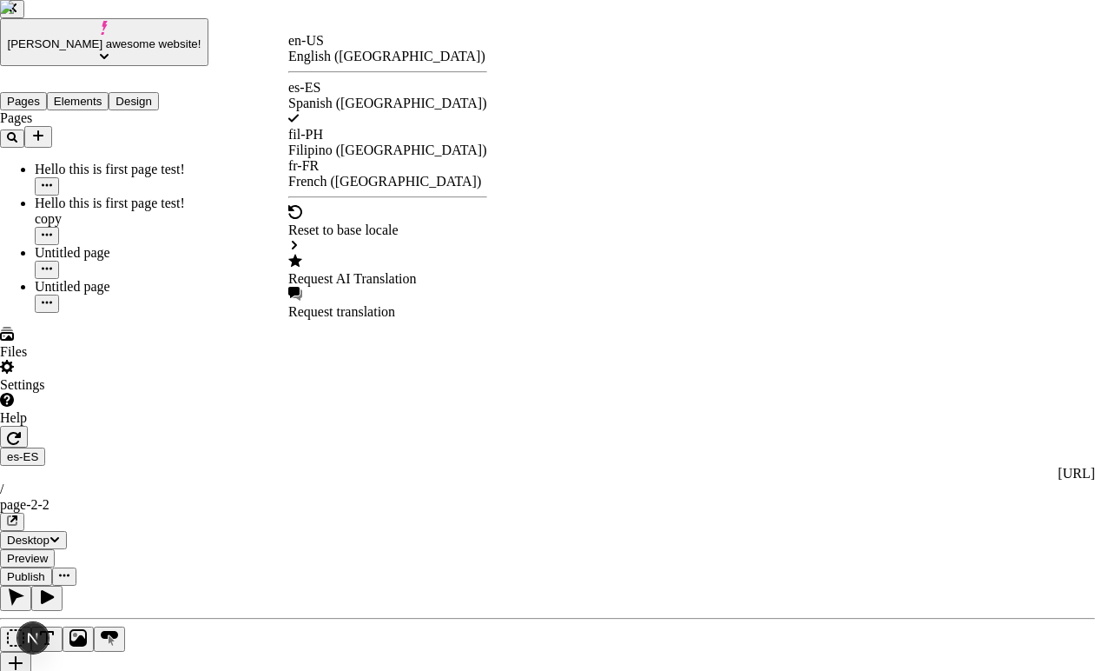
checkbox input "true"
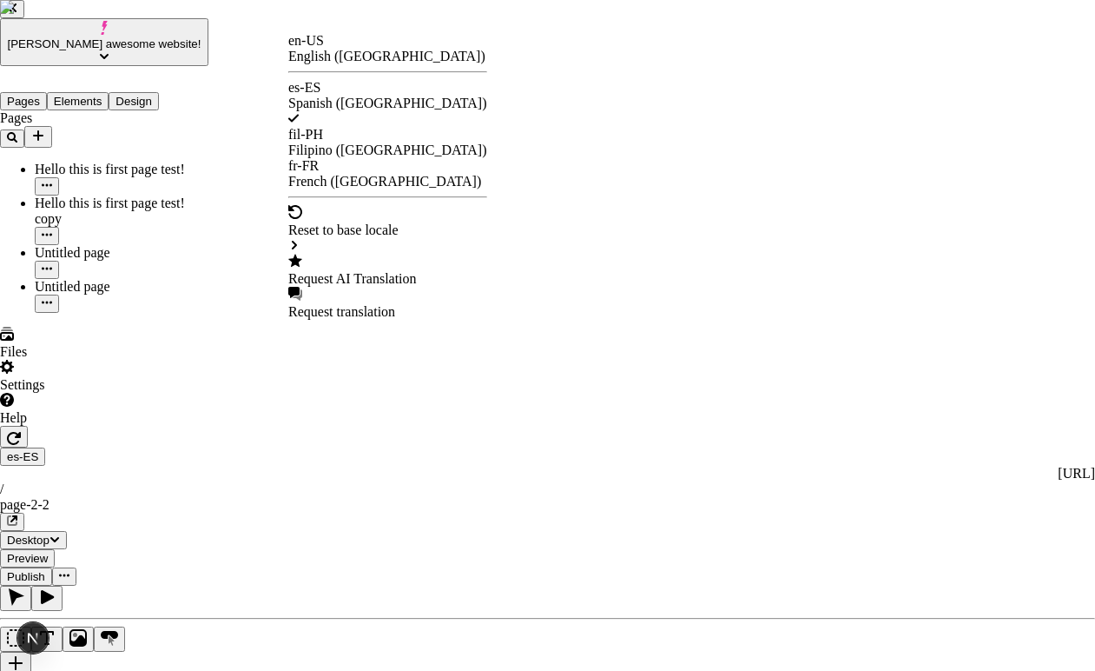
checkbox input "true"
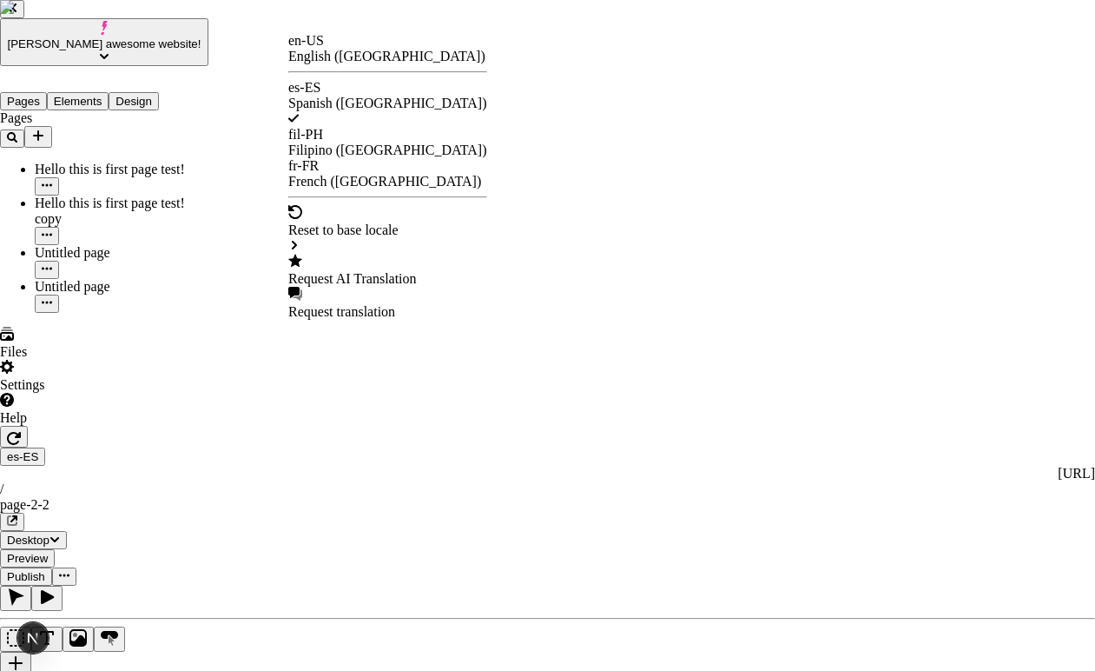
checkbox input "true"
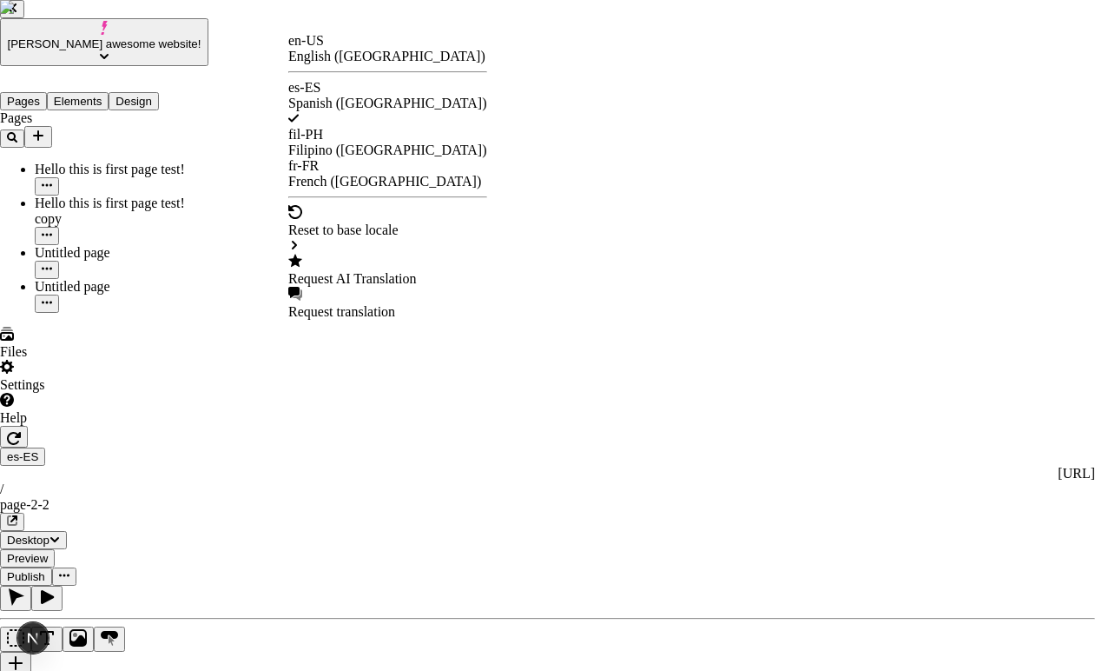
checkbox input "true"
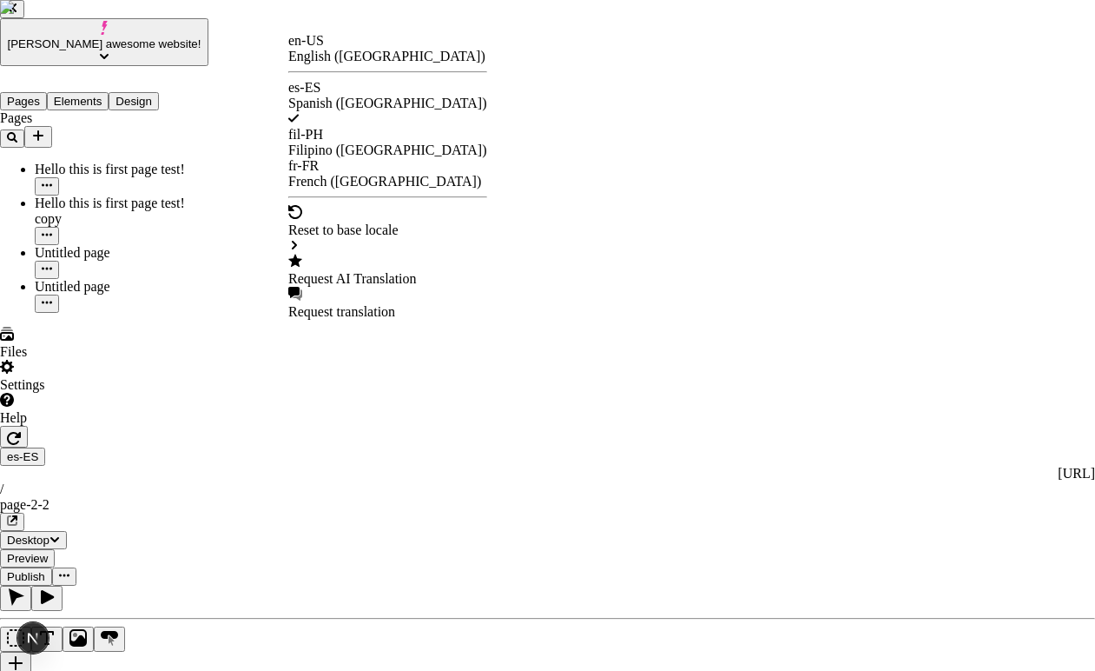
checkbox input "true"
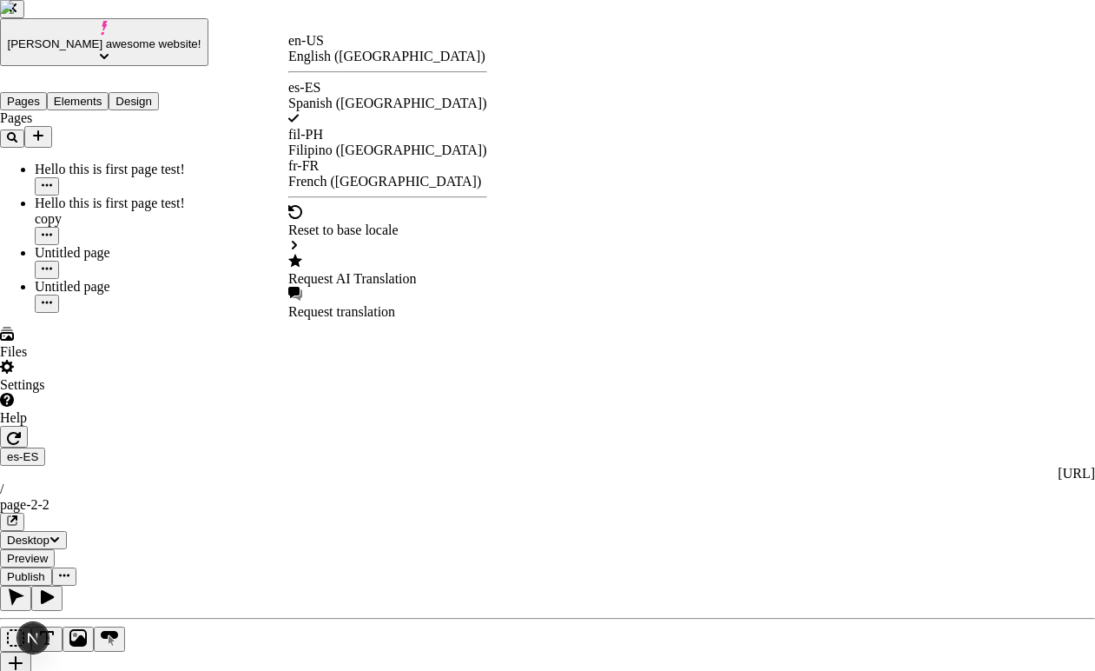
checkbox input "false"
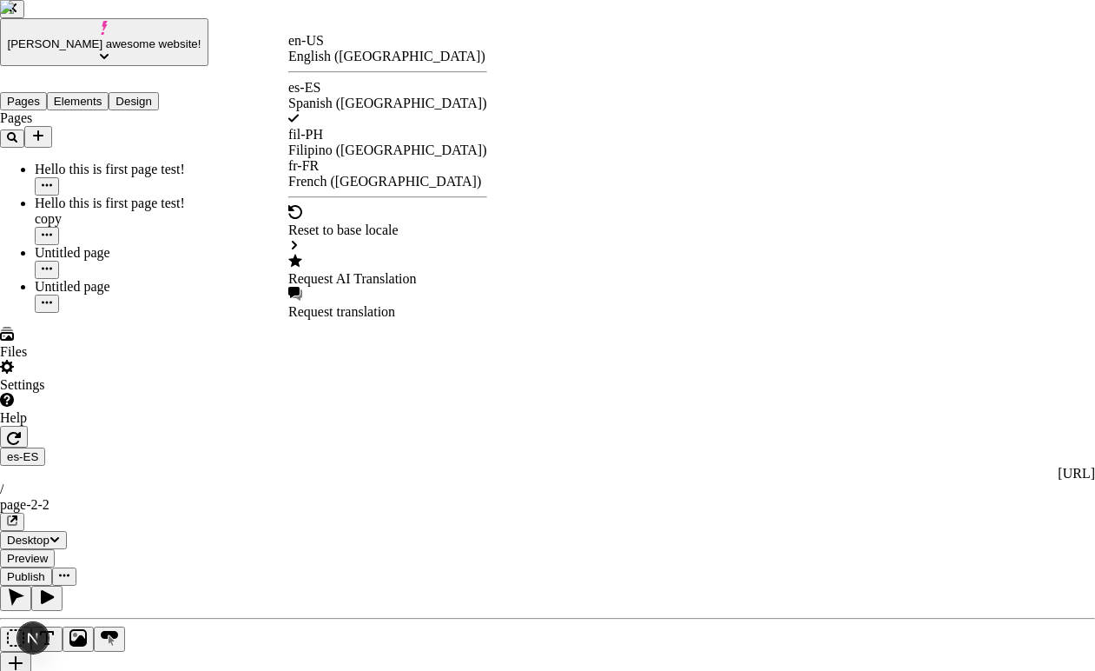
click at [381, 271] on div "Request AI Translation" at bounding box center [387, 279] width 199 height 16
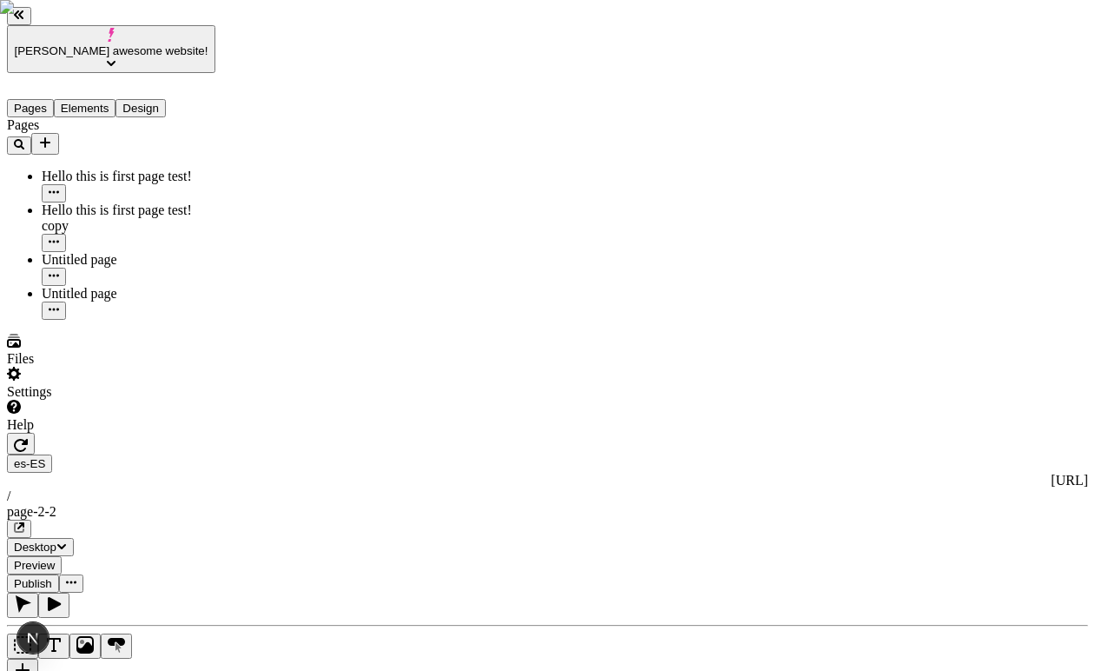
click at [56, 540] on span "Desktop" at bounding box center [35, 546] width 43 height 13
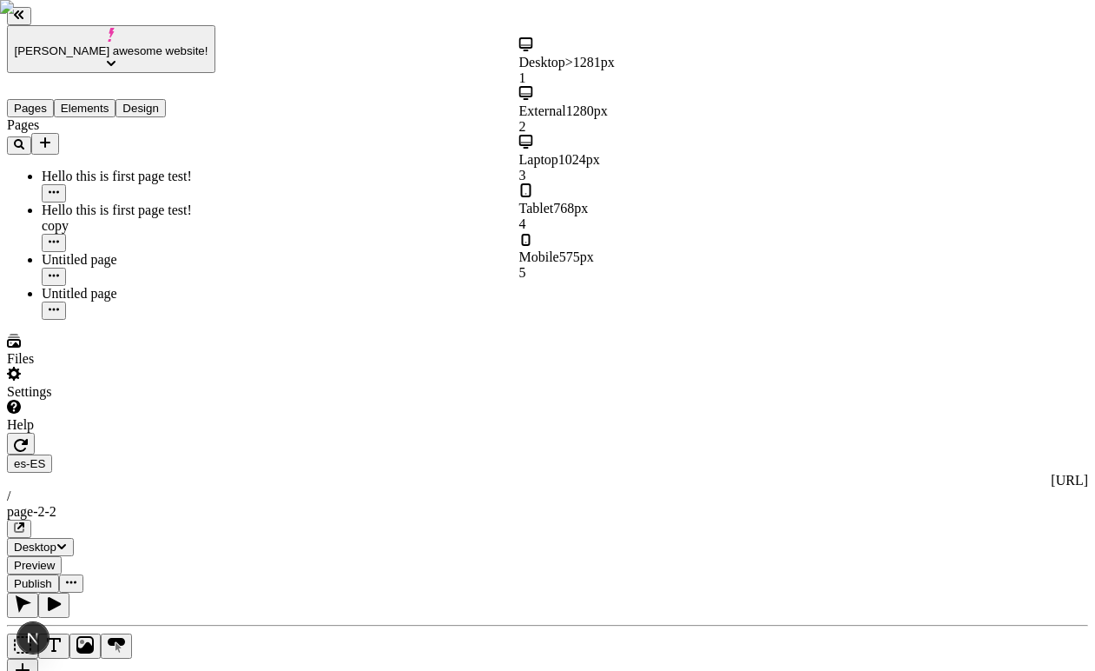
click at [639, 183] on div "Tablet 768px 4" at bounding box center [623, 207] width 208 height 49
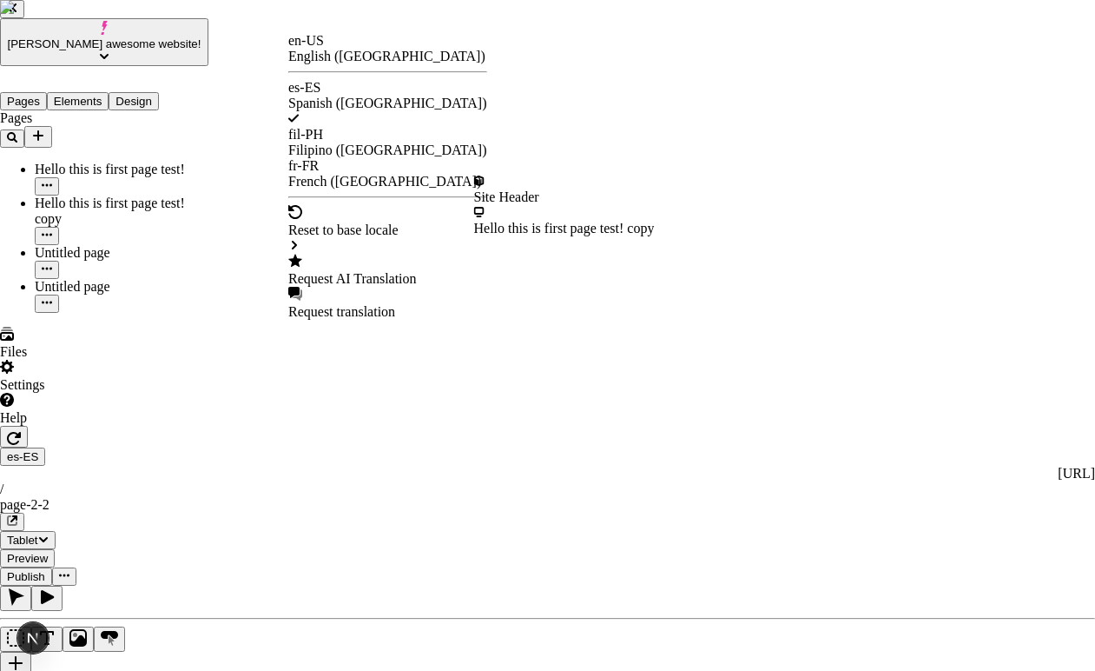
click at [358, 271] on div "Request AI Translation" at bounding box center [387, 279] width 199 height 16
click at [354, 271] on div "Request AI Translation" at bounding box center [387, 279] width 199 height 16
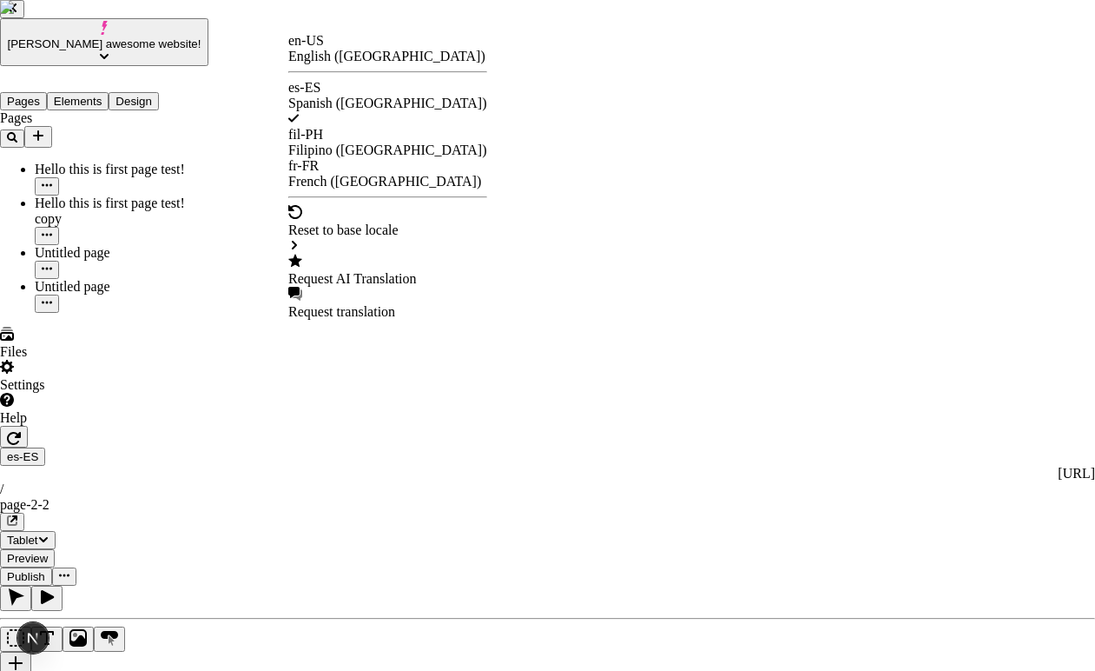
scroll to position [83, 0]
click at [394, 271] on div "Request AI Translation" at bounding box center [387, 279] width 199 height 16
